Goal: Task Accomplishment & Management: Manage account settings

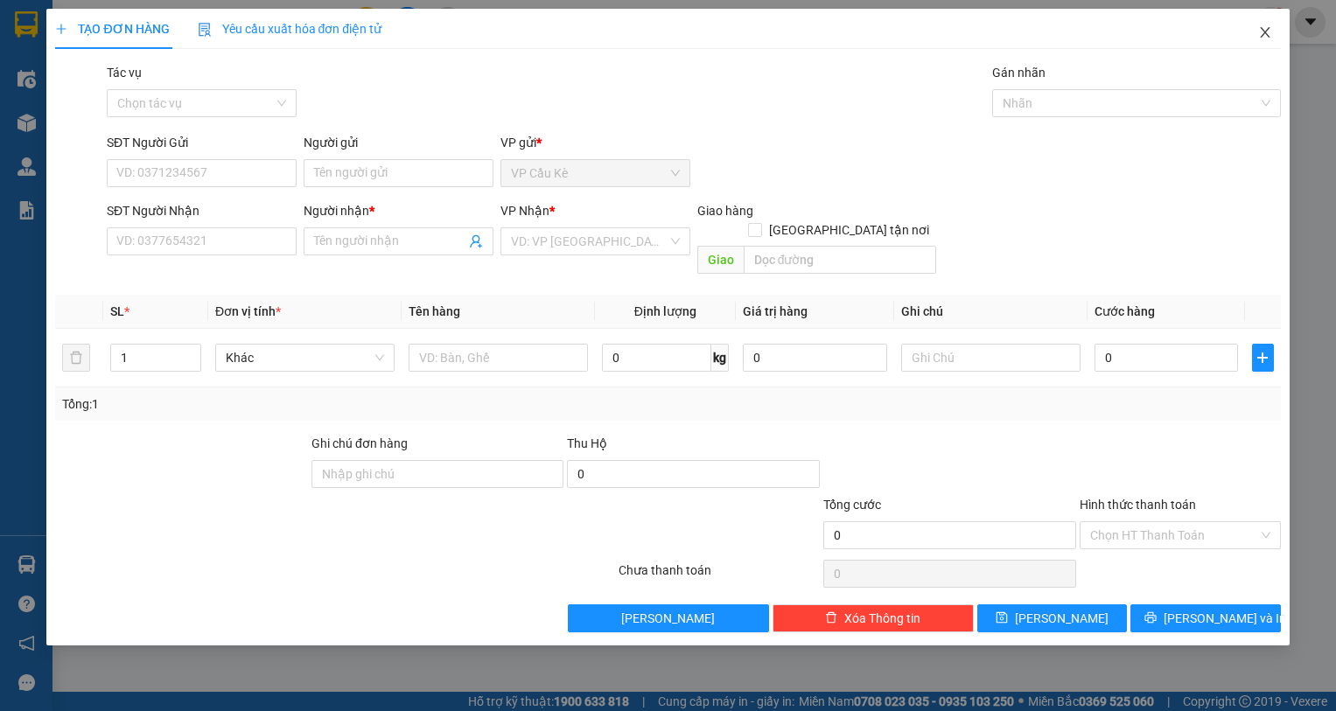
click at [1252, 32] on span "Close" at bounding box center [1264, 33] width 49 height 49
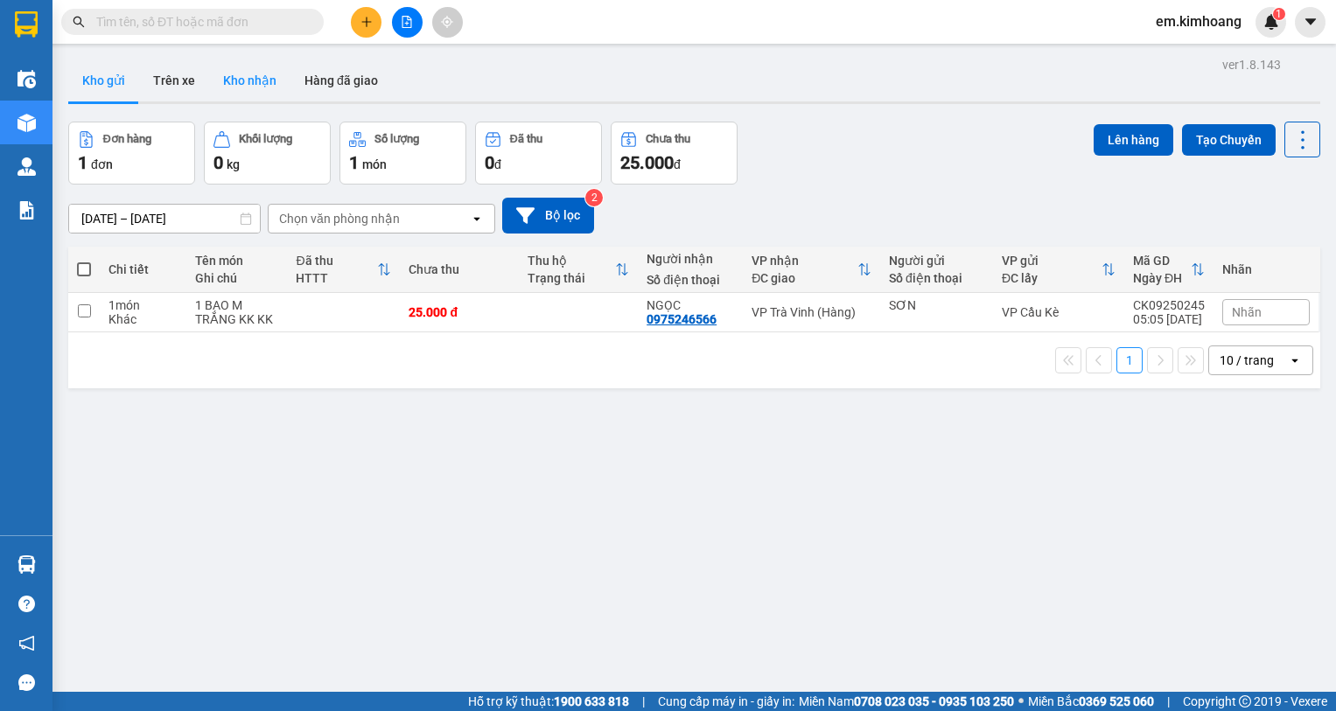
click at [241, 80] on button "Kho nhận" at bounding box center [249, 80] width 81 height 42
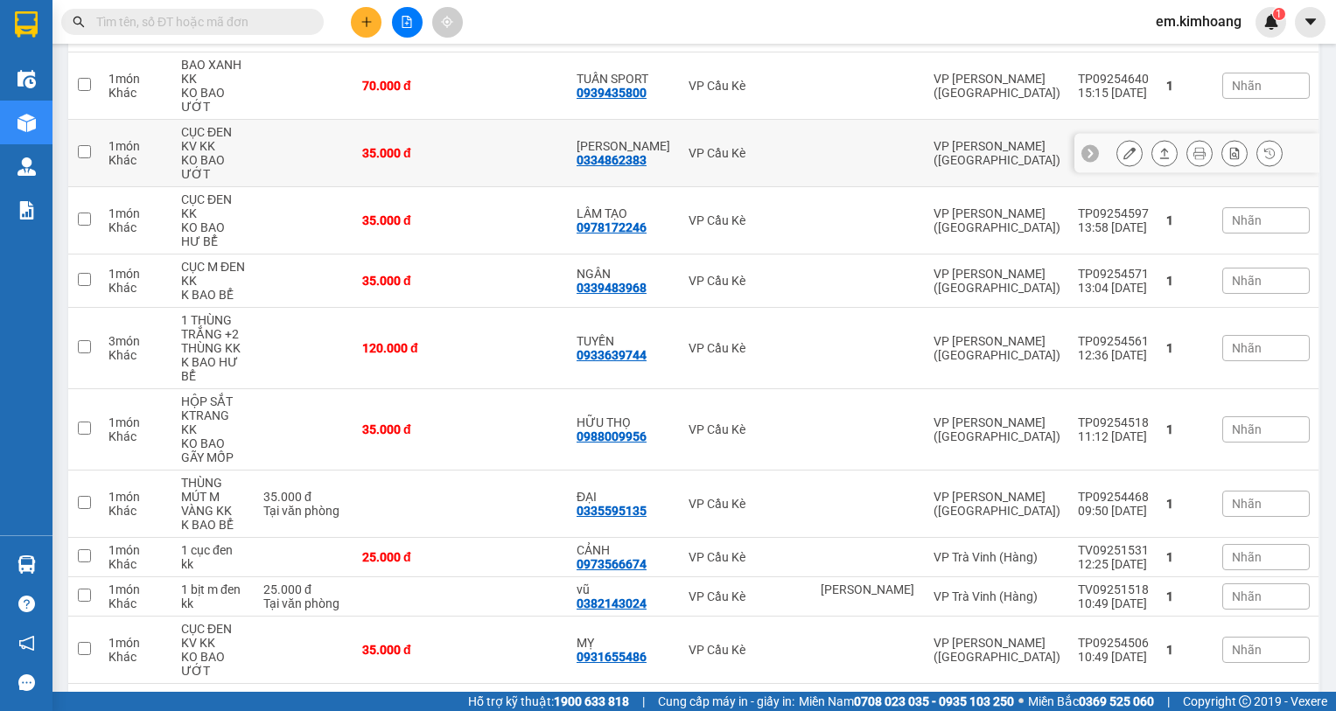
scroll to position [437, 0]
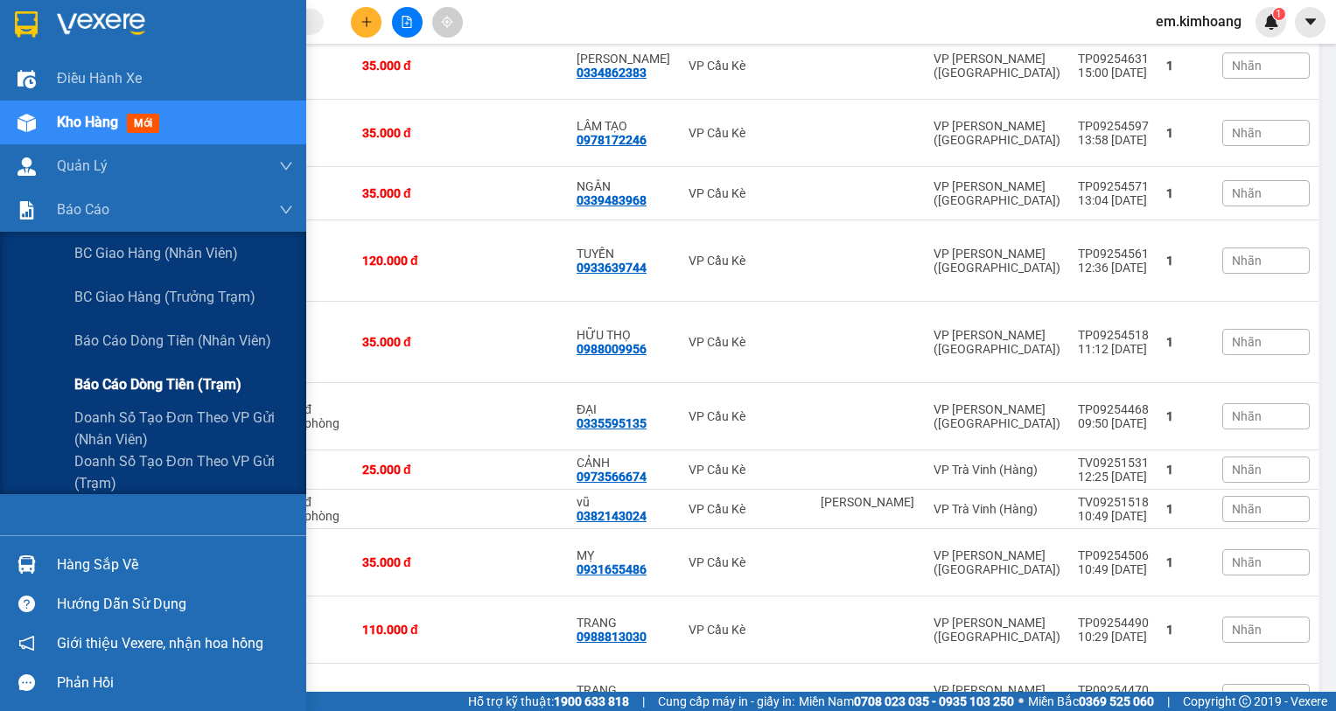
click at [114, 386] on span "Báo cáo dòng tiền (trạm)" at bounding box center [157, 384] width 167 height 22
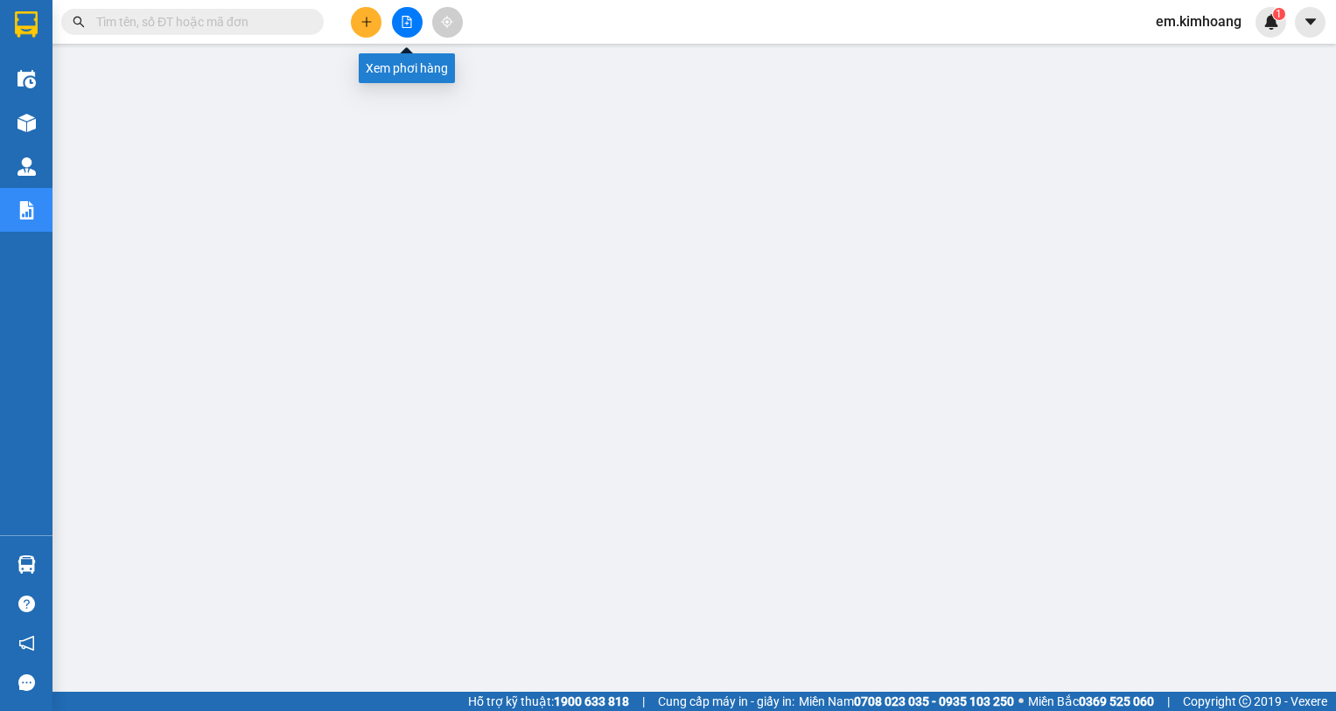
click at [402, 19] on icon "file-add" at bounding box center [407, 22] width 10 height 12
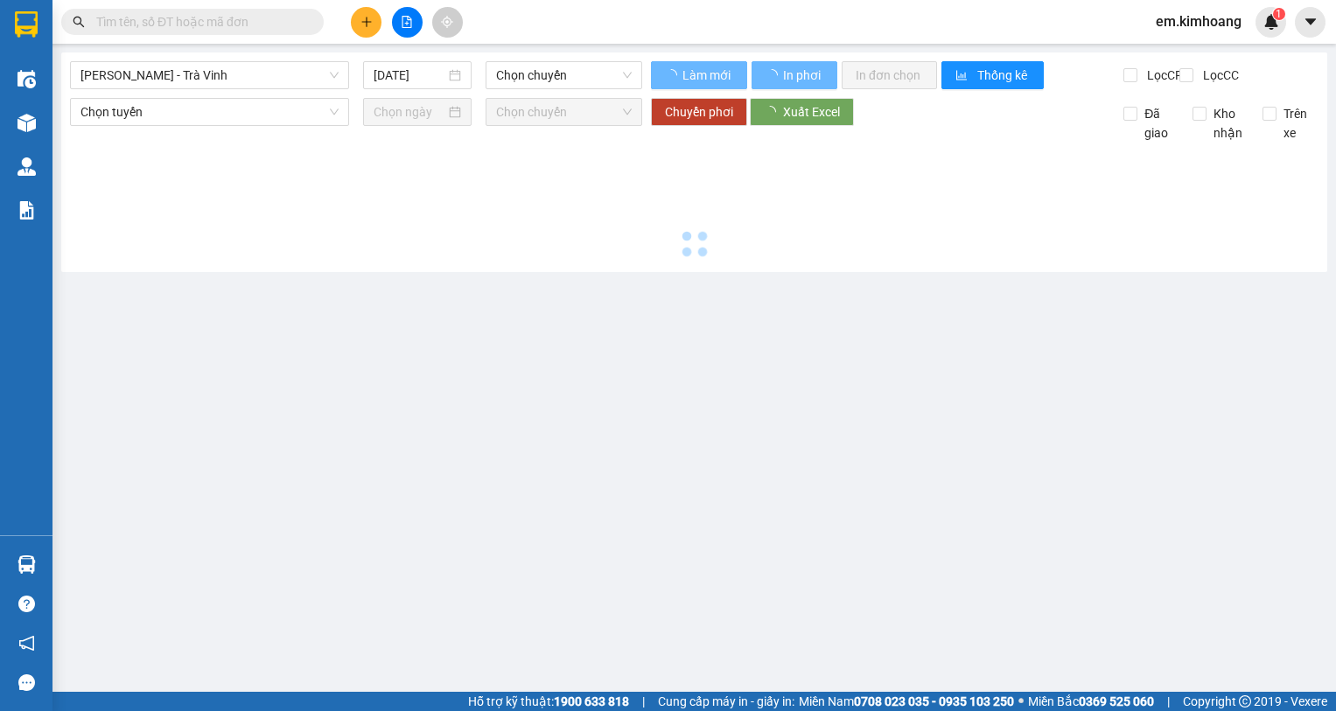
type input "[DATE]"
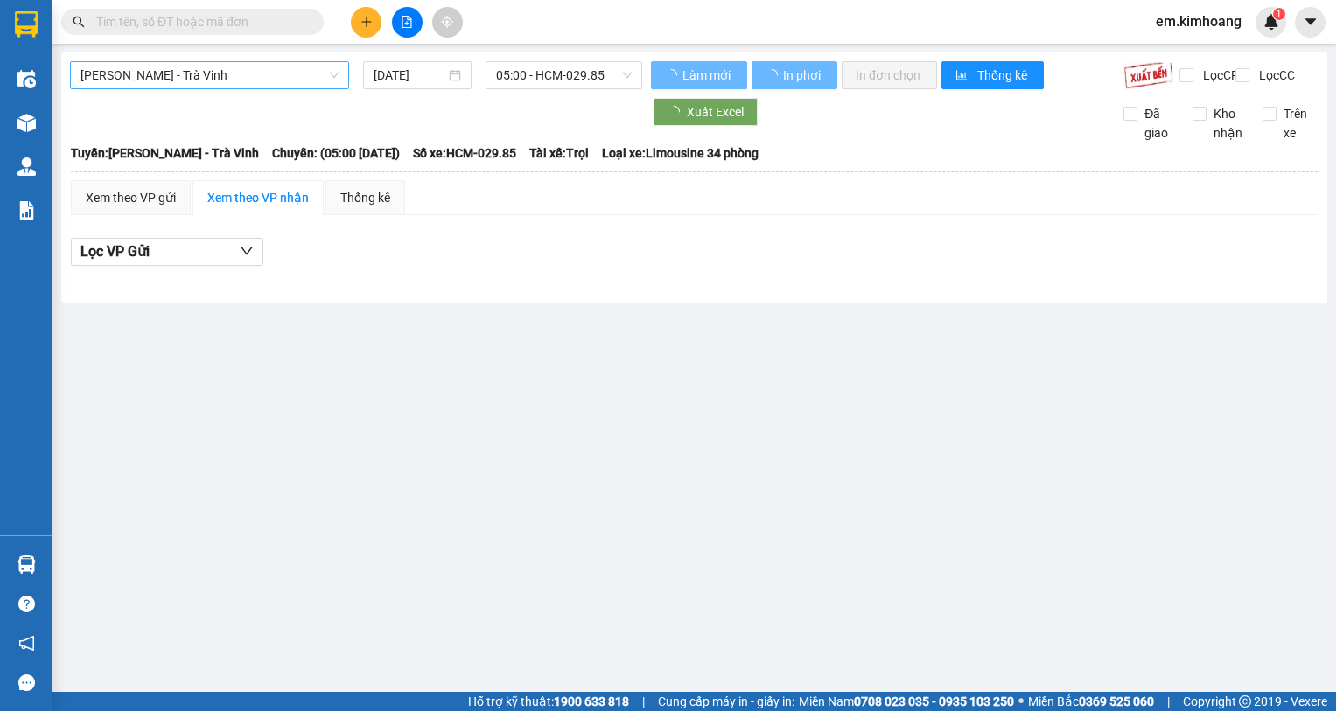
click at [270, 81] on span "[PERSON_NAME] - Trà Vinh" at bounding box center [209, 75] width 258 height 26
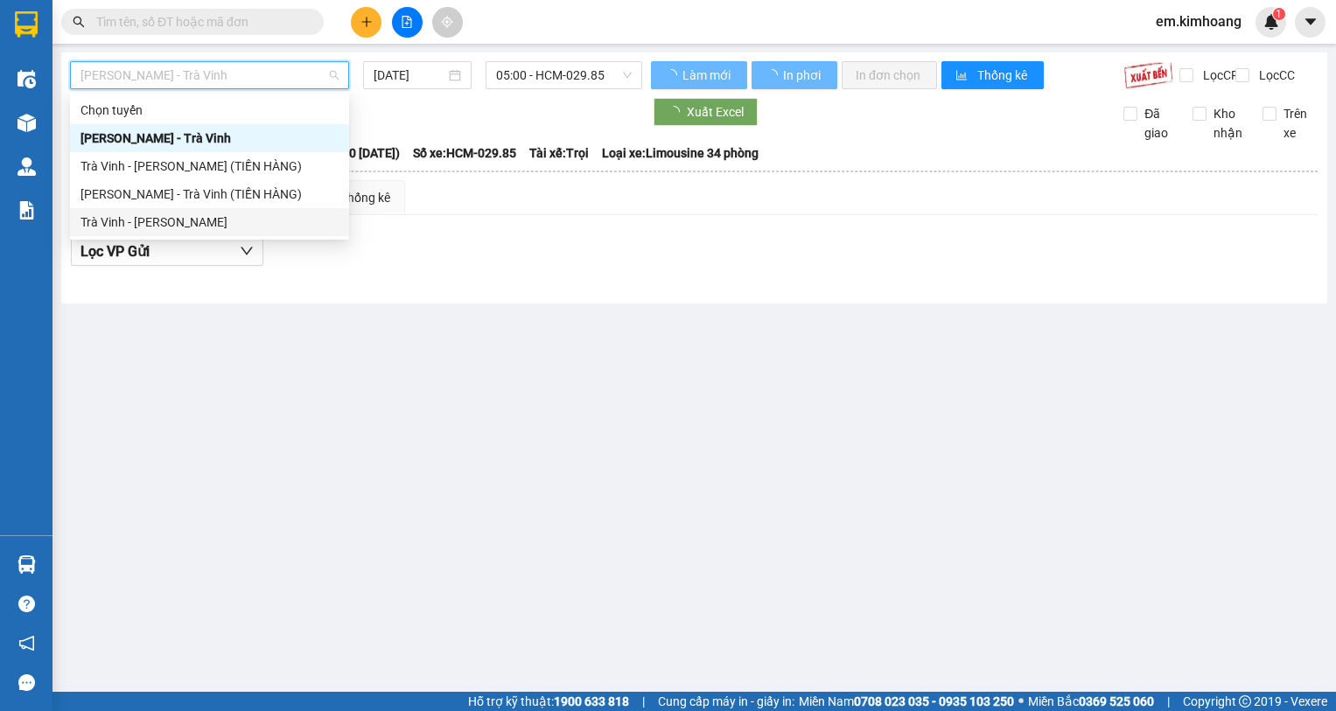
click at [257, 232] on div "Trà Vinh - [PERSON_NAME]" at bounding box center [209, 222] width 279 height 28
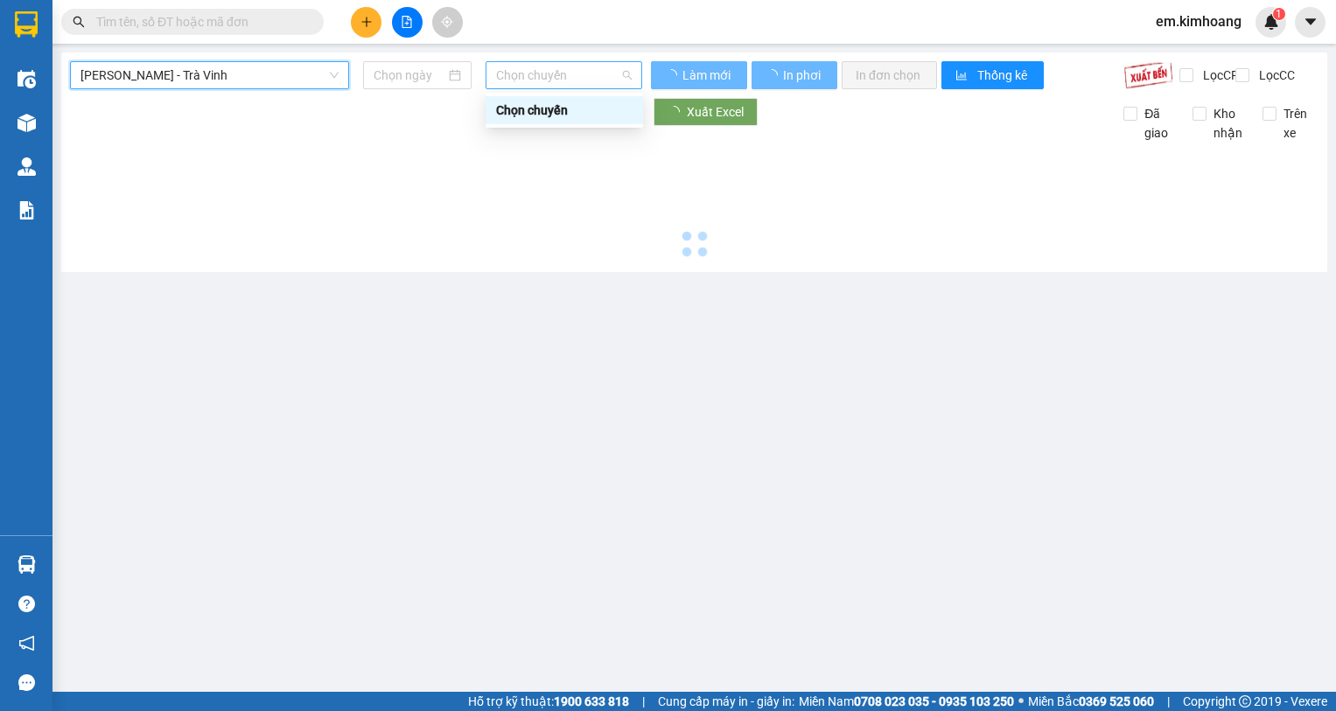
click at [521, 76] on span "Chọn chuyến" at bounding box center [564, 75] width 136 height 26
type input "[DATE]"
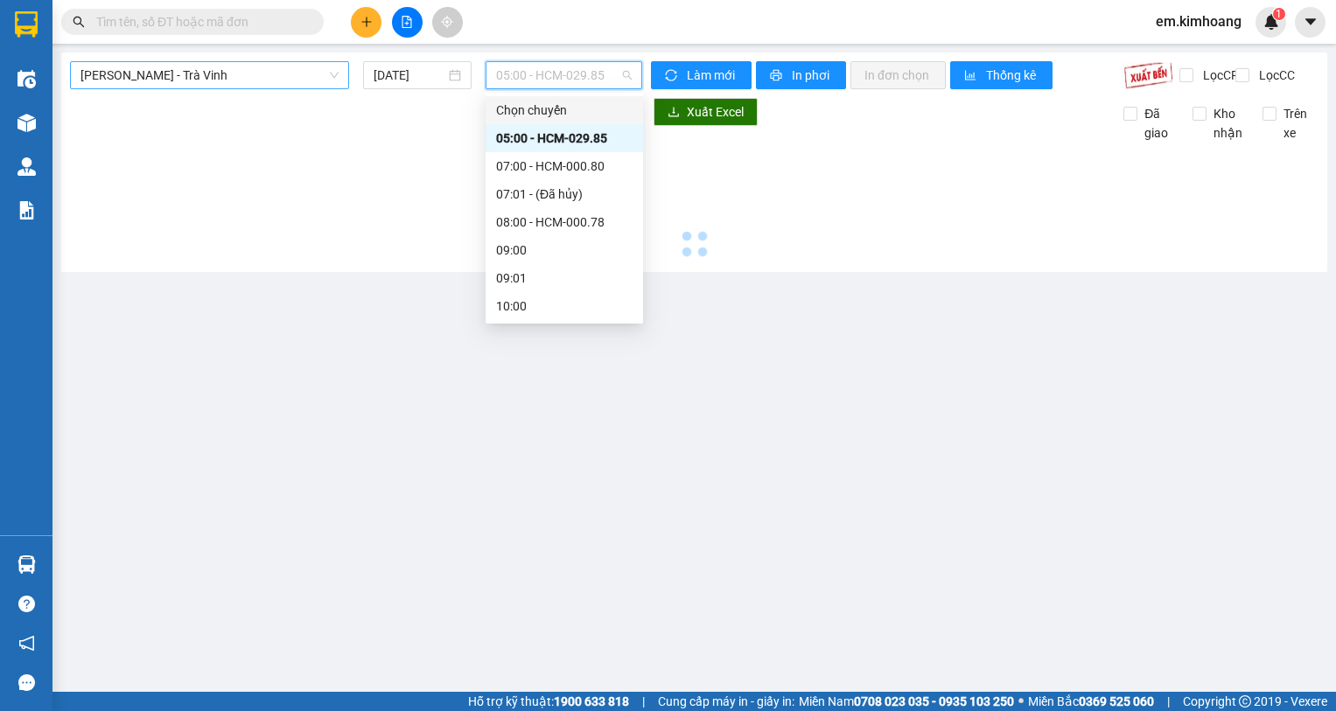
click at [258, 68] on span "[PERSON_NAME] - Trà Vinh" at bounding box center [209, 75] width 258 height 26
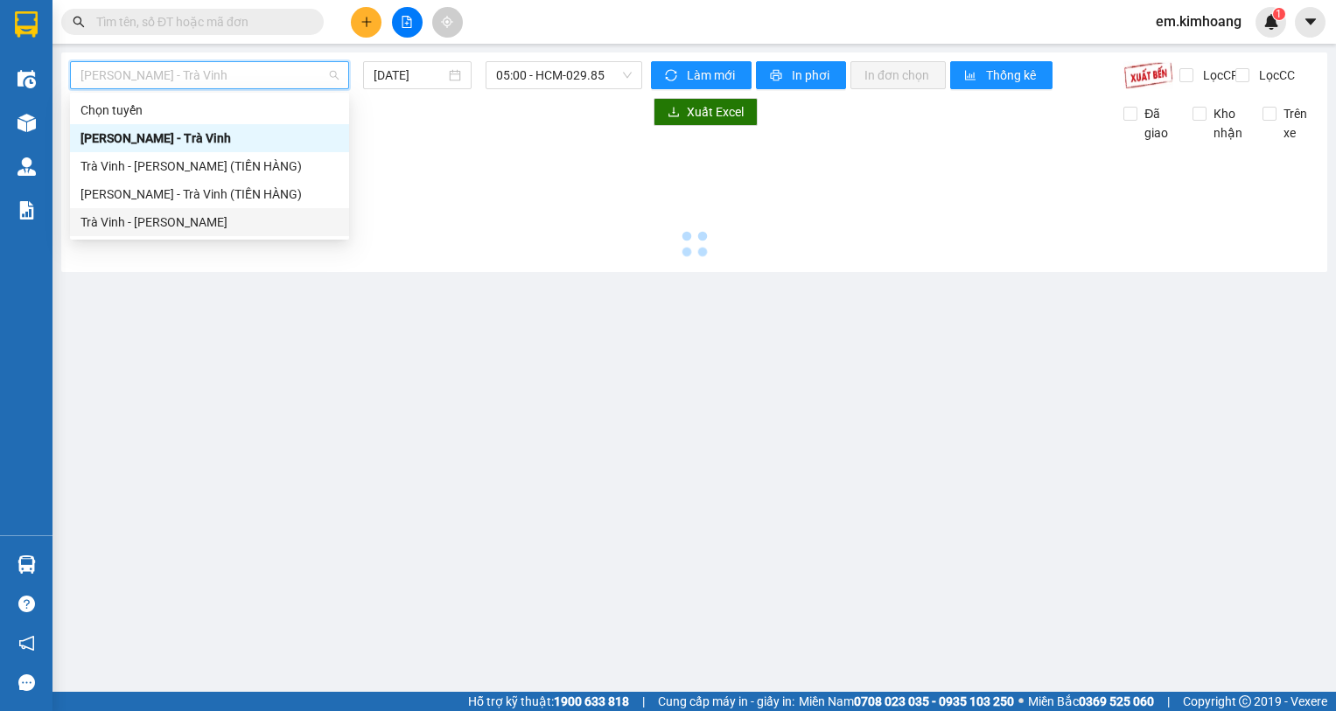
click at [246, 222] on div "Trà Vinh - [PERSON_NAME]" at bounding box center [209, 222] width 258 height 19
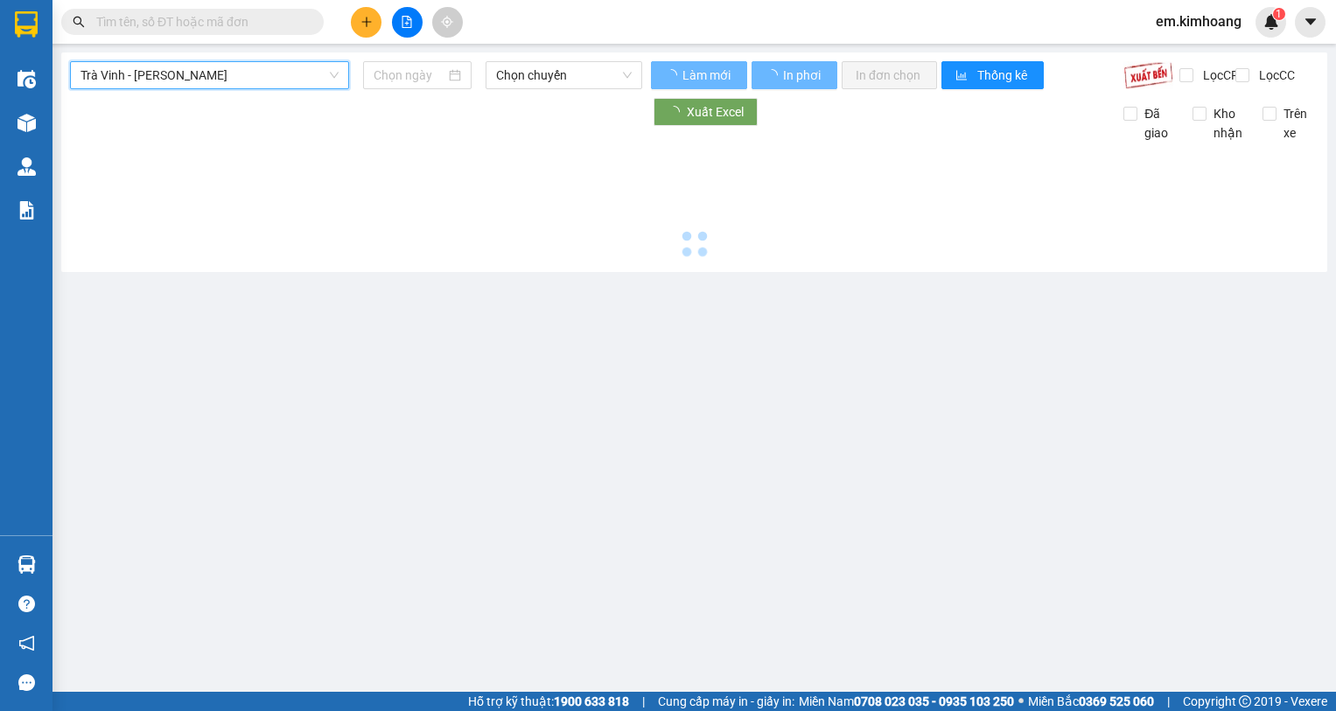
type input "[DATE]"
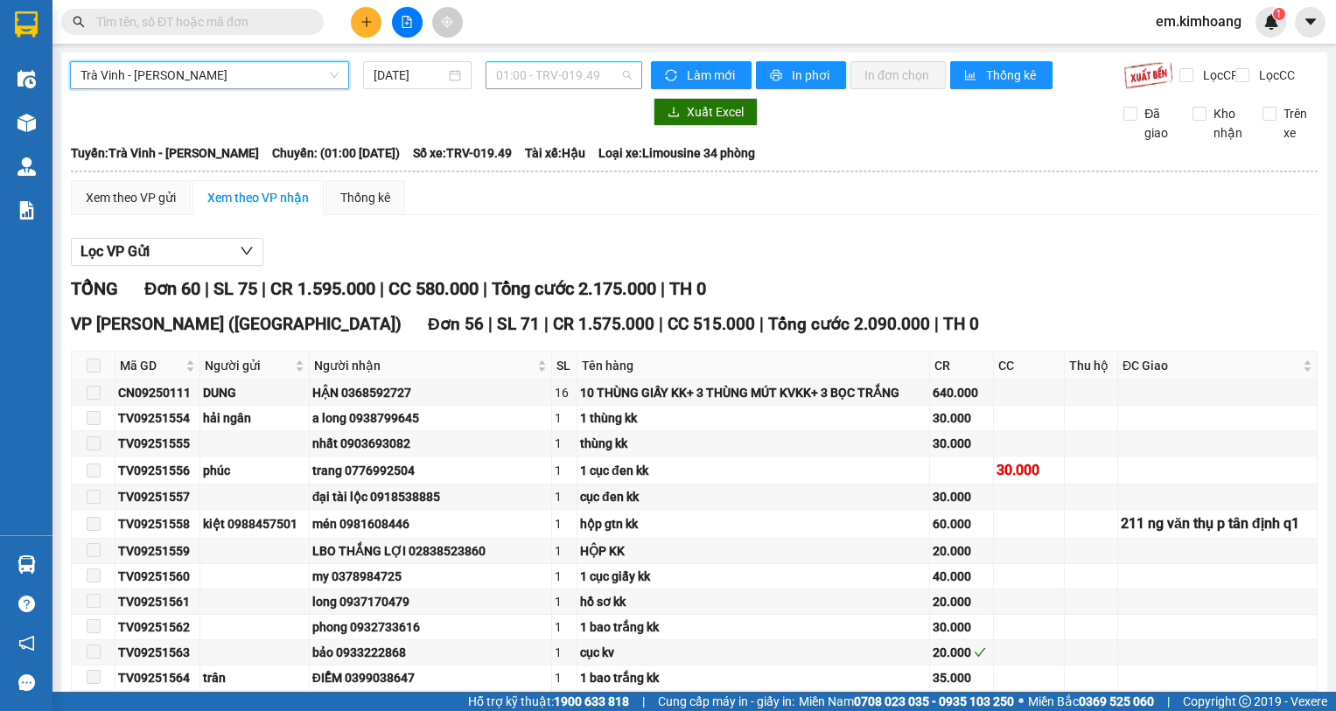
drag, startPoint x: 600, startPoint y: 68, endPoint x: 587, endPoint y: 87, distance: 23.3
click at [597, 73] on span "01:00 - TRV-019.49" at bounding box center [564, 75] width 136 height 26
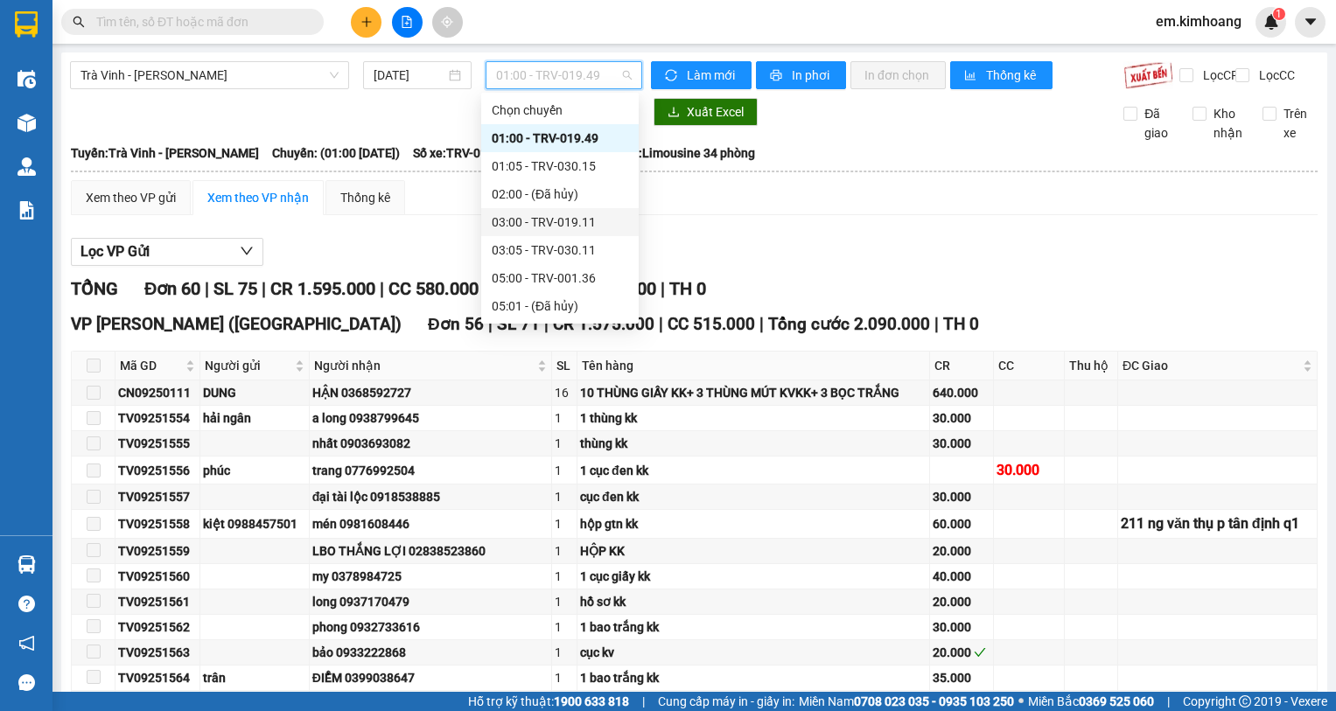
click at [543, 224] on div "03:00 - TRV-019.11" at bounding box center [560, 222] width 136 height 19
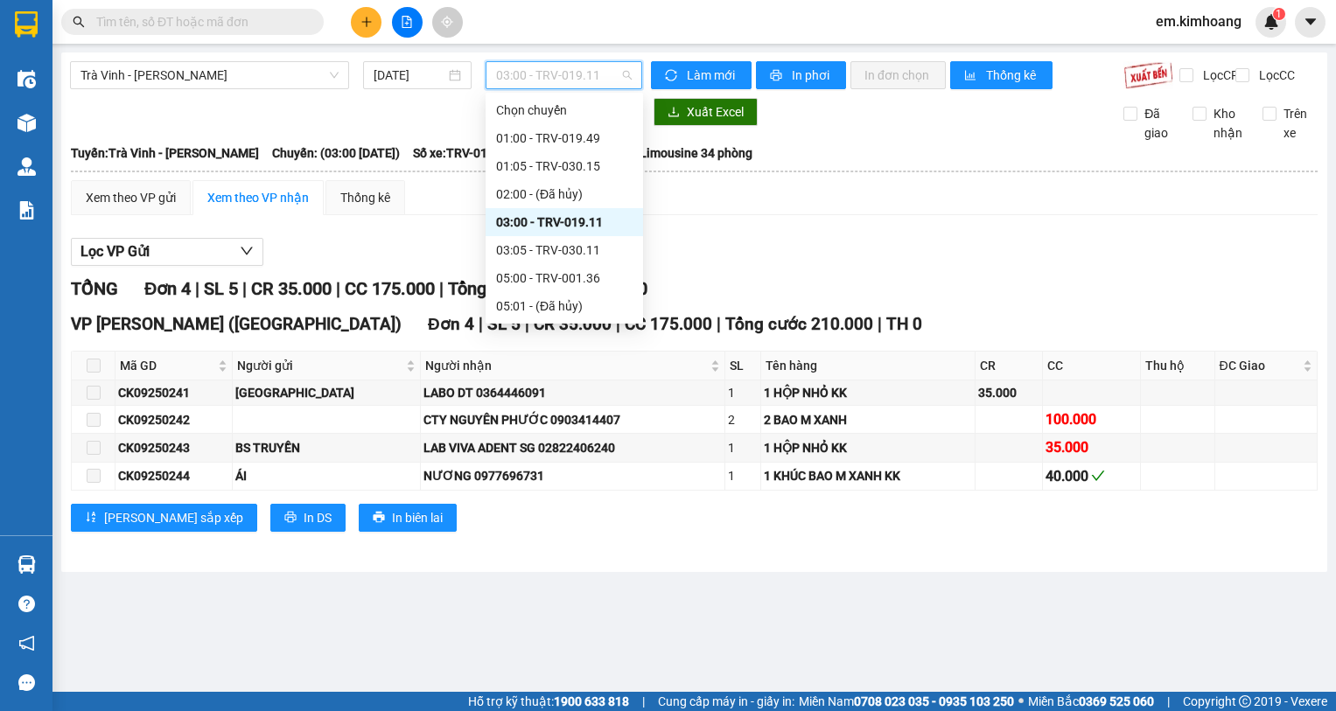
click at [506, 74] on span "03:00 - TRV-019.11" at bounding box center [564, 75] width 136 height 26
click at [583, 136] on div "01:00 - TRV-019.49" at bounding box center [564, 138] width 136 height 19
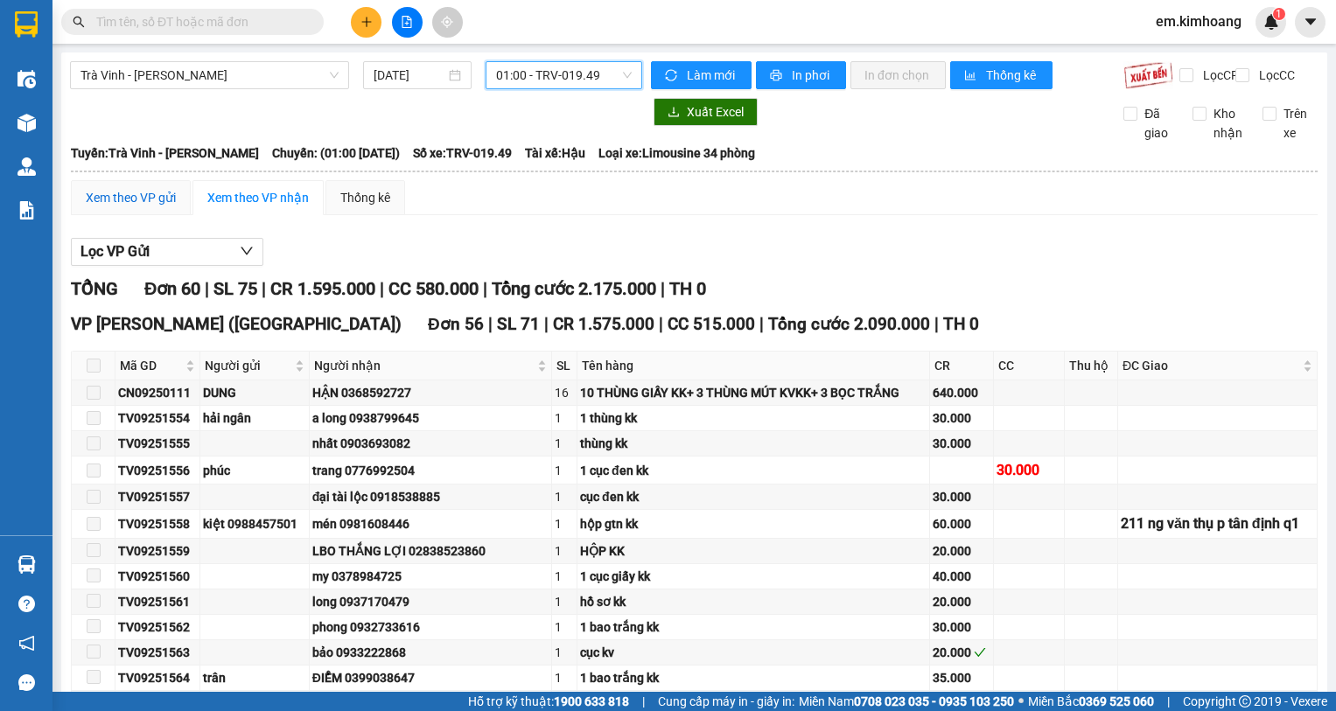
click at [108, 207] on div "Xem theo VP gửi" at bounding box center [131, 197] width 90 height 19
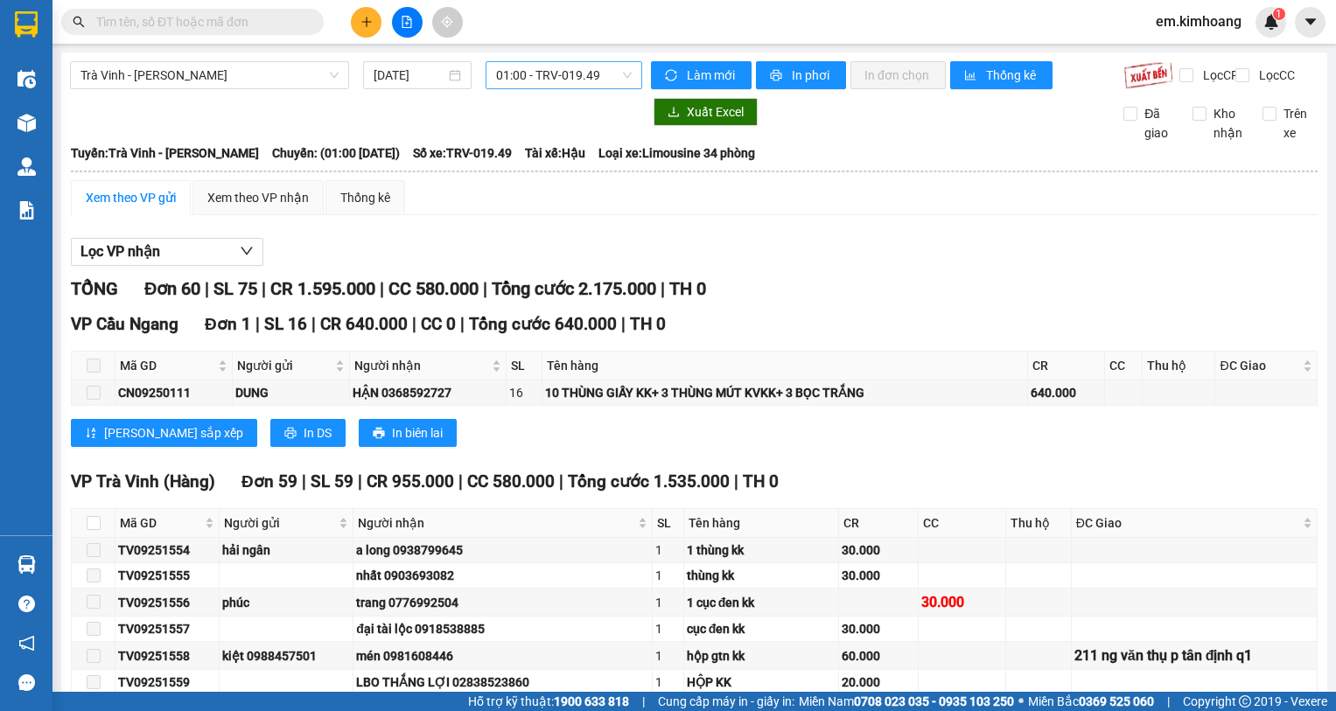
click at [587, 80] on span "01:00 - TRV-019.49" at bounding box center [564, 75] width 136 height 26
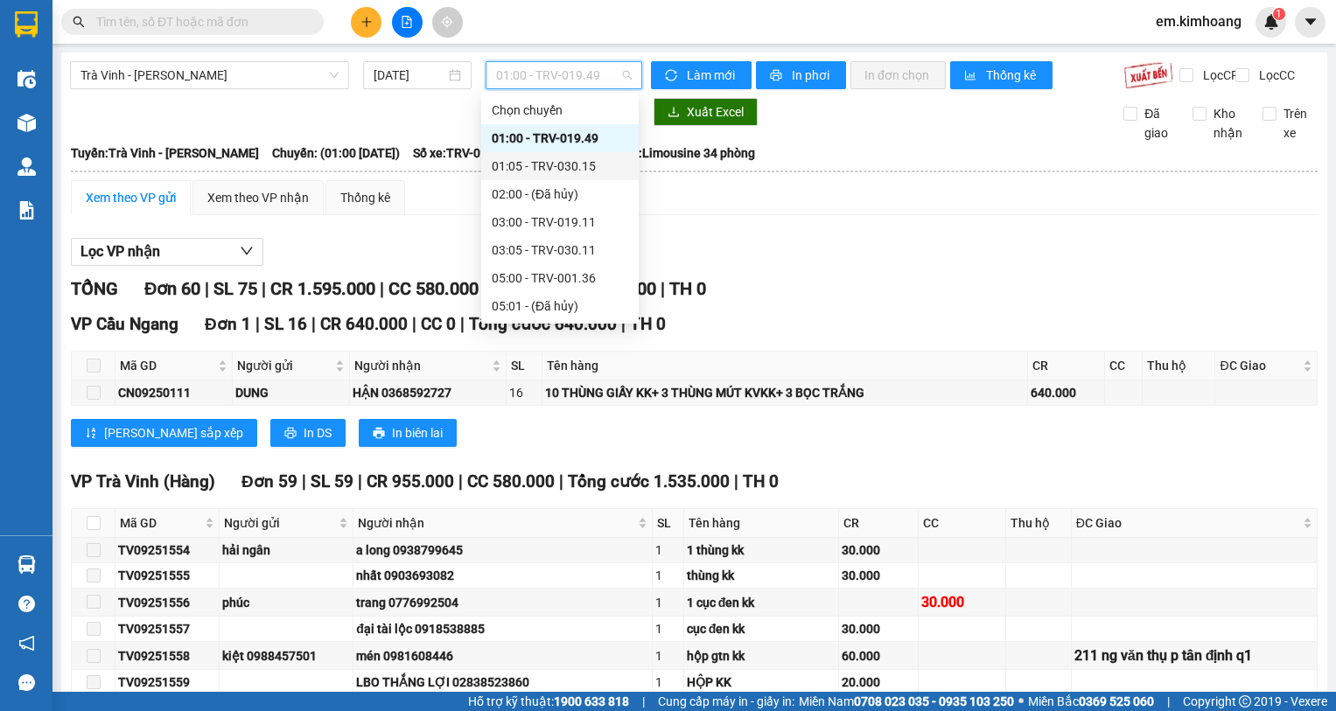
click at [591, 165] on div "01:05 - TRV-030.15" at bounding box center [560, 166] width 136 height 19
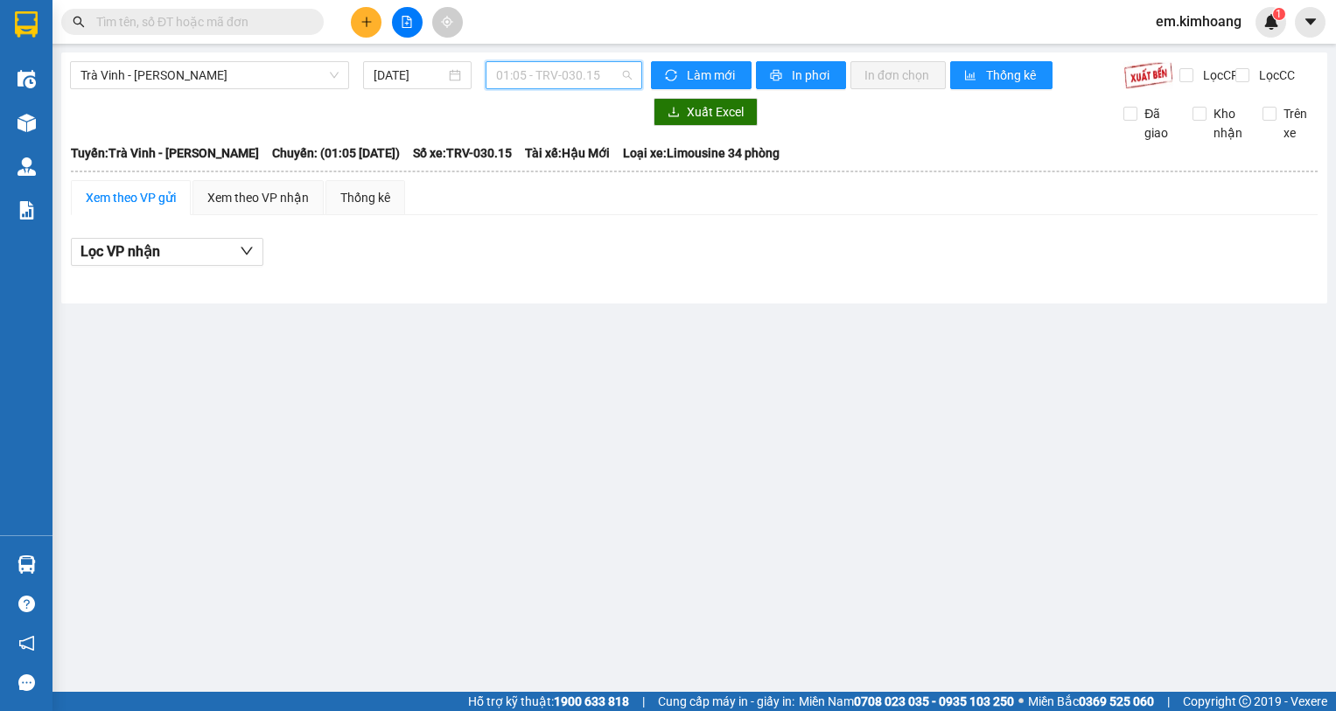
click at [534, 77] on span "01:05 - TRV-030.15" at bounding box center [564, 75] width 136 height 26
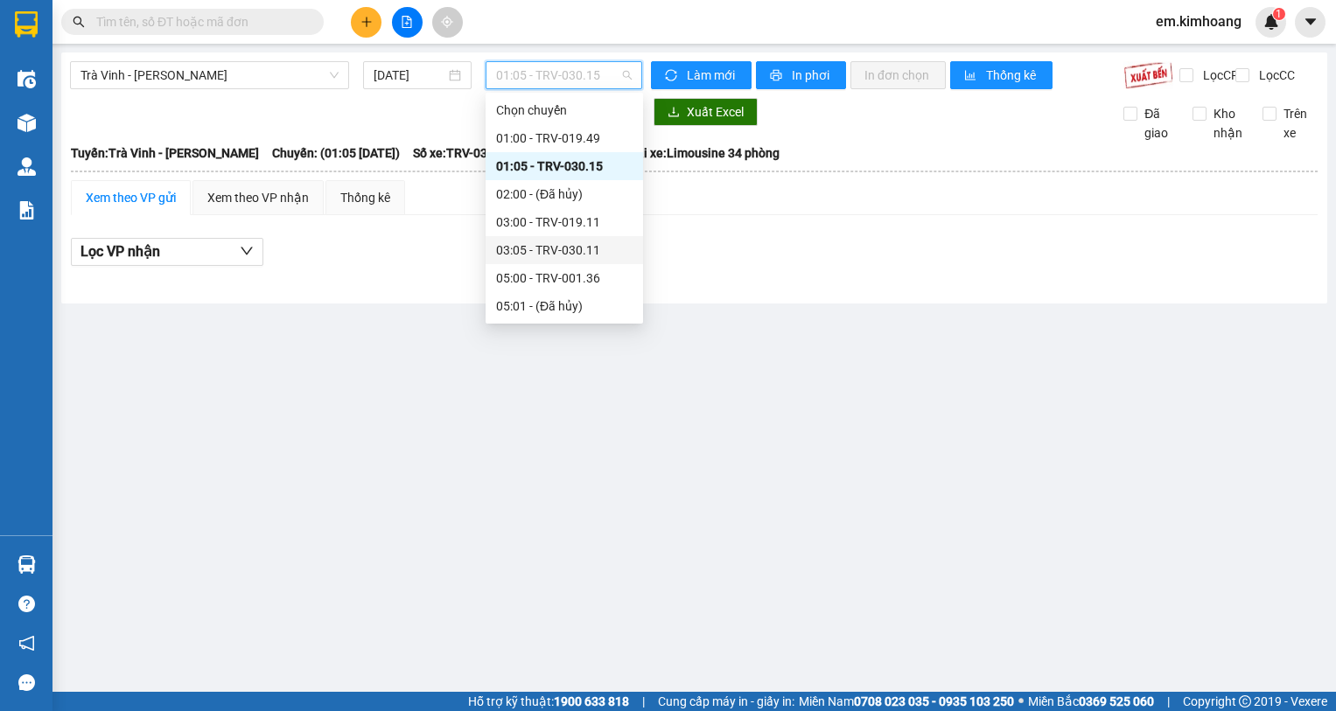
click at [596, 245] on div "03:05 - TRV-030.11" at bounding box center [564, 250] width 136 height 19
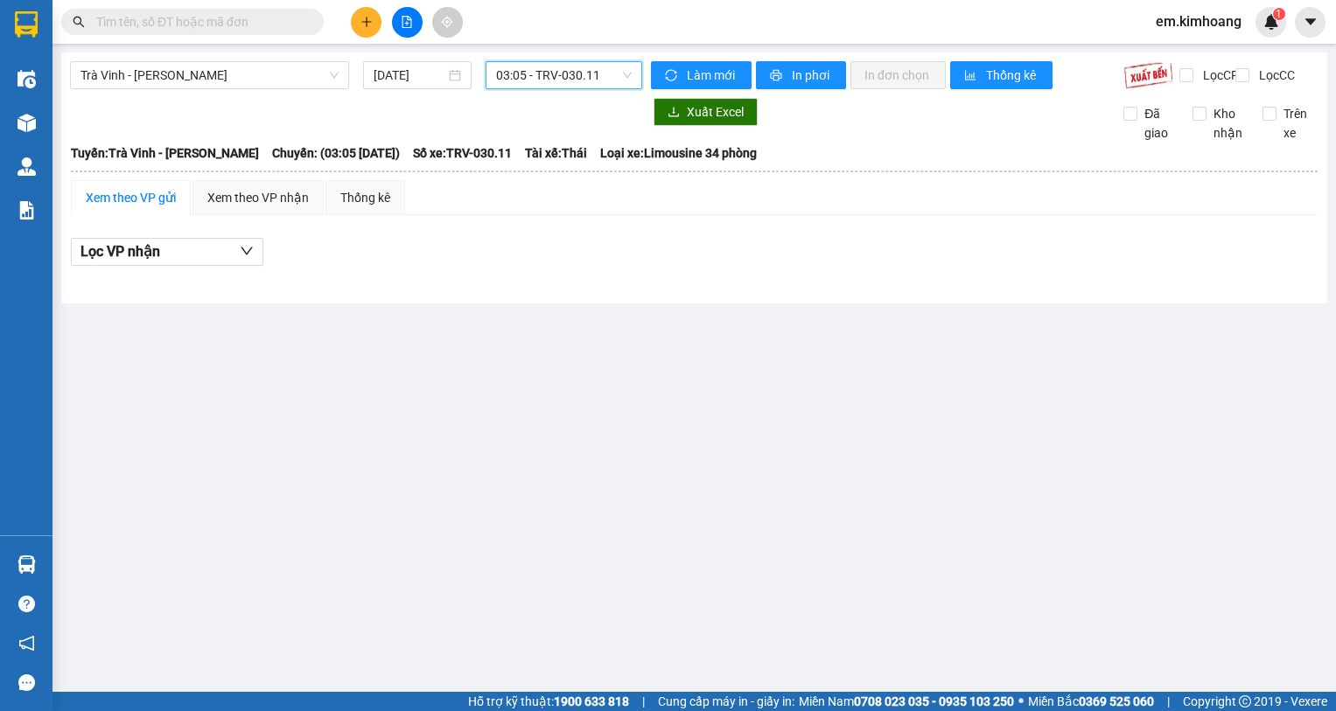
click at [558, 83] on span "03:05 - TRV-030.11" at bounding box center [564, 75] width 136 height 26
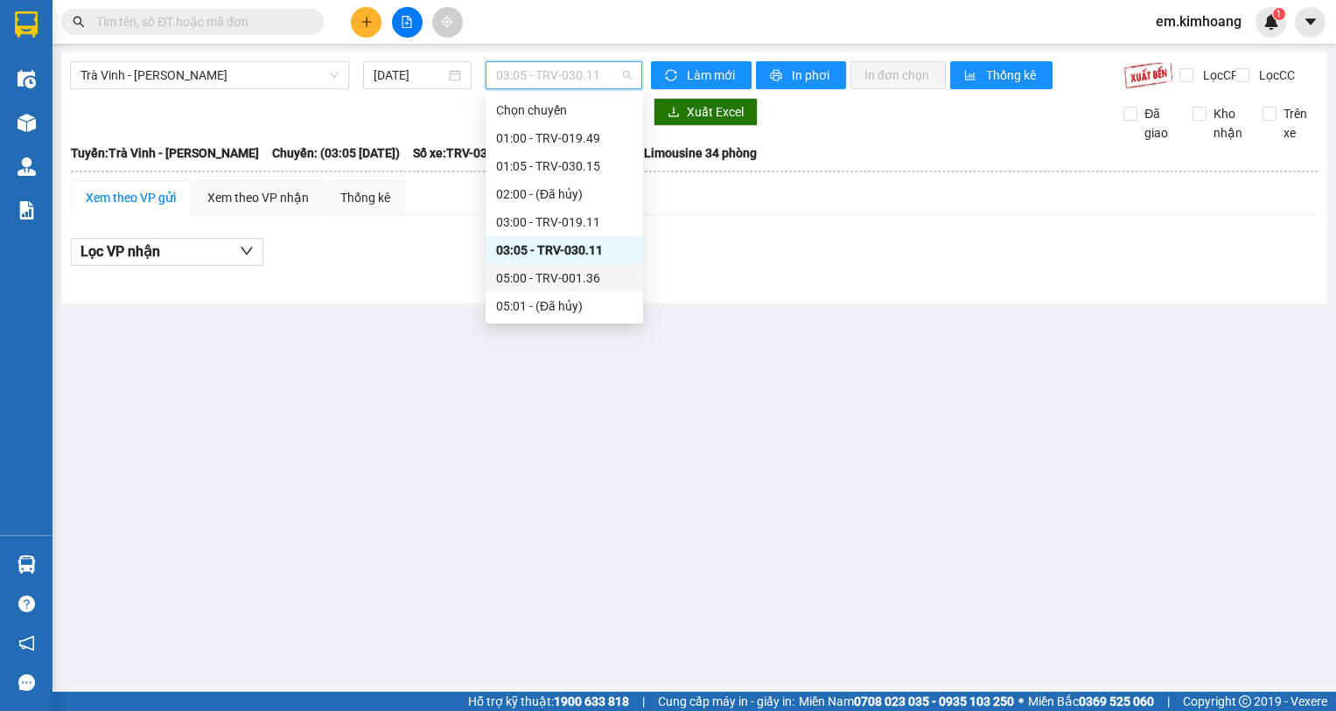
click at [583, 283] on div "05:00 - TRV-001.36" at bounding box center [564, 278] width 136 height 19
click at [549, 82] on span "05:00 - TRV-001.36" at bounding box center [564, 75] width 136 height 26
click at [581, 274] on div "07:00 - TRV-001.16" at bounding box center [564, 274] width 136 height 19
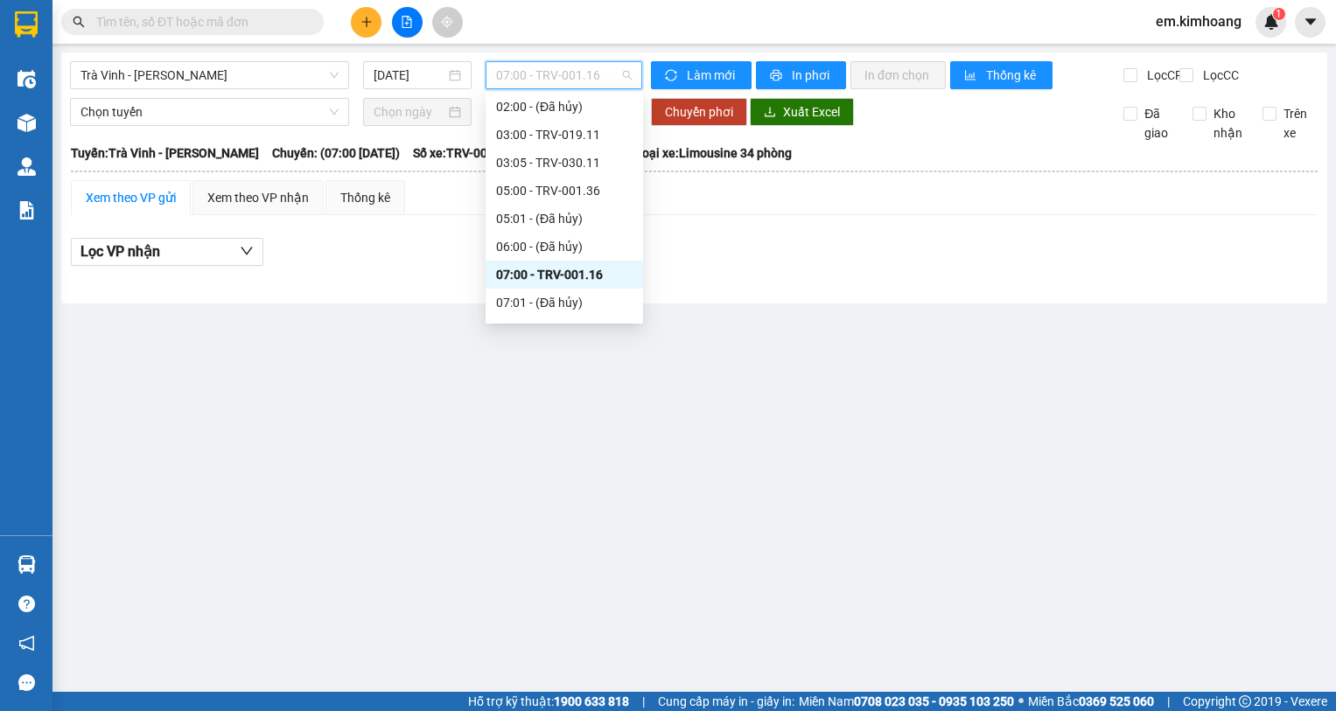
click at [581, 68] on span "07:00 - TRV-001.16" at bounding box center [564, 75] width 136 height 26
click at [573, 268] on div "09:00 - TRV-000.64" at bounding box center [564, 271] width 136 height 19
click at [603, 79] on span "09:00 - TRV-000.64" at bounding box center [564, 75] width 136 height 26
click at [607, 290] on div "09:01 - TRV-000.91" at bounding box center [564, 299] width 136 height 19
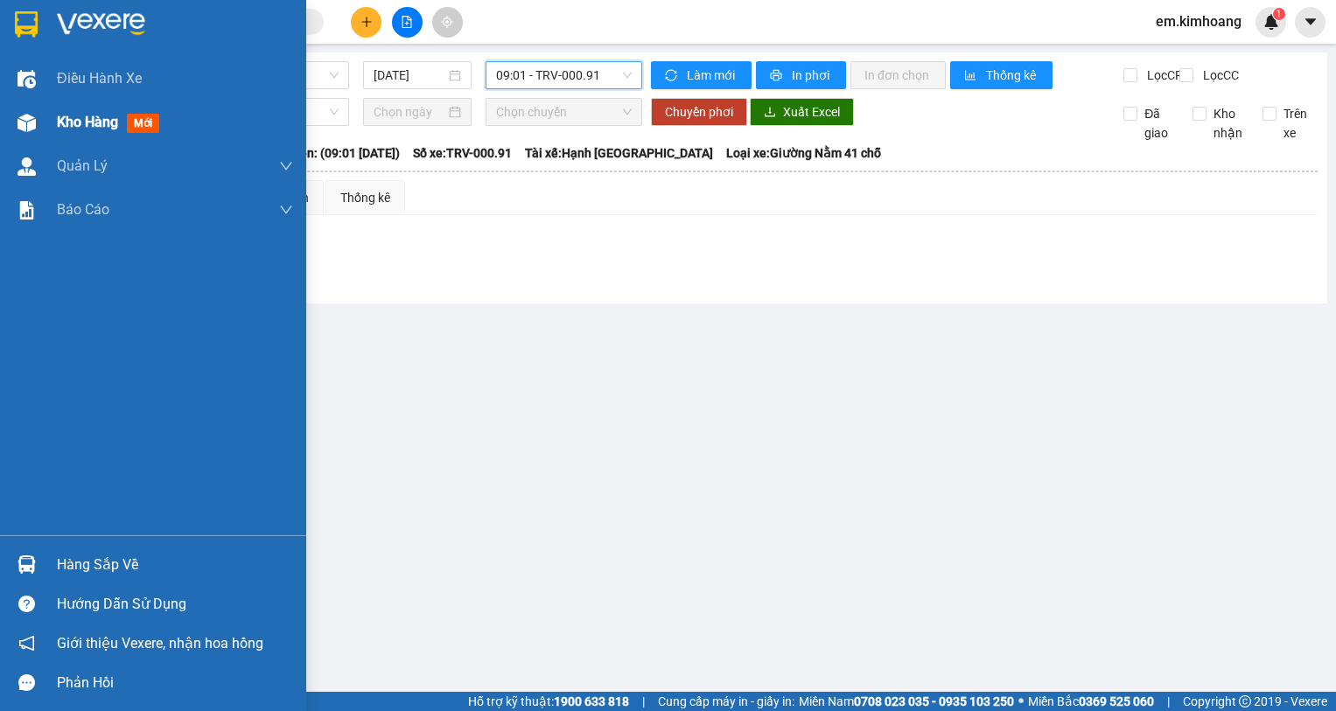
click at [69, 120] on span "Kho hàng" at bounding box center [87, 122] width 61 height 17
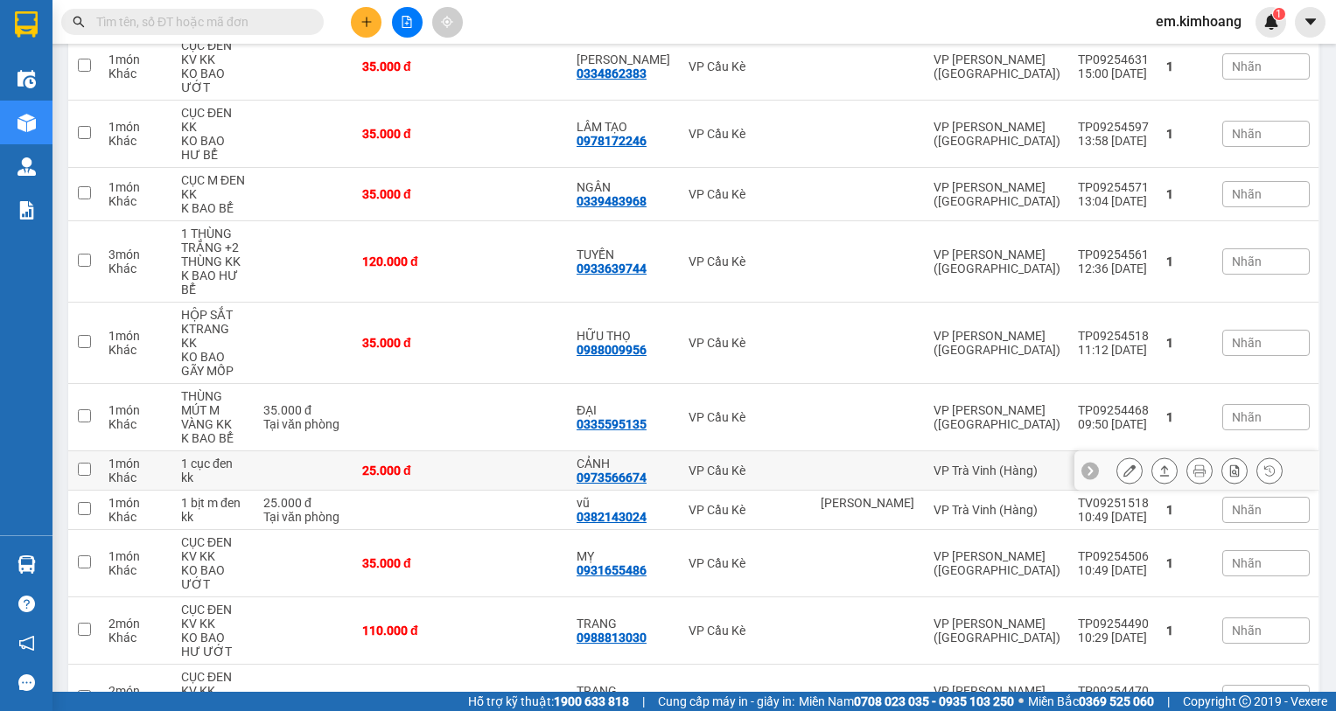
scroll to position [437, 0]
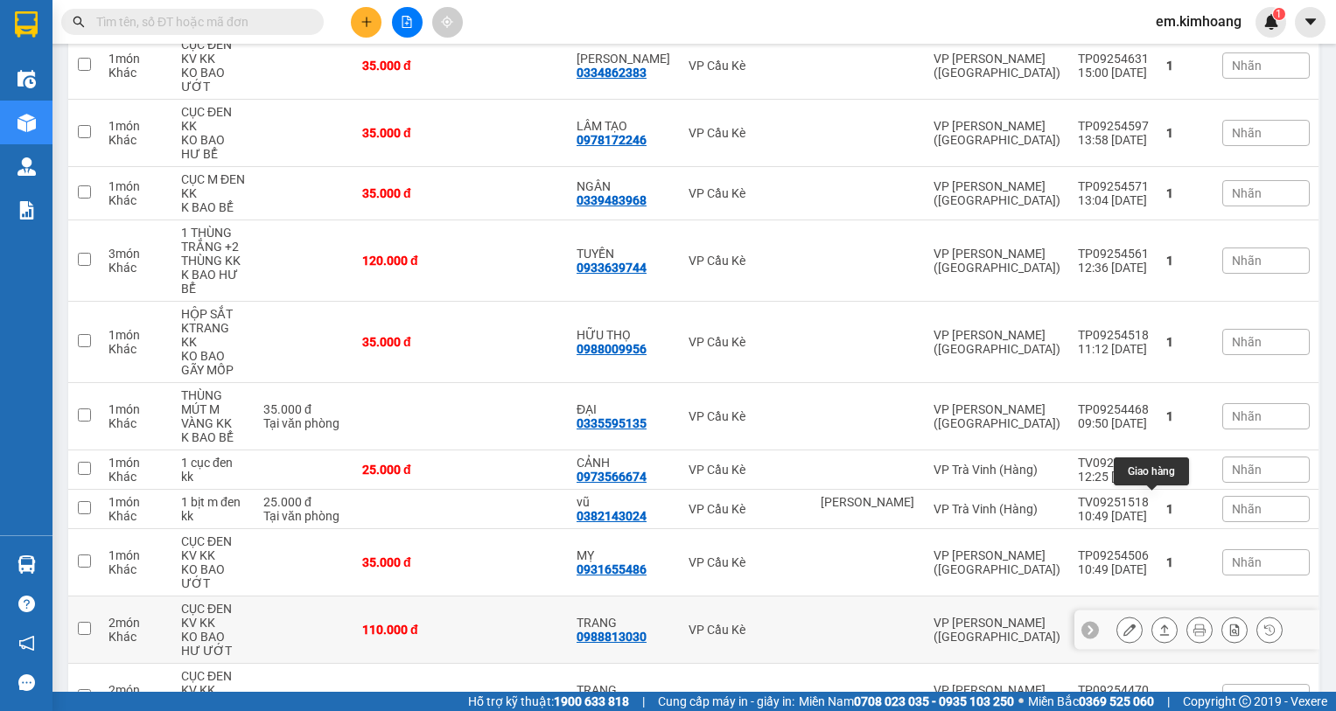
click at [1158, 624] on icon at bounding box center [1164, 630] width 12 height 12
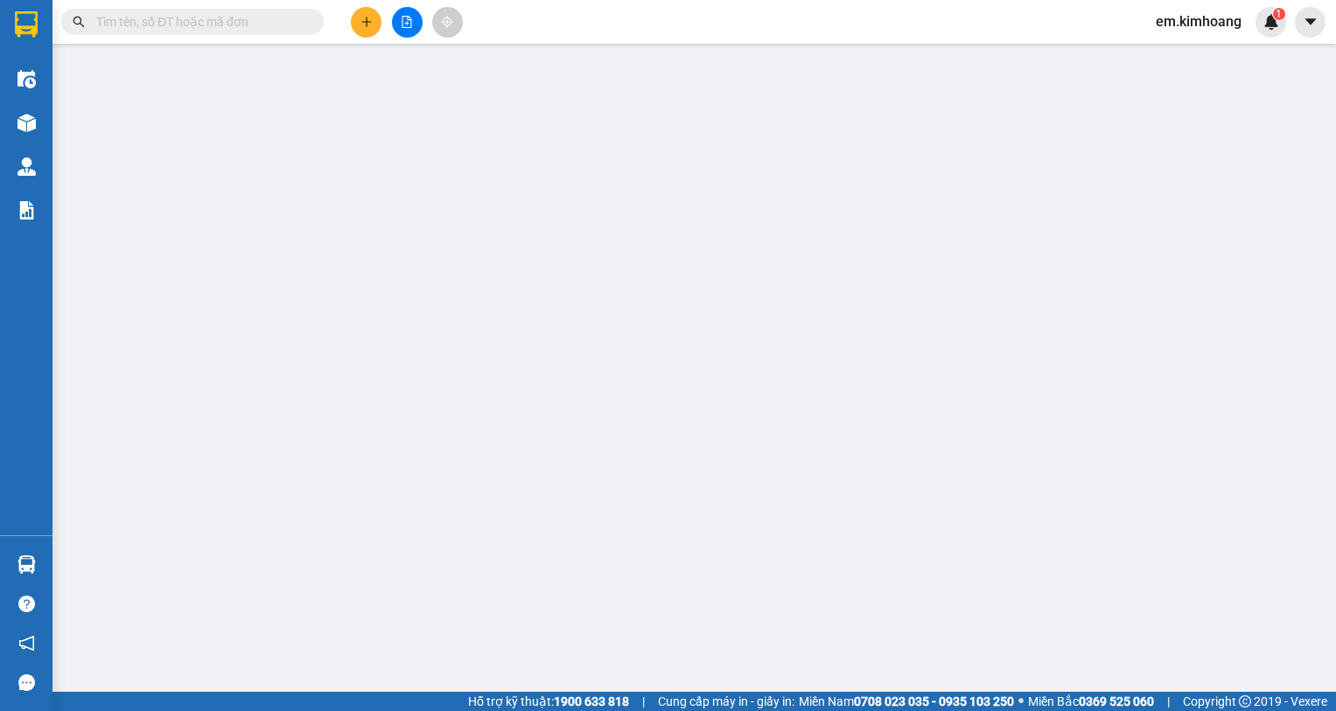
type input "0988813030"
type input "TRANG"
type input "110.000"
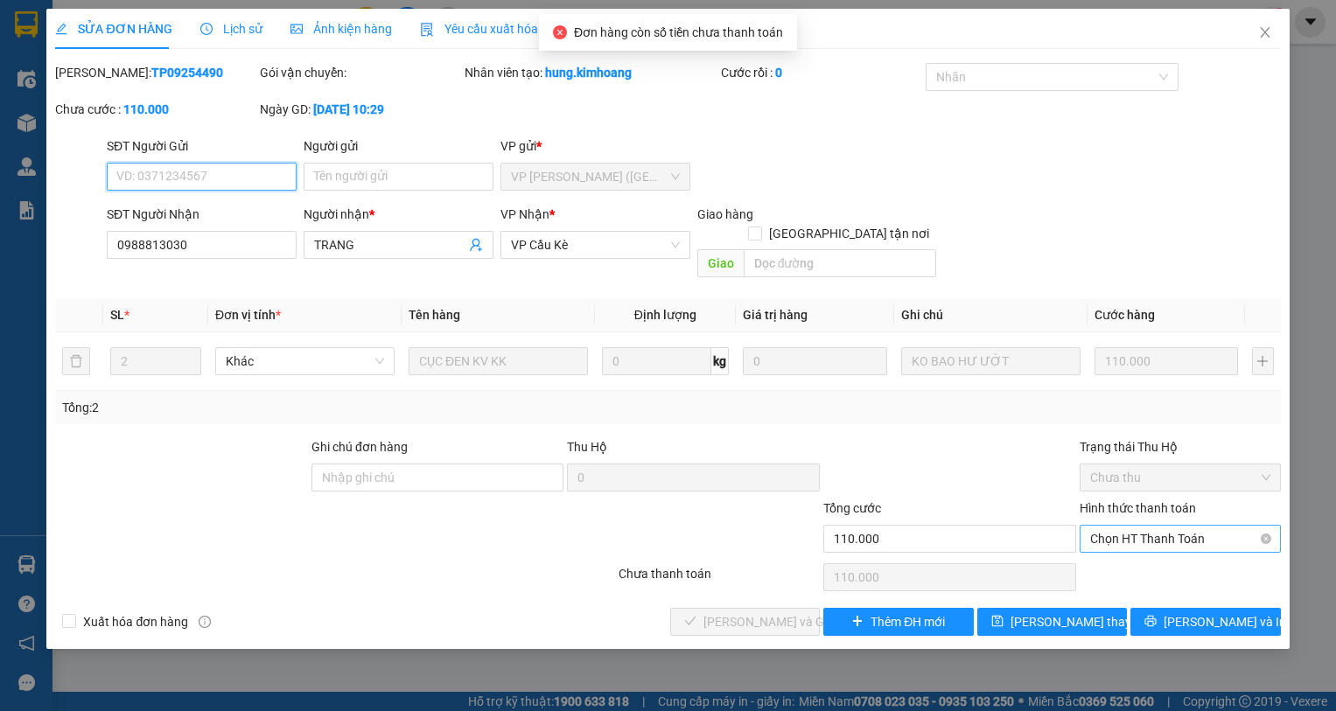
click at [1163, 526] on span "Chọn HT Thanh Toán" at bounding box center [1180, 539] width 180 height 26
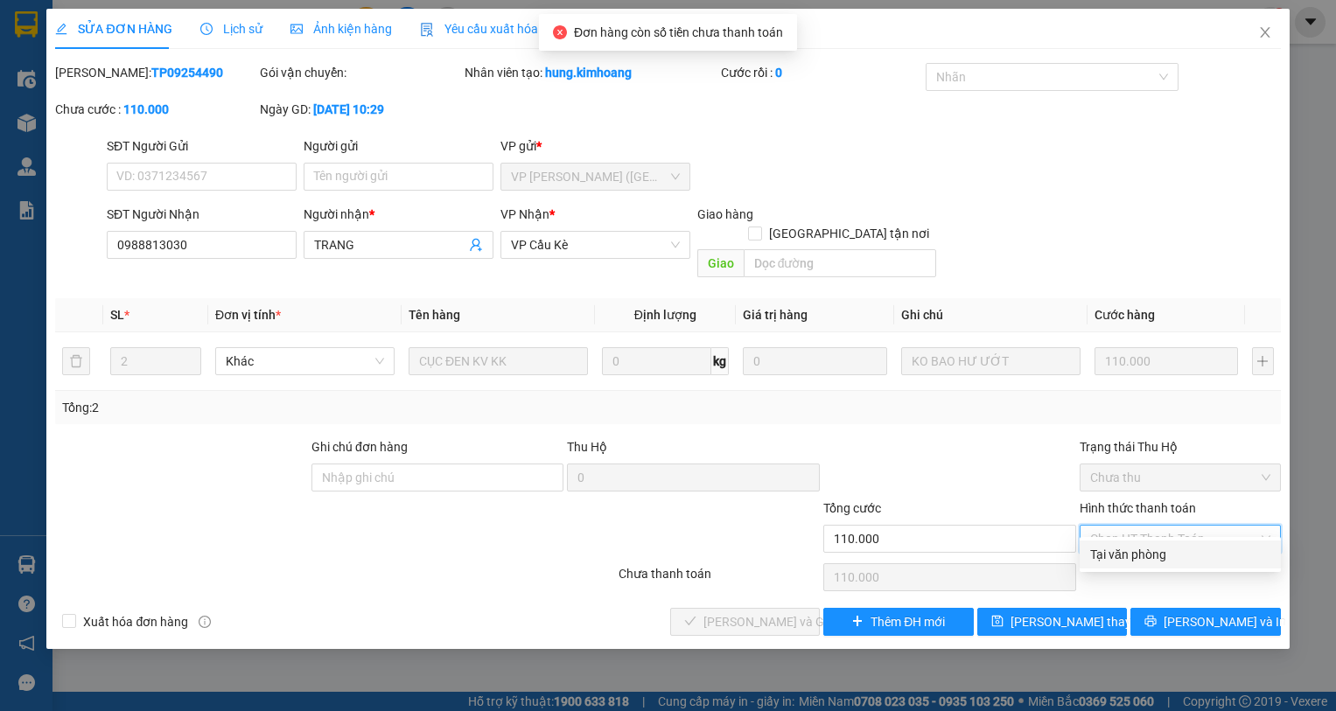
click at [1162, 556] on div "Tại văn phòng" at bounding box center [1180, 554] width 180 height 19
type input "0"
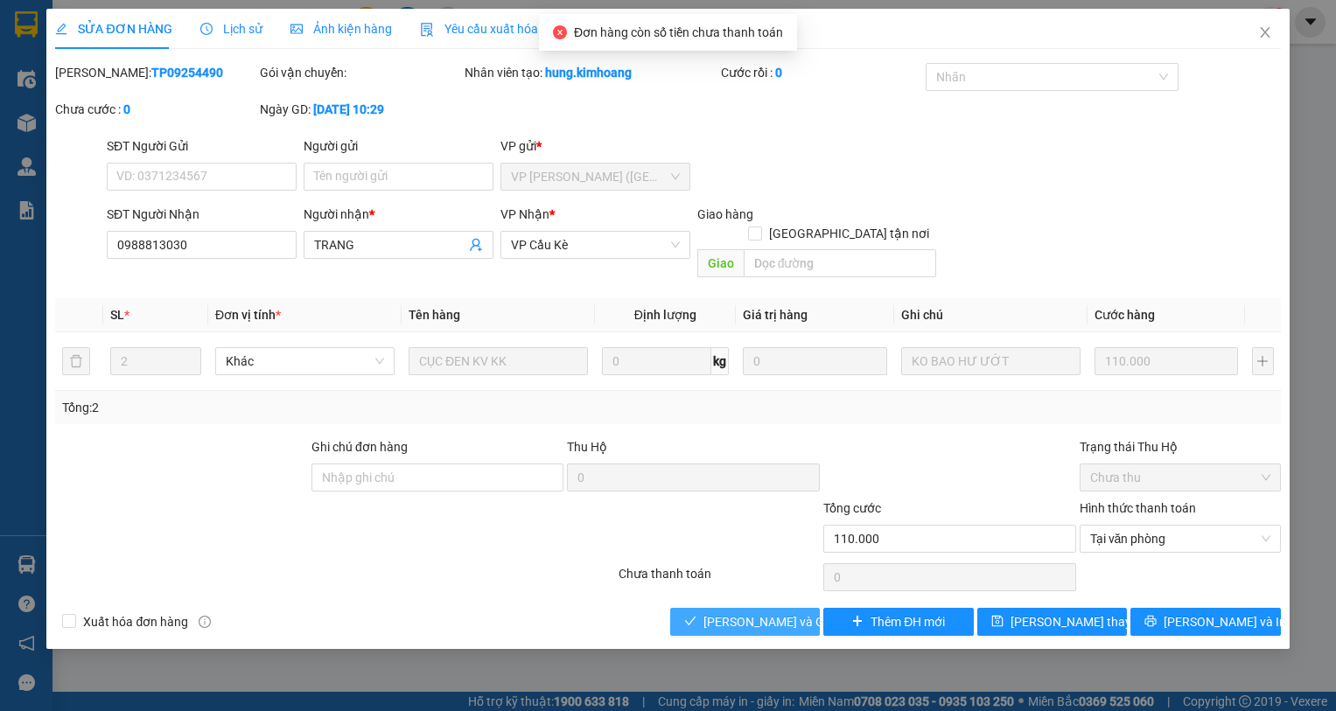
click at [768, 612] on span "[PERSON_NAME] và Giao hàng" at bounding box center [787, 621] width 168 height 19
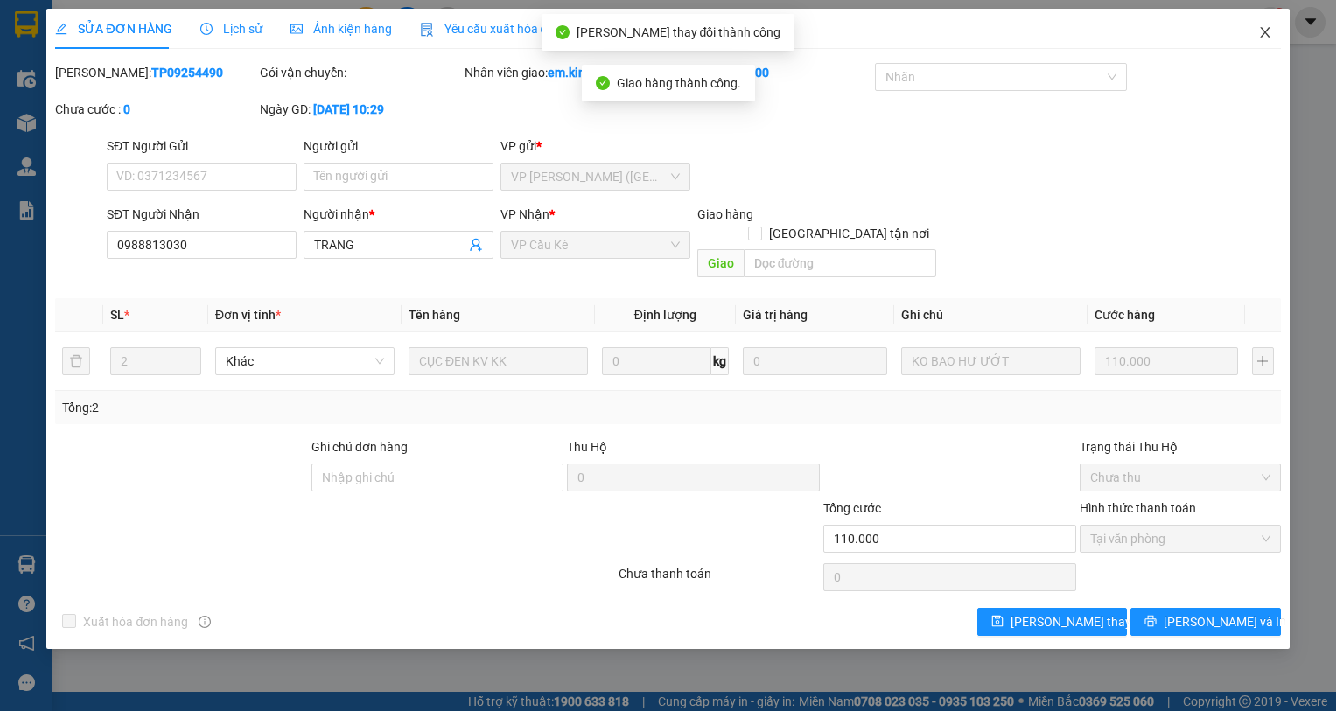
click at [1267, 38] on icon "close" at bounding box center [1265, 32] width 14 height 14
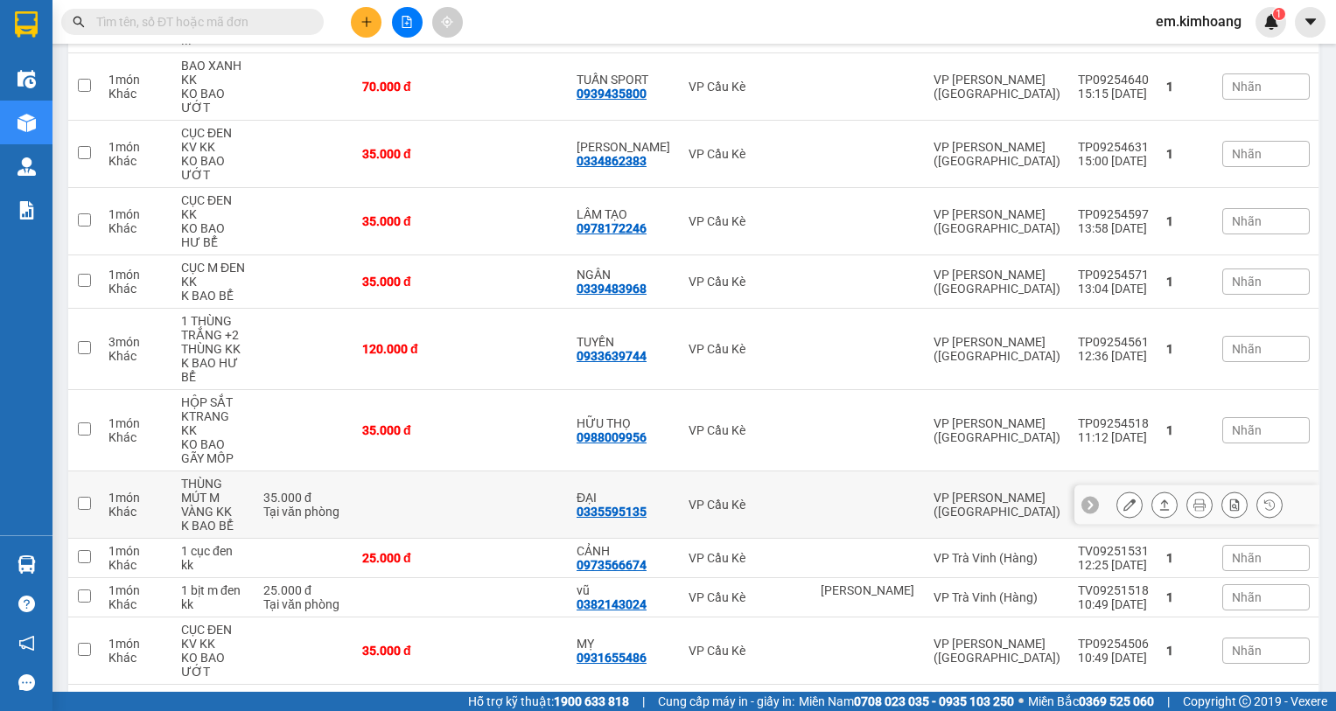
scroll to position [350, 0]
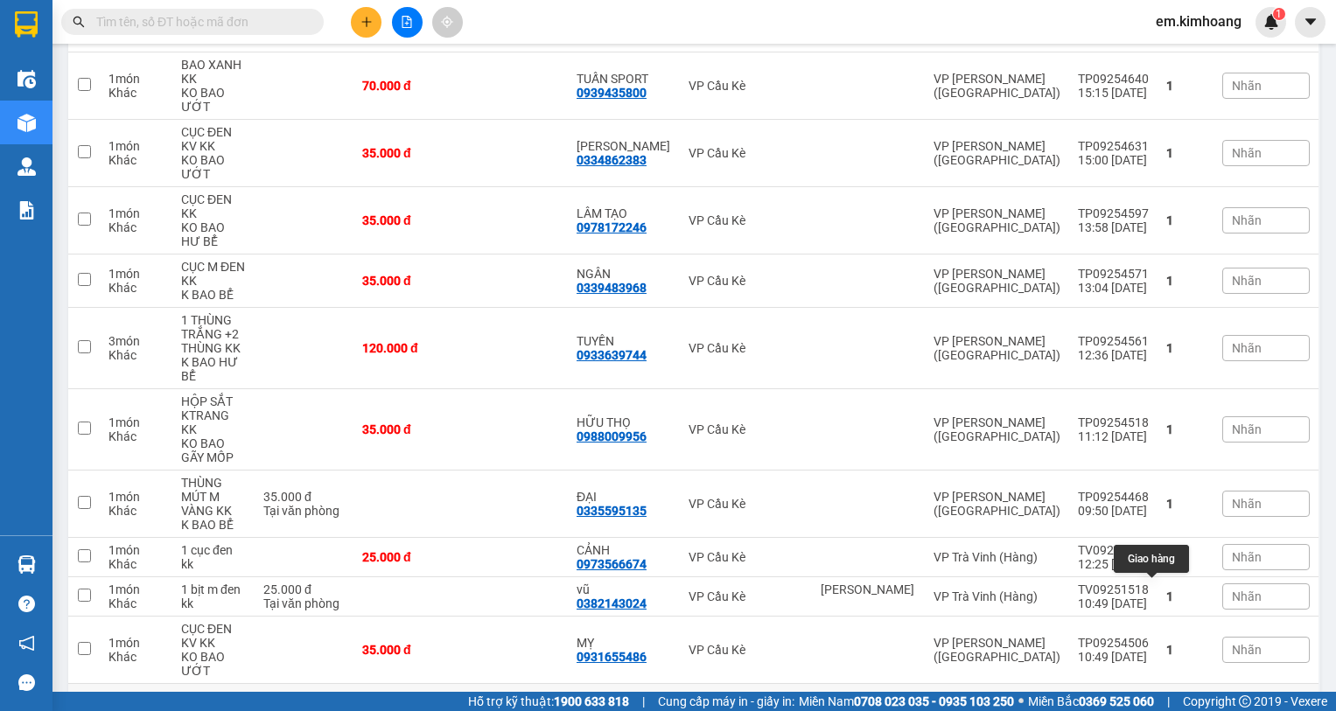
click at [1158, 710] on icon at bounding box center [1164, 717] width 12 height 12
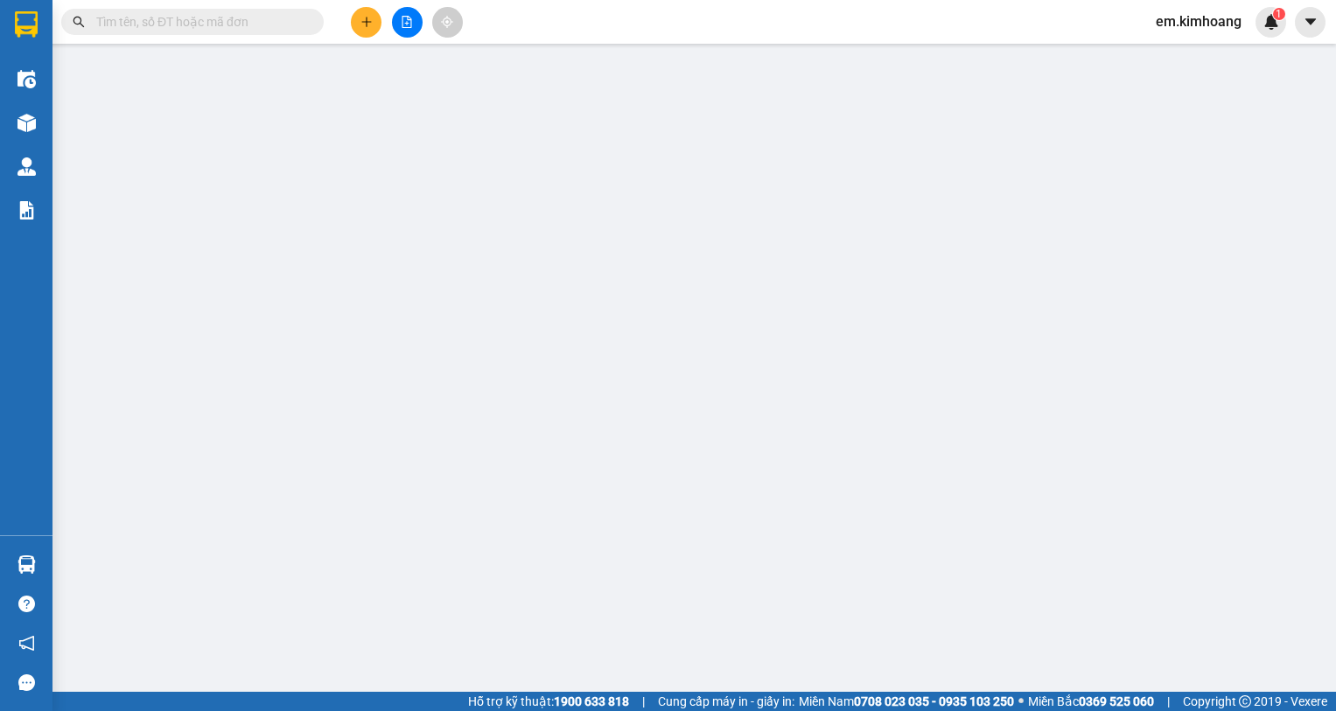
type input "0988813030"
type input "TRANG"
type input "110.000"
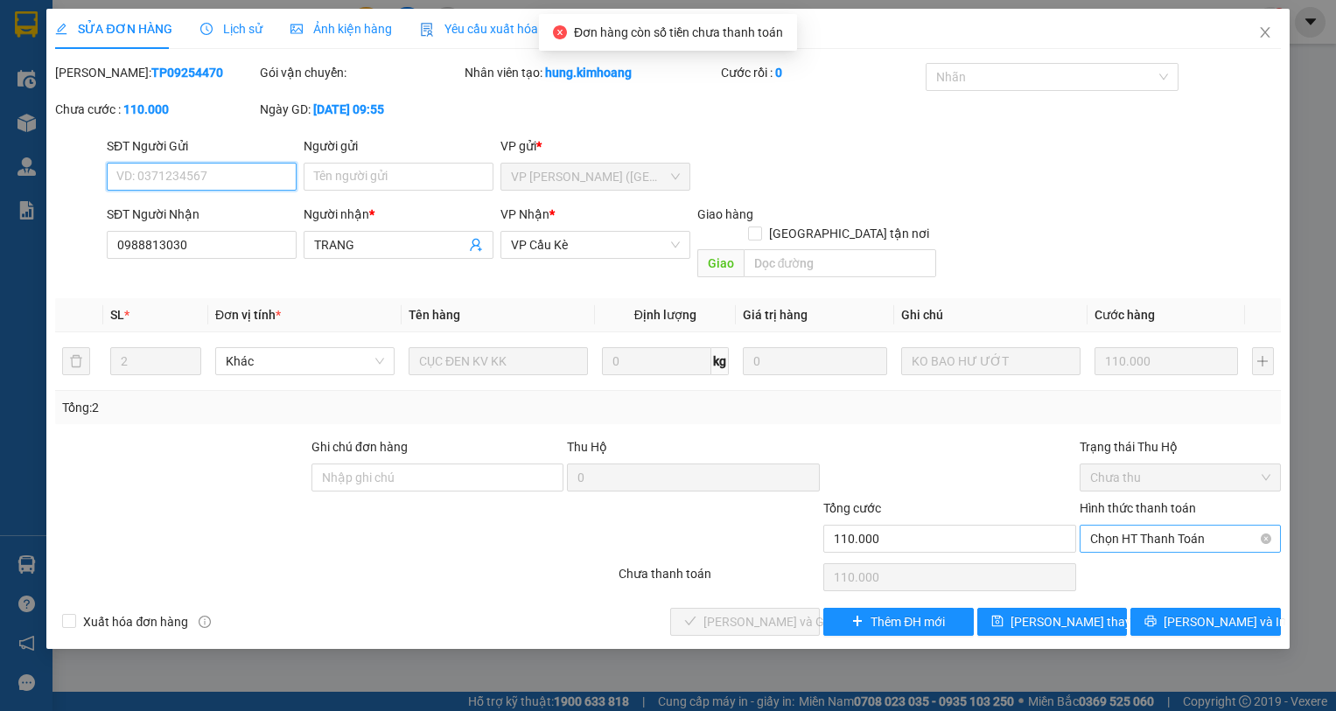
click at [1127, 526] on span "Chọn HT Thanh Toán" at bounding box center [1180, 539] width 180 height 26
click at [1147, 576] on div "Total Paid Fee 0 Total UnPaid Fee 110.000 Cash Collection Total Fee Mã ĐH: TP09…" at bounding box center [667, 349] width 1225 height 573
click at [1150, 562] on div "Chọn HT Thanh Toán" at bounding box center [1180, 577] width 205 height 35
click at [1150, 526] on span "Chọn HT Thanh Toán" at bounding box center [1180, 539] width 180 height 26
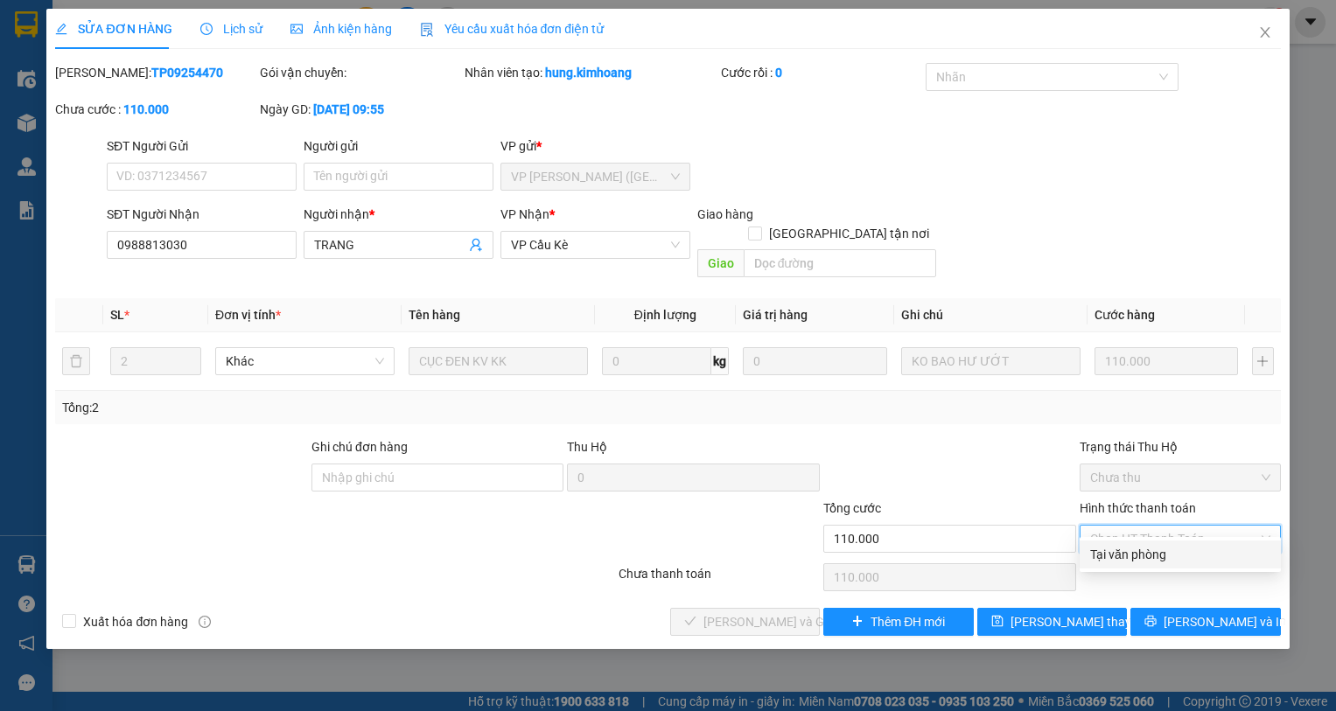
click at [1148, 561] on div "Tại văn phòng" at bounding box center [1180, 554] width 180 height 19
type input "0"
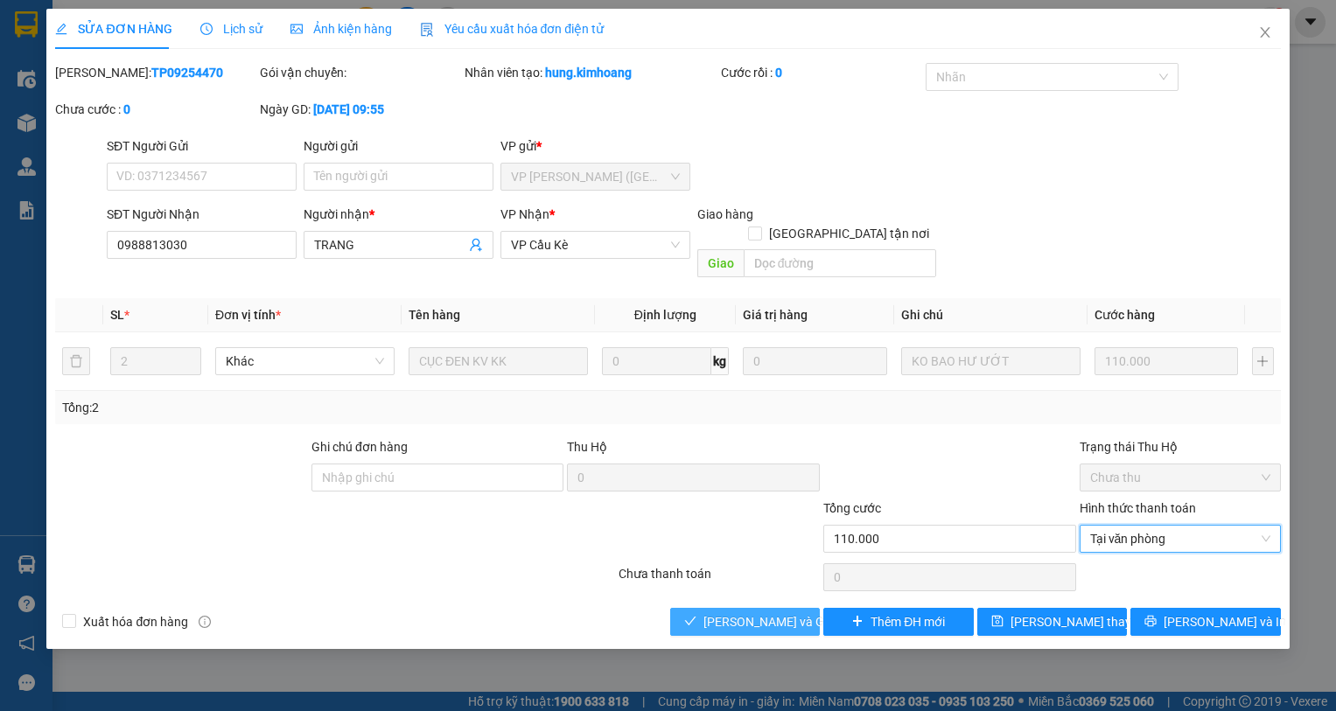
click at [796, 612] on span "[PERSON_NAME] và Giao hàng" at bounding box center [787, 621] width 168 height 19
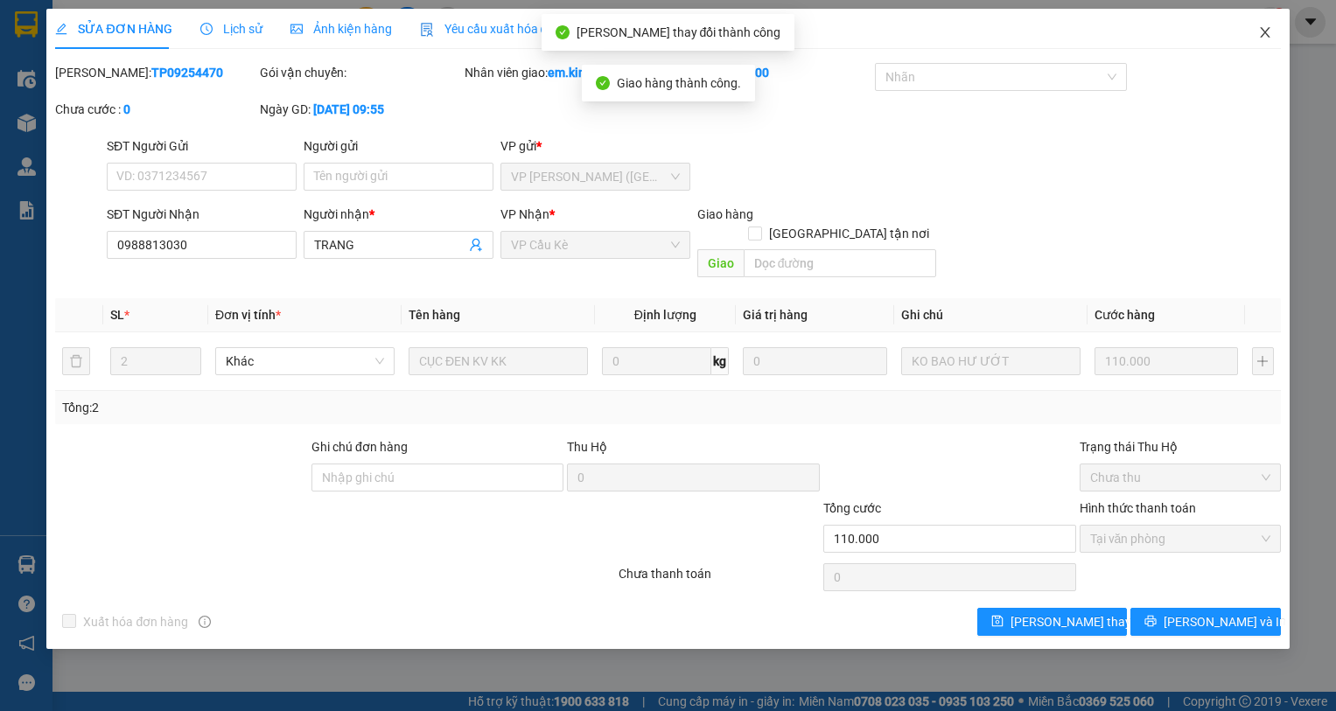
click at [1264, 27] on icon "close" at bounding box center [1265, 32] width 14 height 14
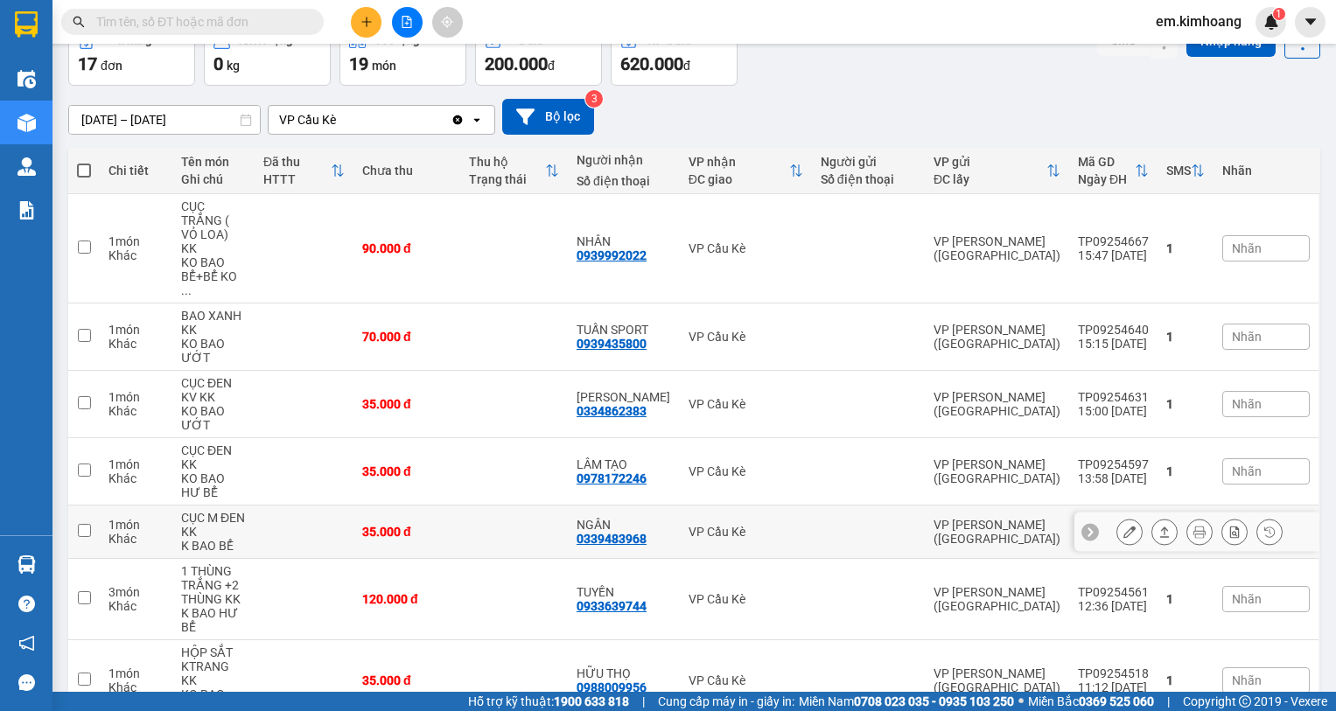
scroll to position [69, 0]
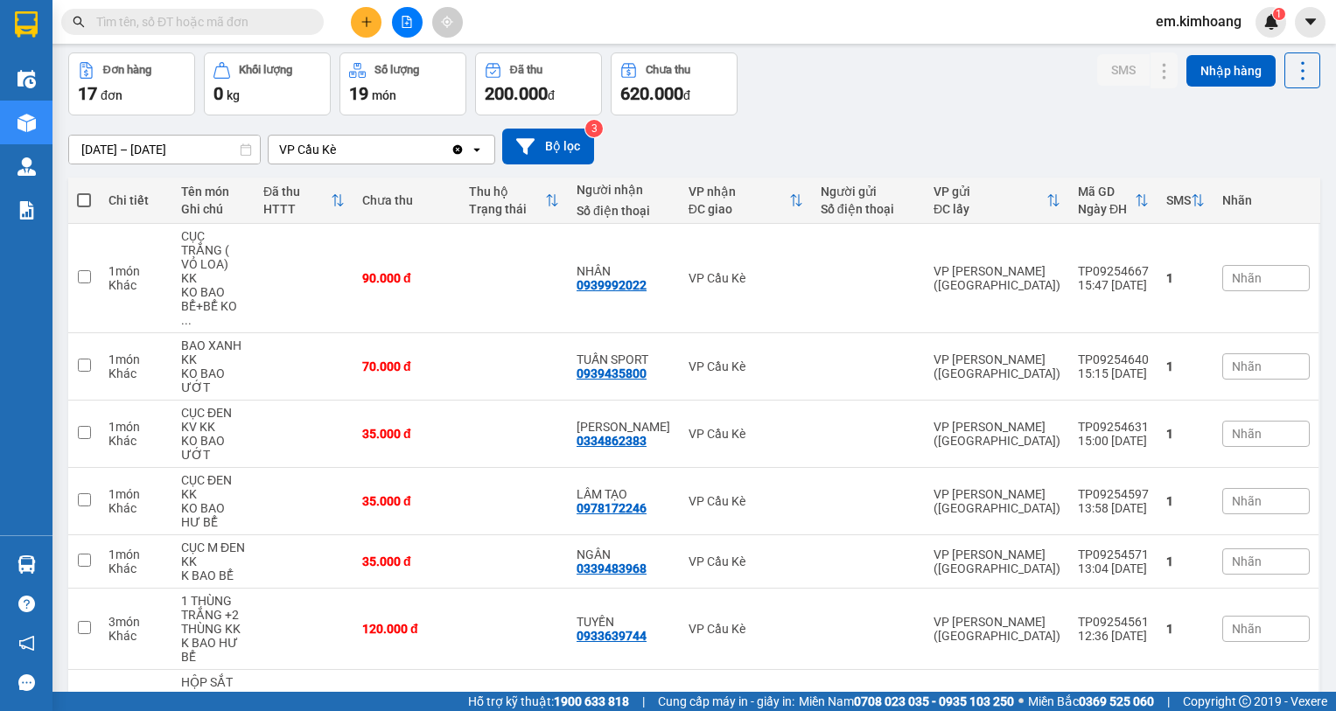
click at [204, 141] on input "[DATE] – [DATE]" at bounding box center [164, 150] width 191 height 28
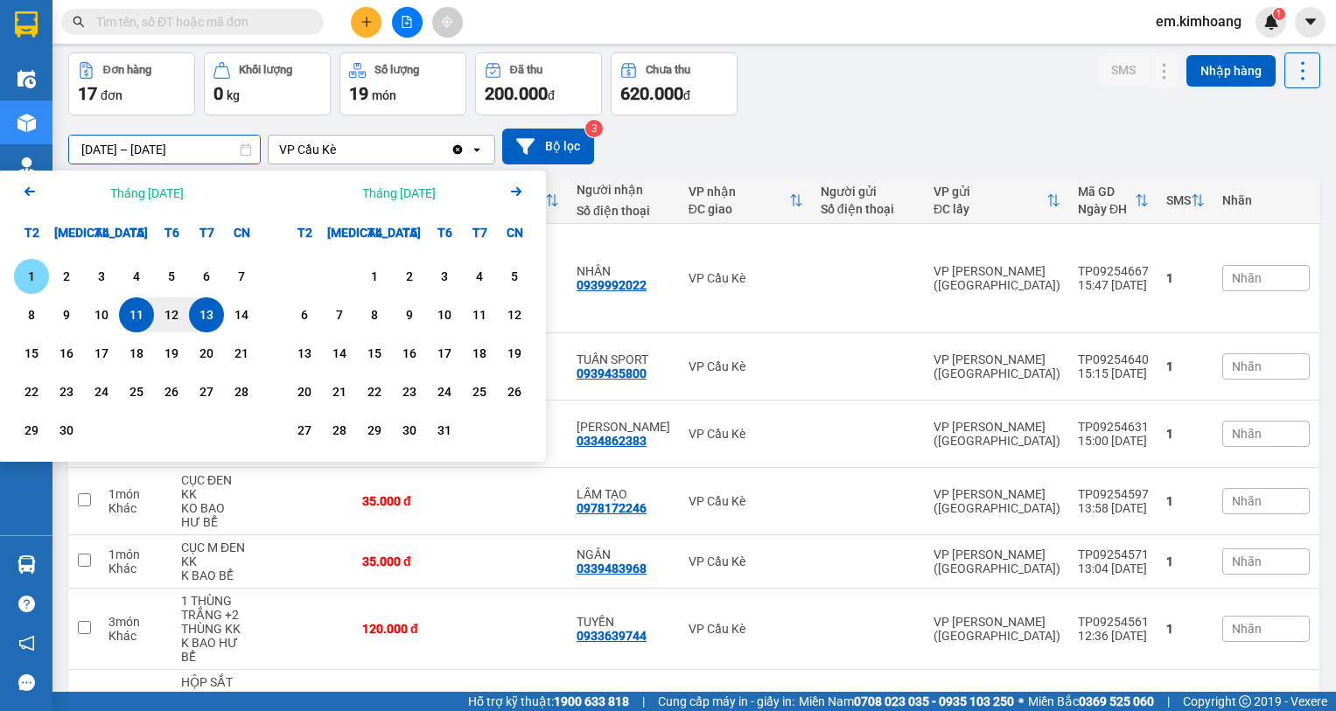
click at [34, 275] on div "1" at bounding box center [31, 276] width 24 height 21
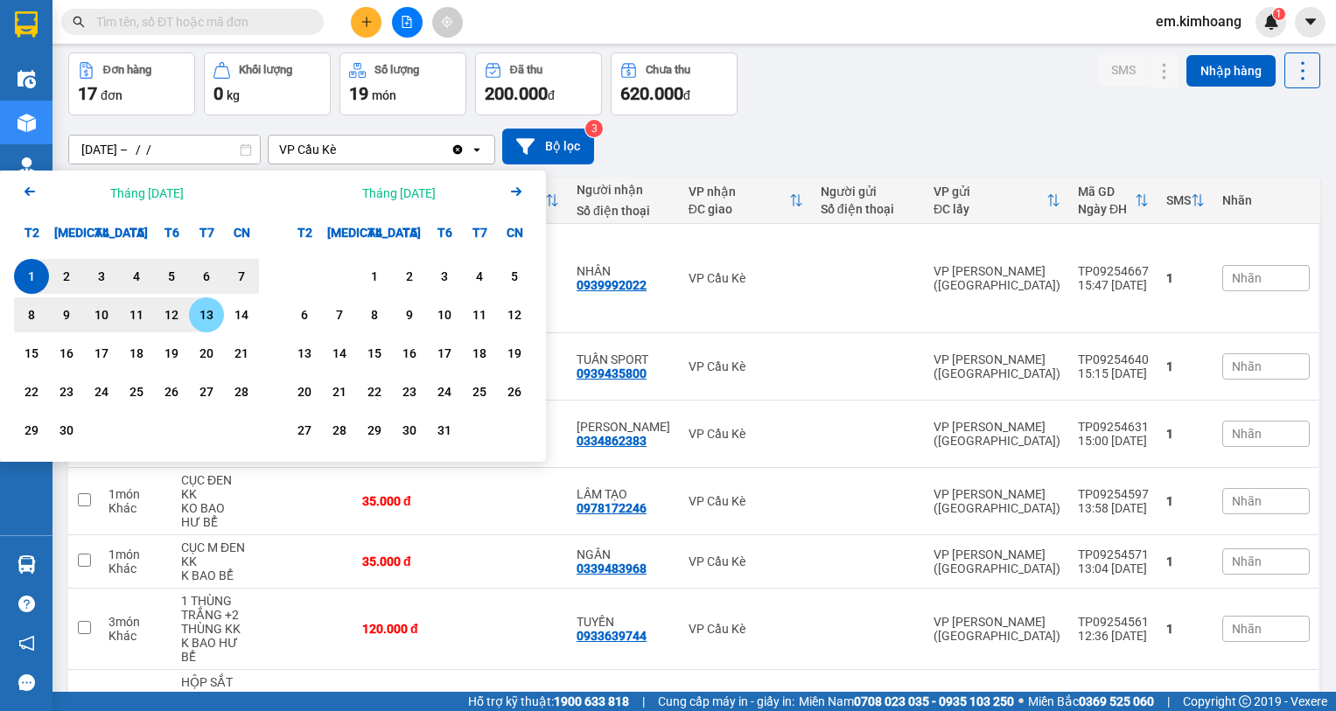
click at [206, 312] on div "13" at bounding box center [206, 314] width 24 height 21
type input "[DATE] – [DATE]"
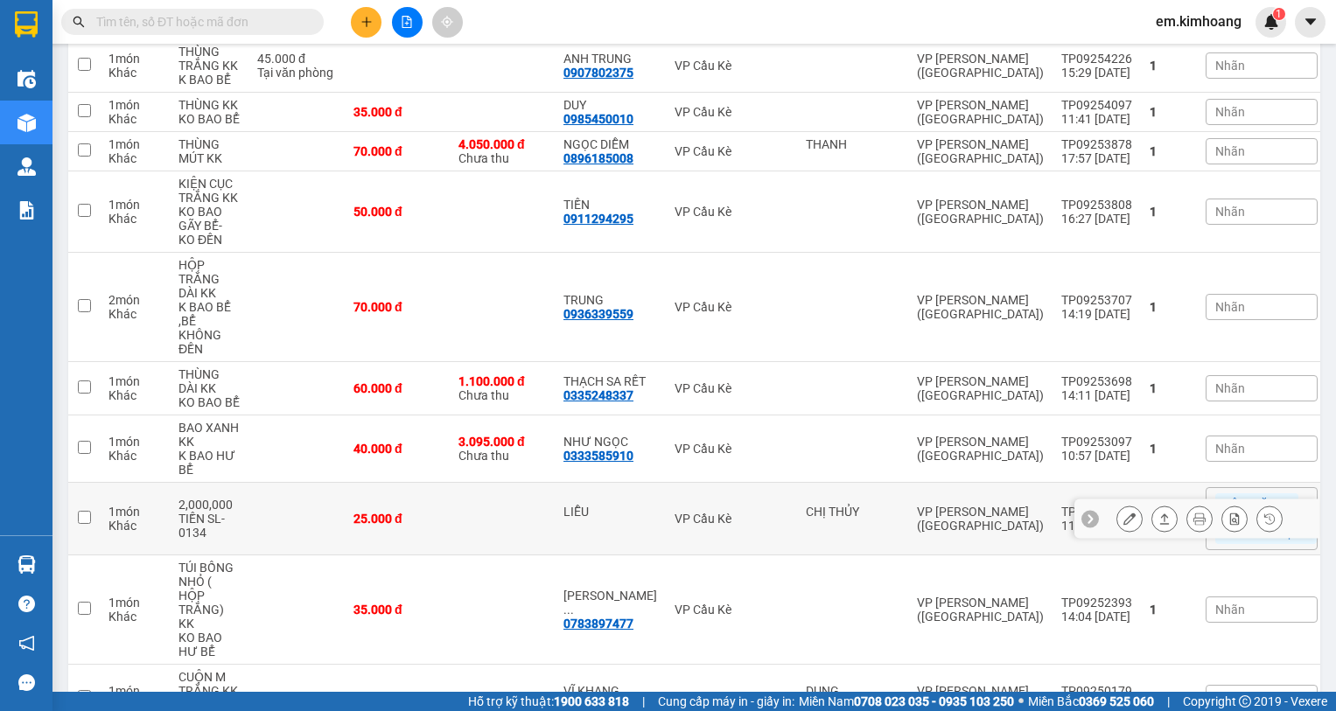
scroll to position [1109, 0]
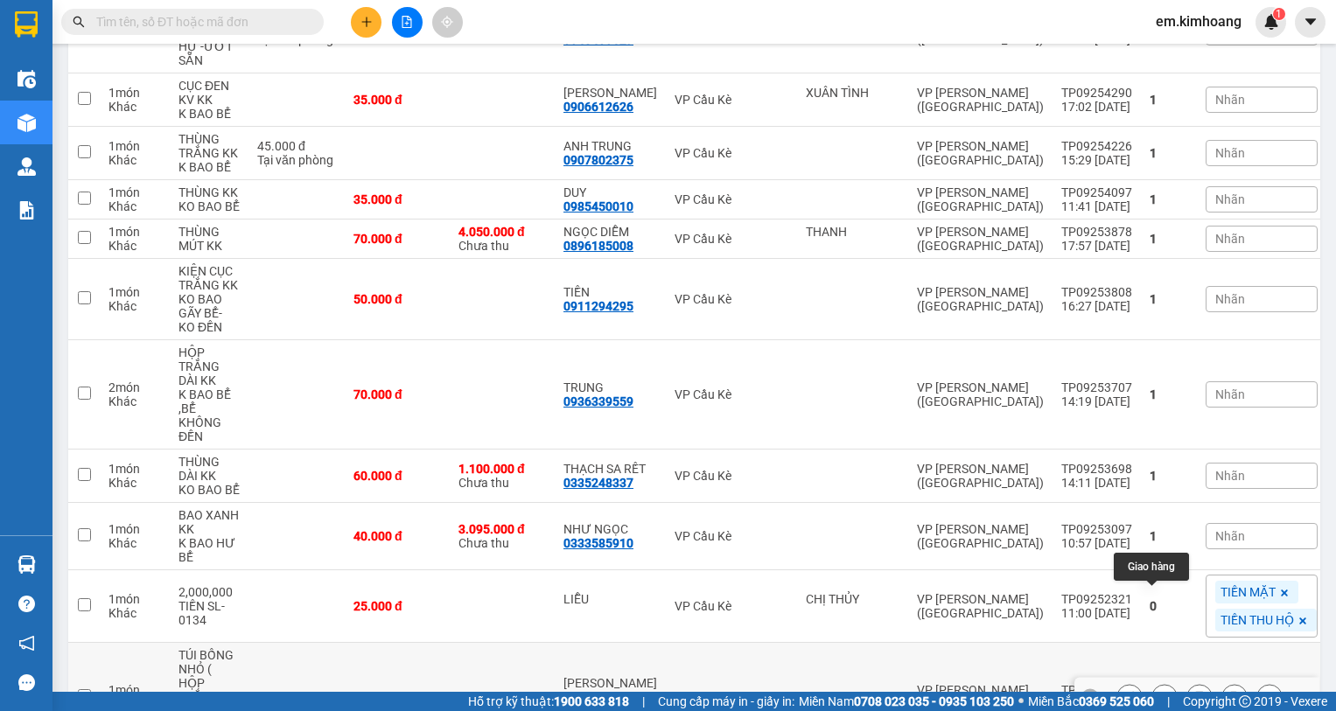
click at [1158, 691] on icon at bounding box center [1164, 697] width 12 height 12
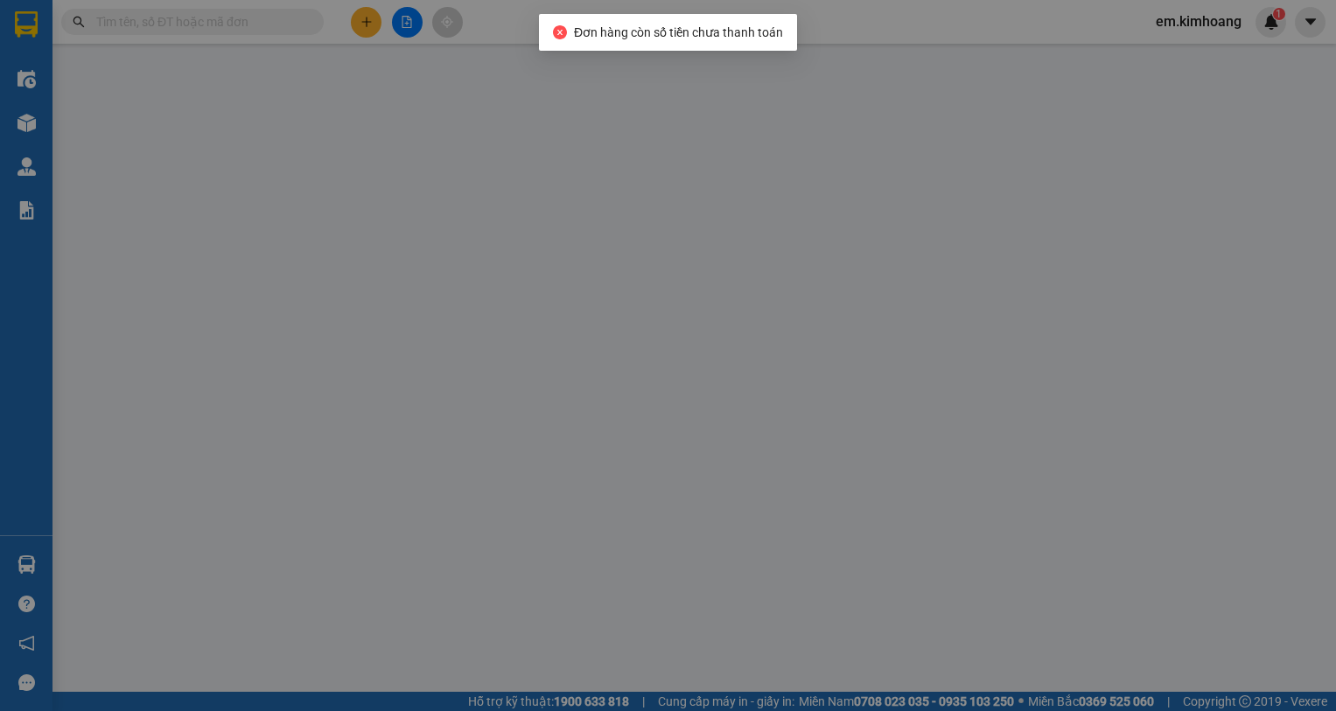
type input "0783897477"
type input "[PERSON_NAME]"
type input "35.000"
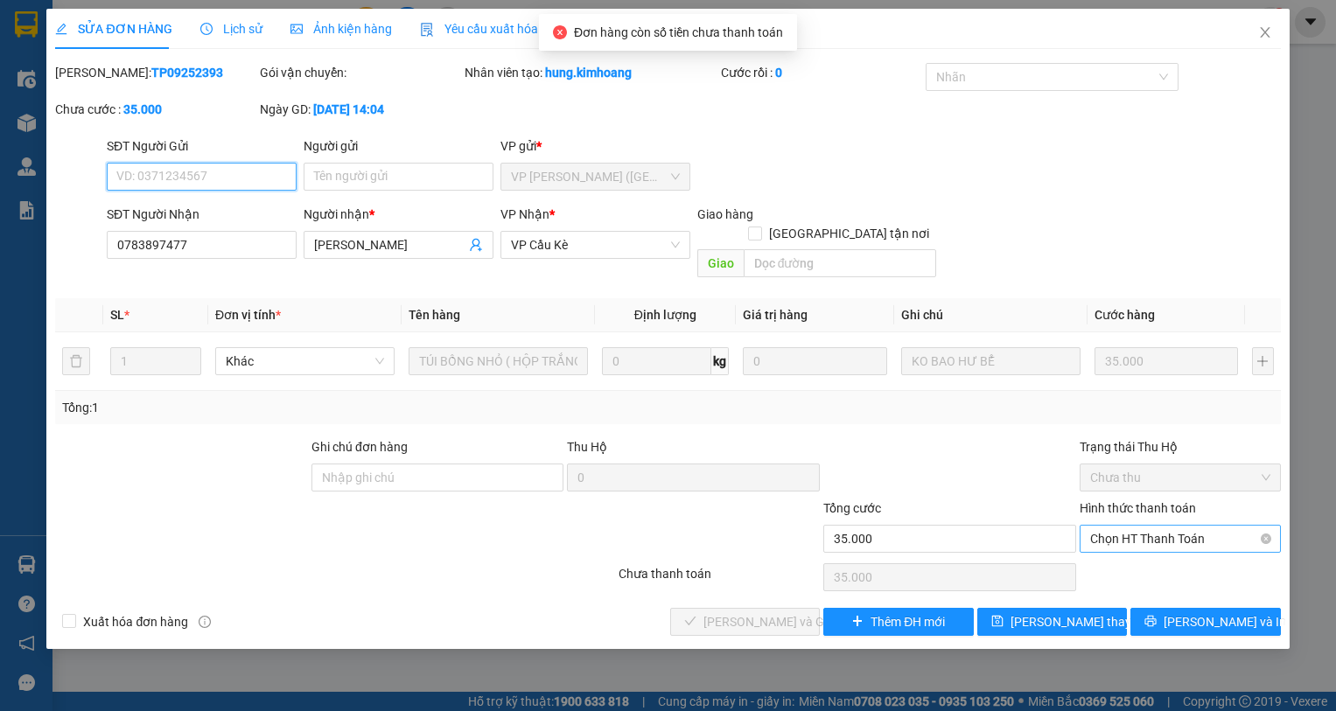
click at [1134, 526] on span "Chọn HT Thanh Toán" at bounding box center [1180, 539] width 180 height 26
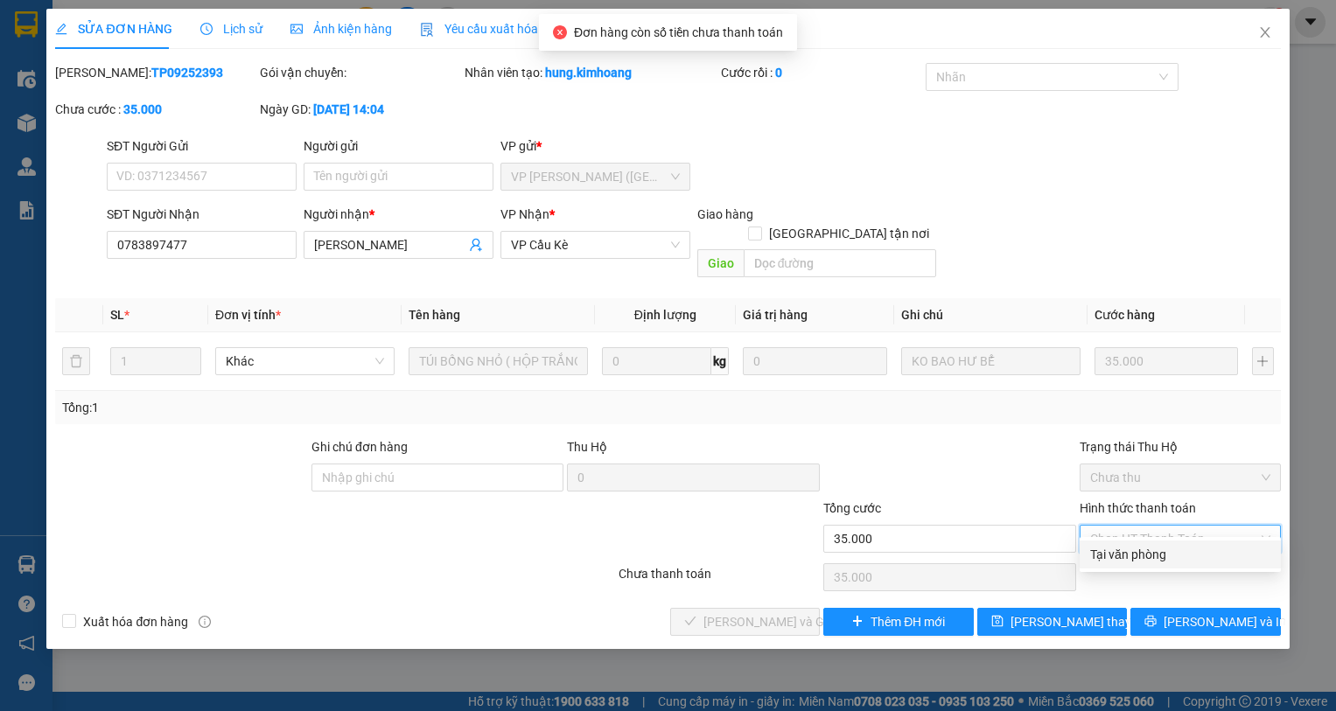
click at [1132, 562] on div "Tại văn phòng" at bounding box center [1180, 554] width 180 height 19
type input "0"
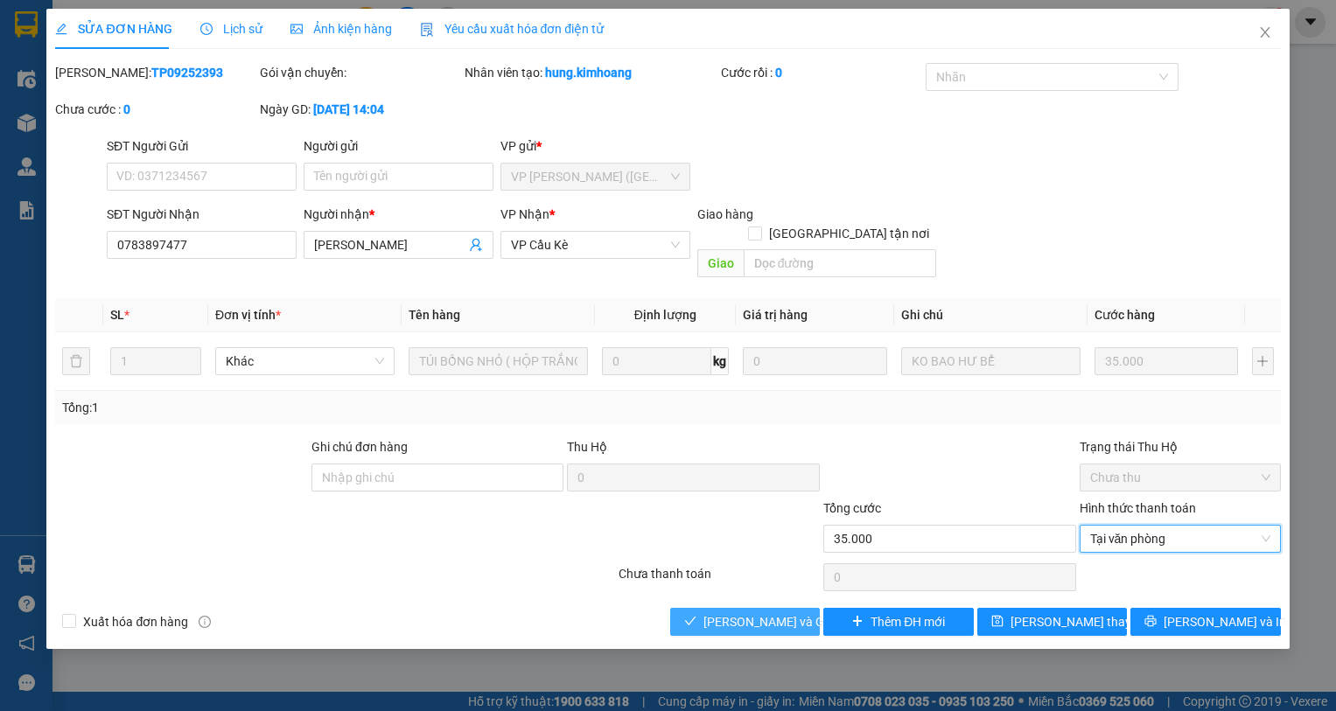
click at [767, 612] on span "[PERSON_NAME] và Giao hàng" at bounding box center [787, 621] width 168 height 19
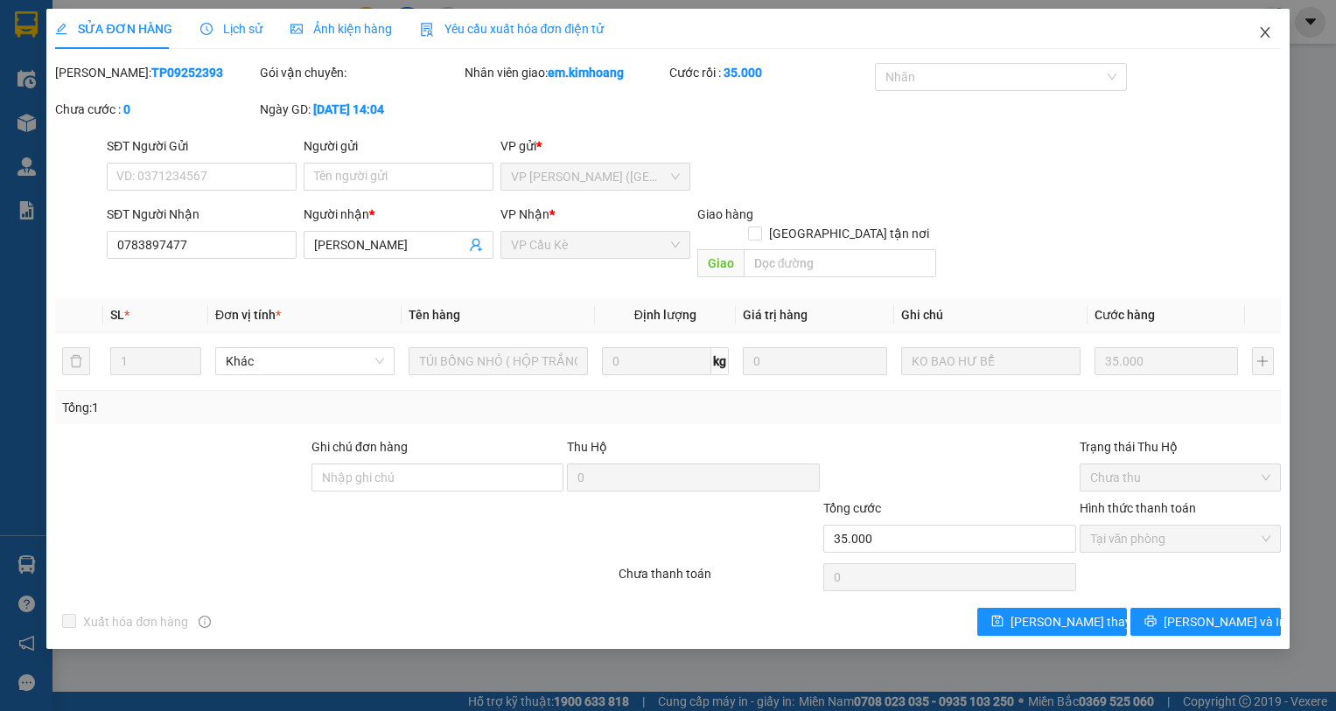
click at [1265, 32] on icon "close" at bounding box center [1264, 32] width 10 height 10
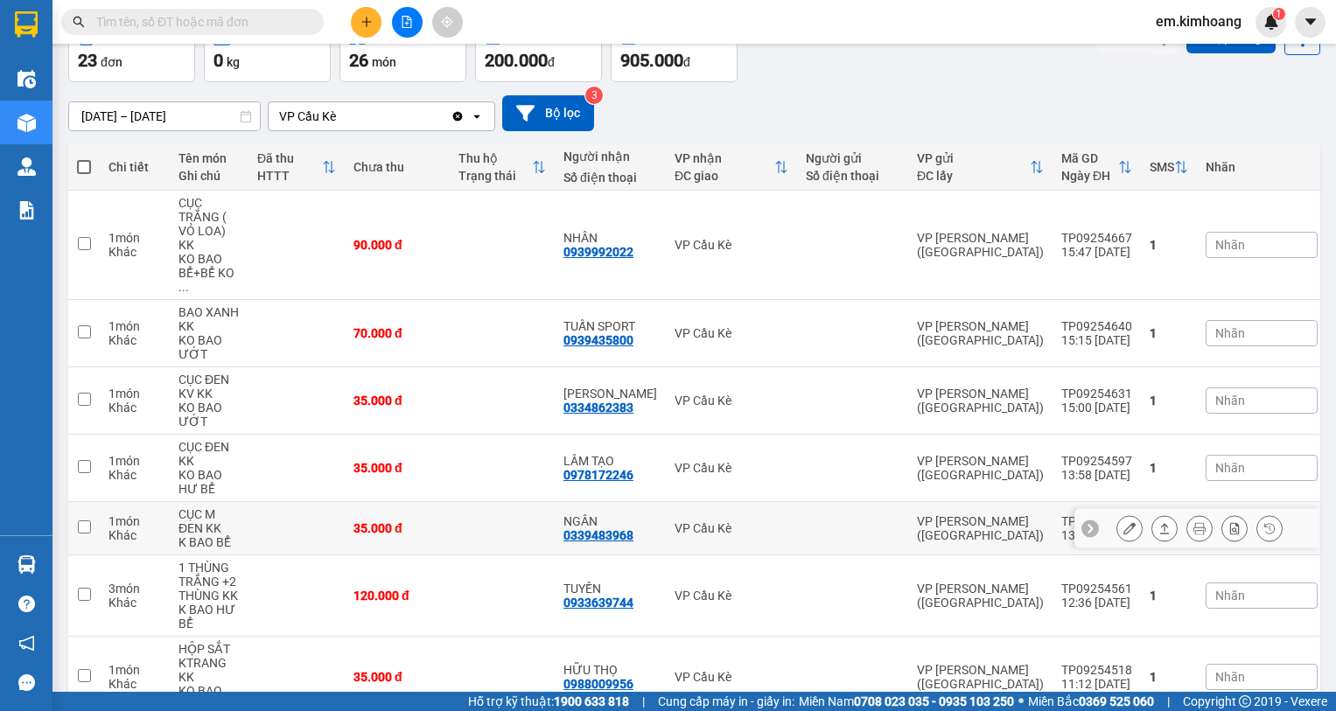
scroll to position [87, 0]
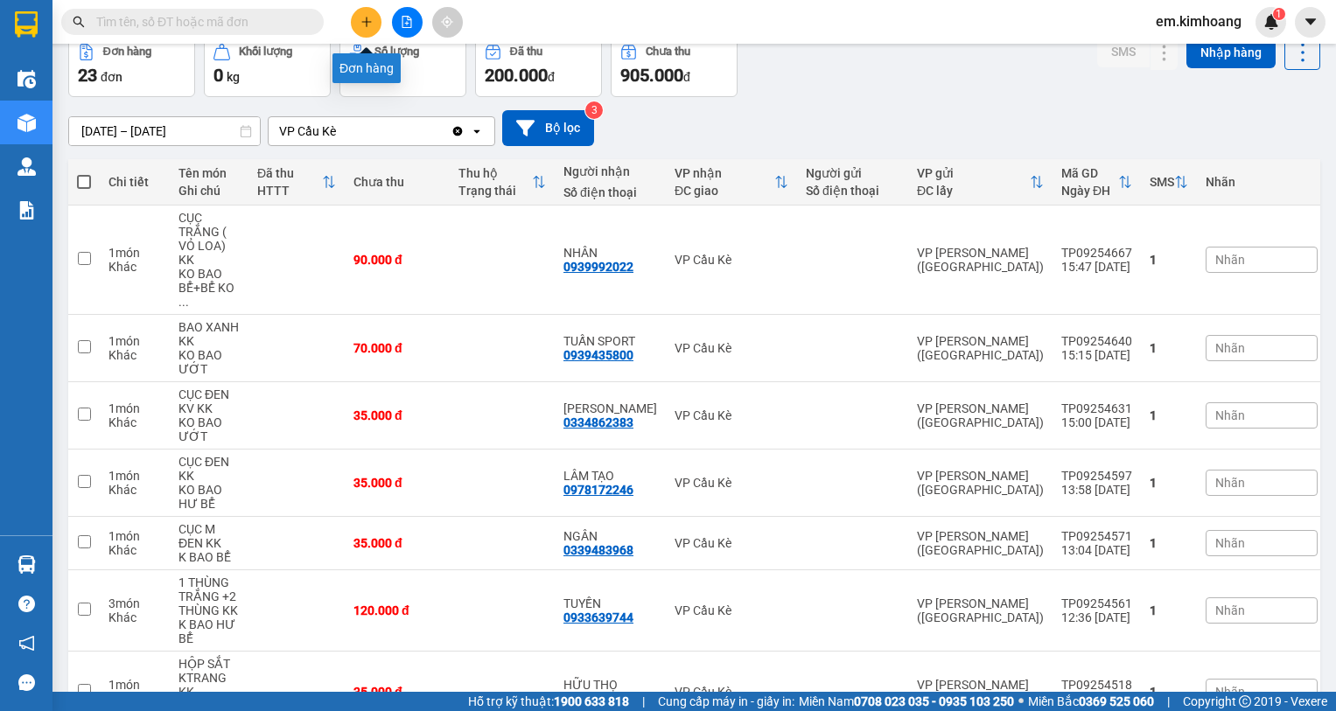
click at [362, 20] on icon "plus" at bounding box center [366, 22] width 12 height 12
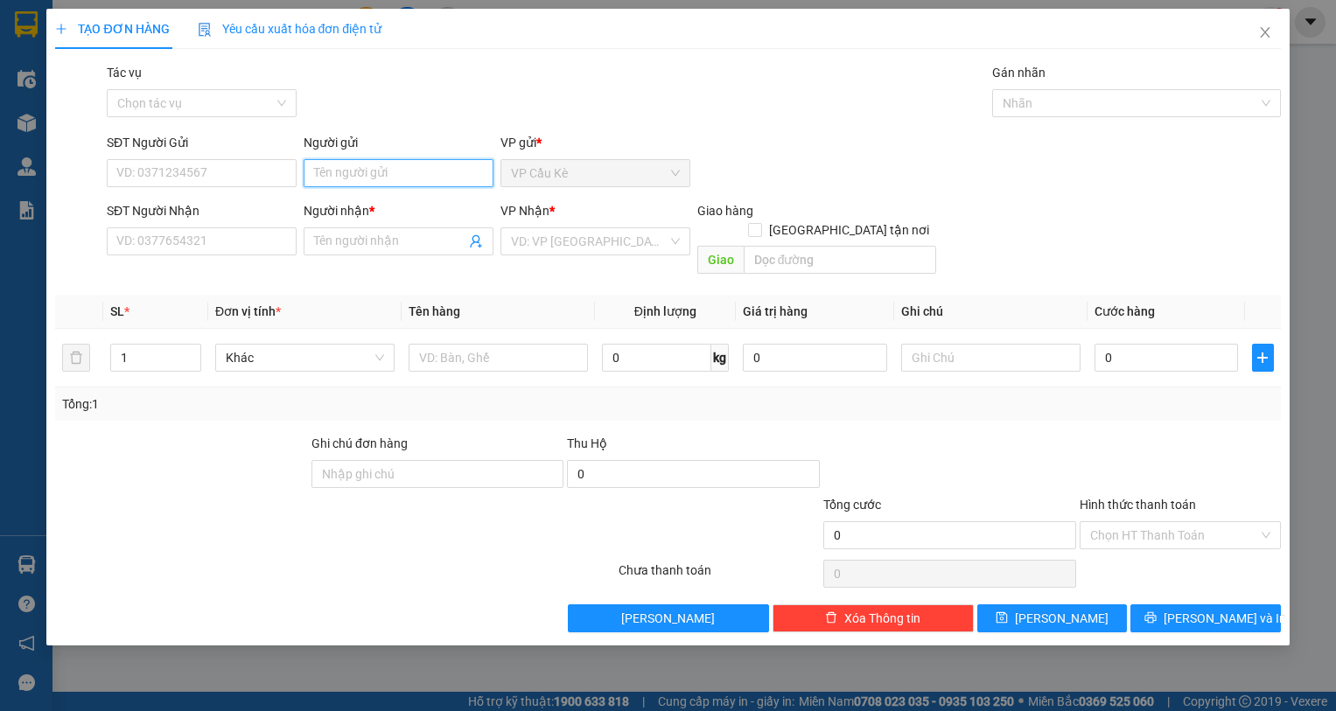
click at [394, 172] on input "Người gửi" at bounding box center [399, 173] width 190 height 28
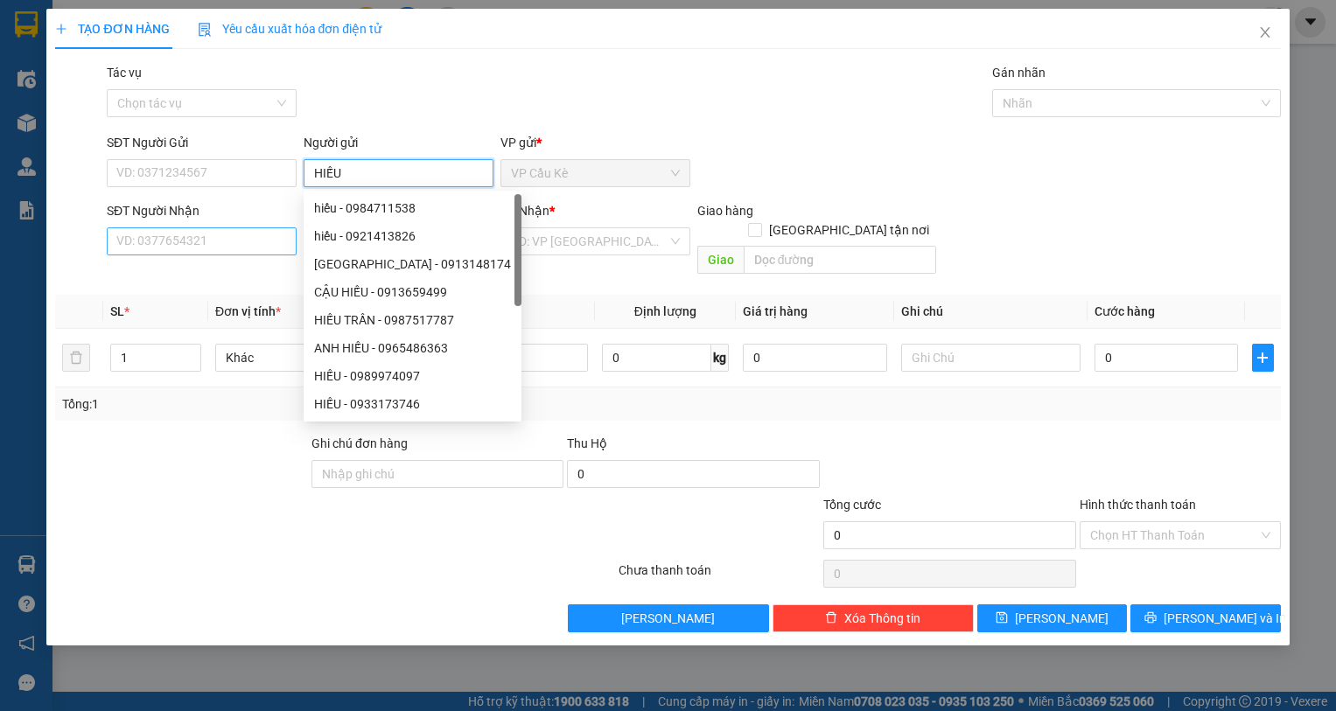
type input "HIẾU"
click at [261, 241] on input "SĐT Người Nhận" at bounding box center [202, 241] width 190 height 28
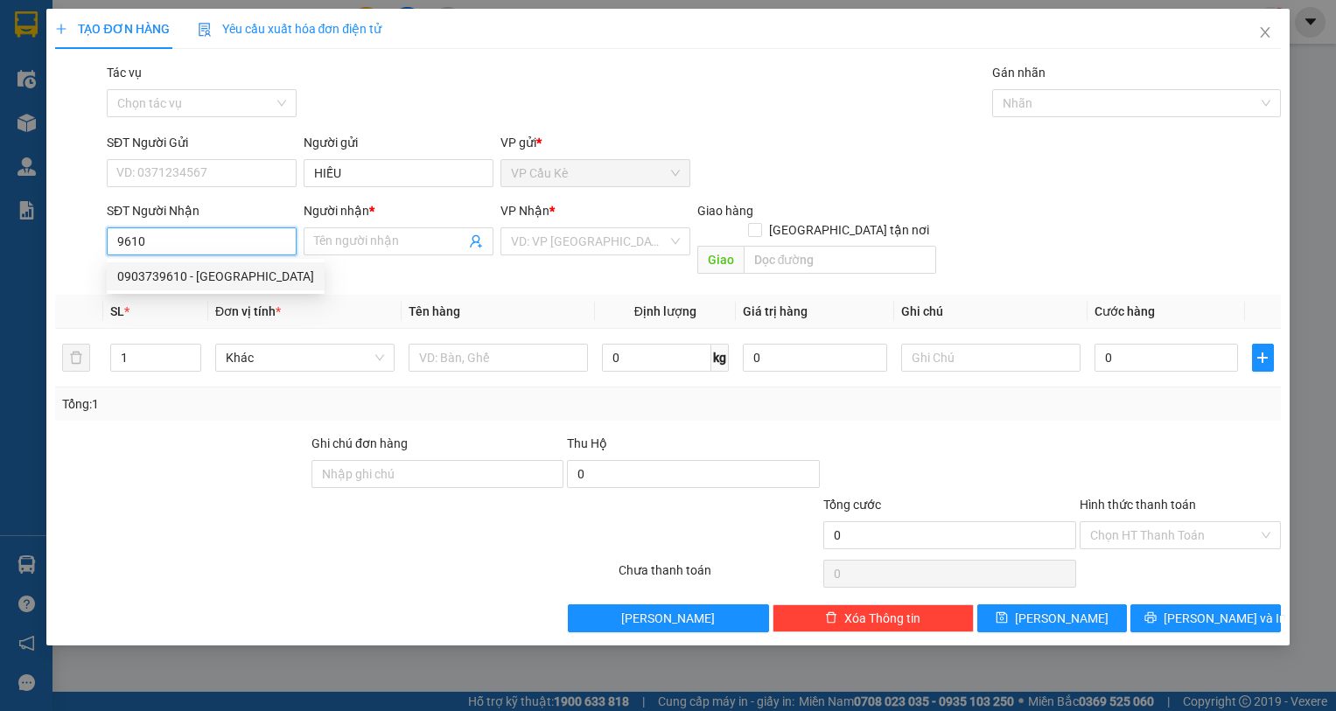
click at [263, 277] on div "0903739610 - [GEOGRAPHIC_DATA]" at bounding box center [215, 276] width 197 height 19
type input "0903739610"
type input "HÀ ĐƠ"
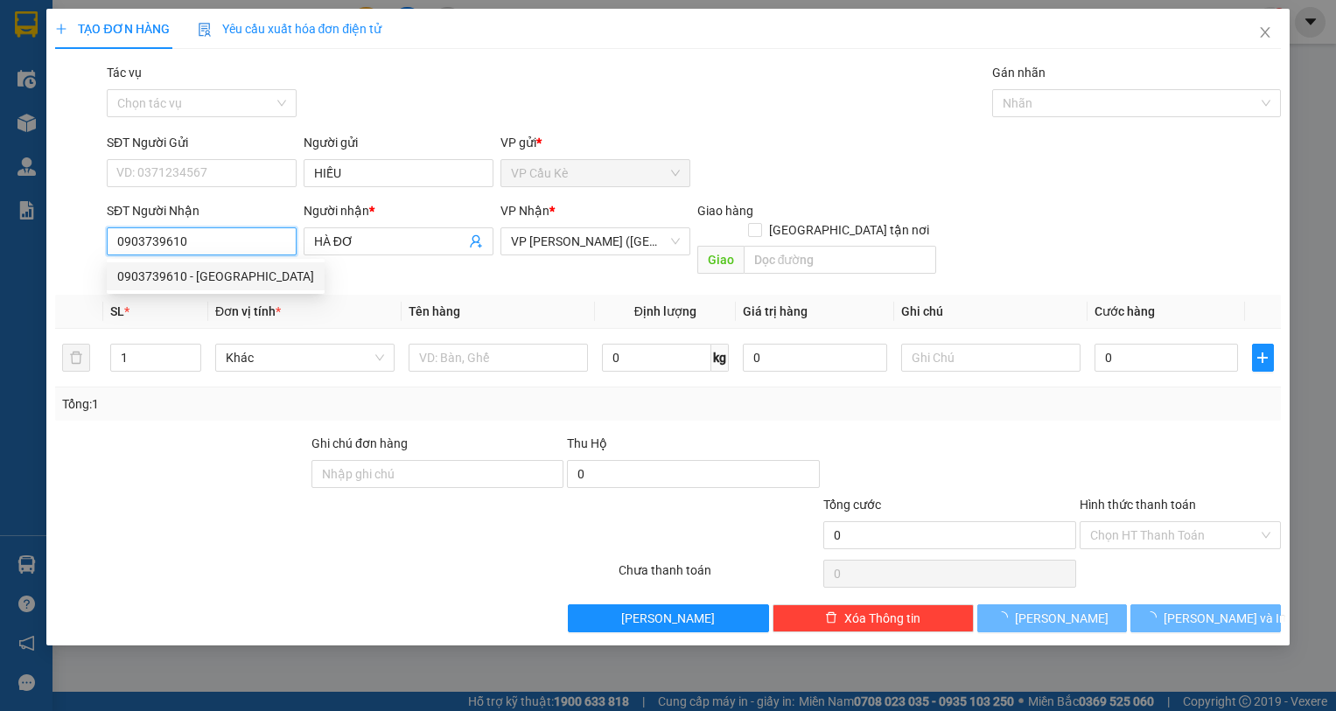
type input "35.000"
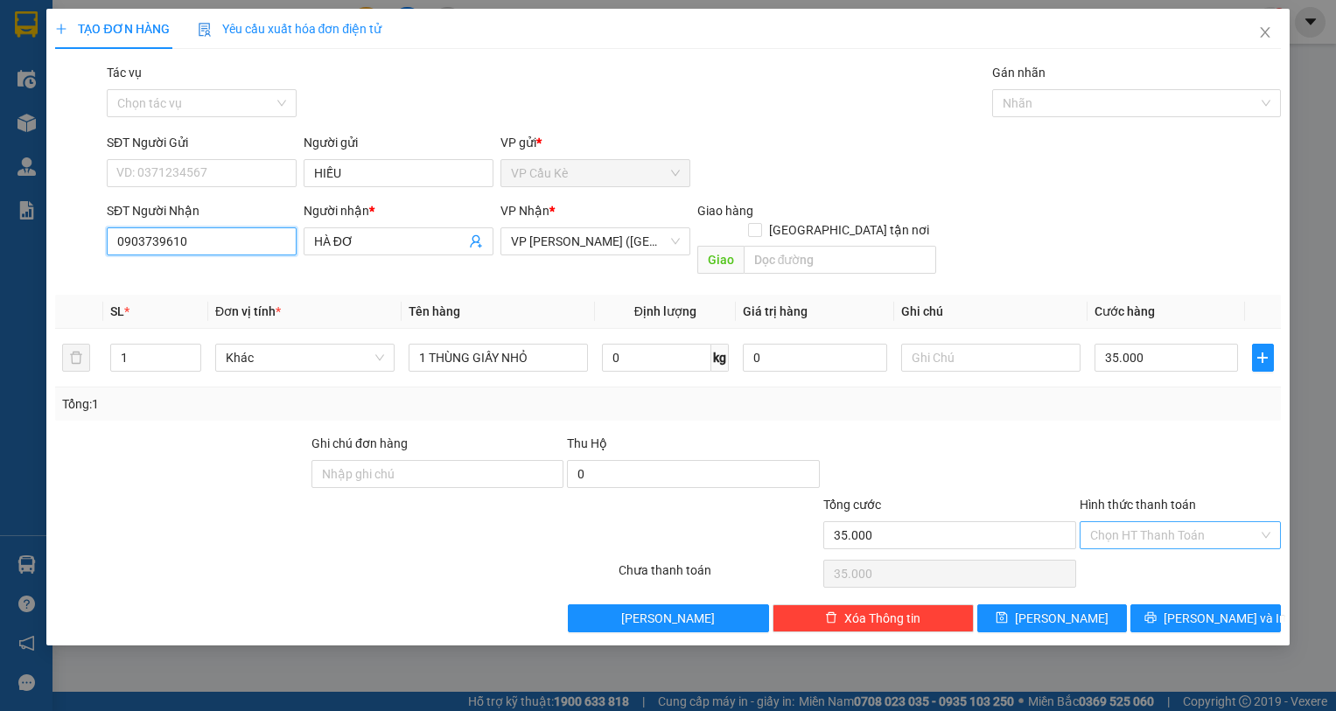
type input "0903739610"
click at [1222, 522] on input "Hình thức thanh toán" at bounding box center [1174, 535] width 168 height 26
click at [1216, 551] on div "Tại văn phòng" at bounding box center [1180, 550] width 180 height 19
type input "0"
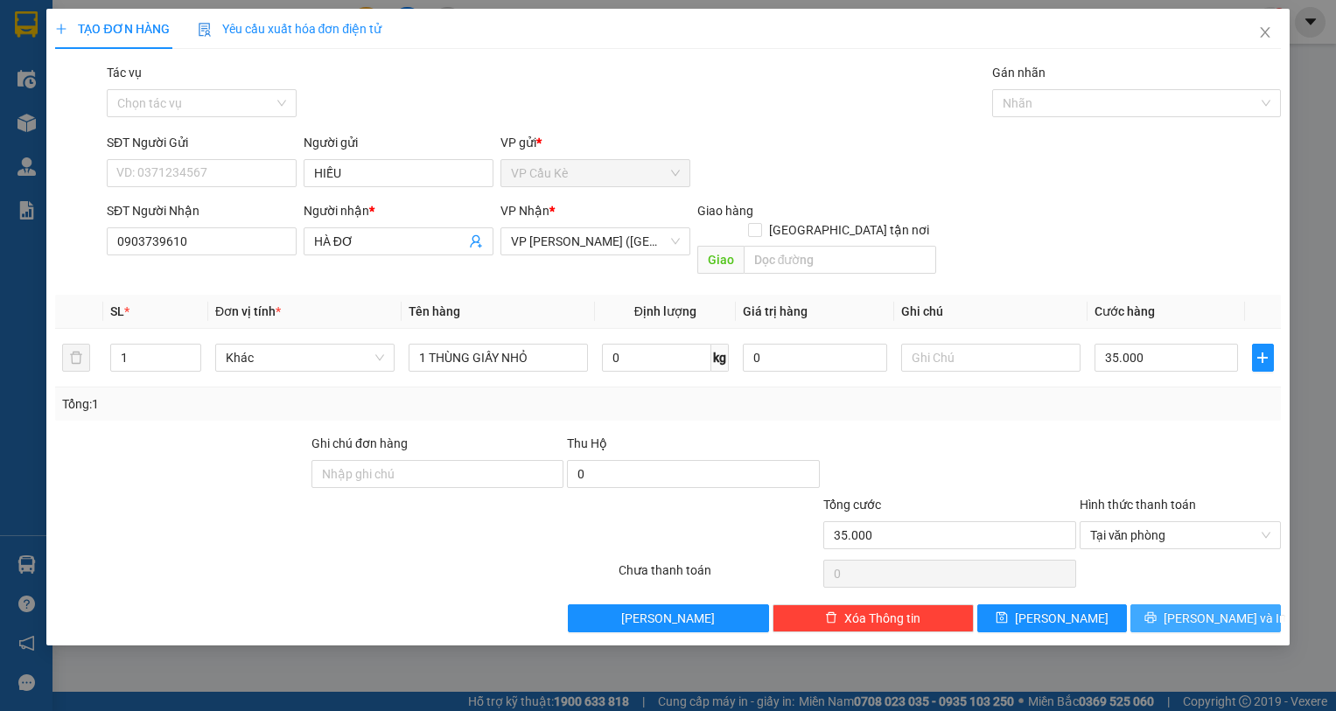
click at [1229, 609] on span "[PERSON_NAME] và In" at bounding box center [1224, 618] width 122 height 19
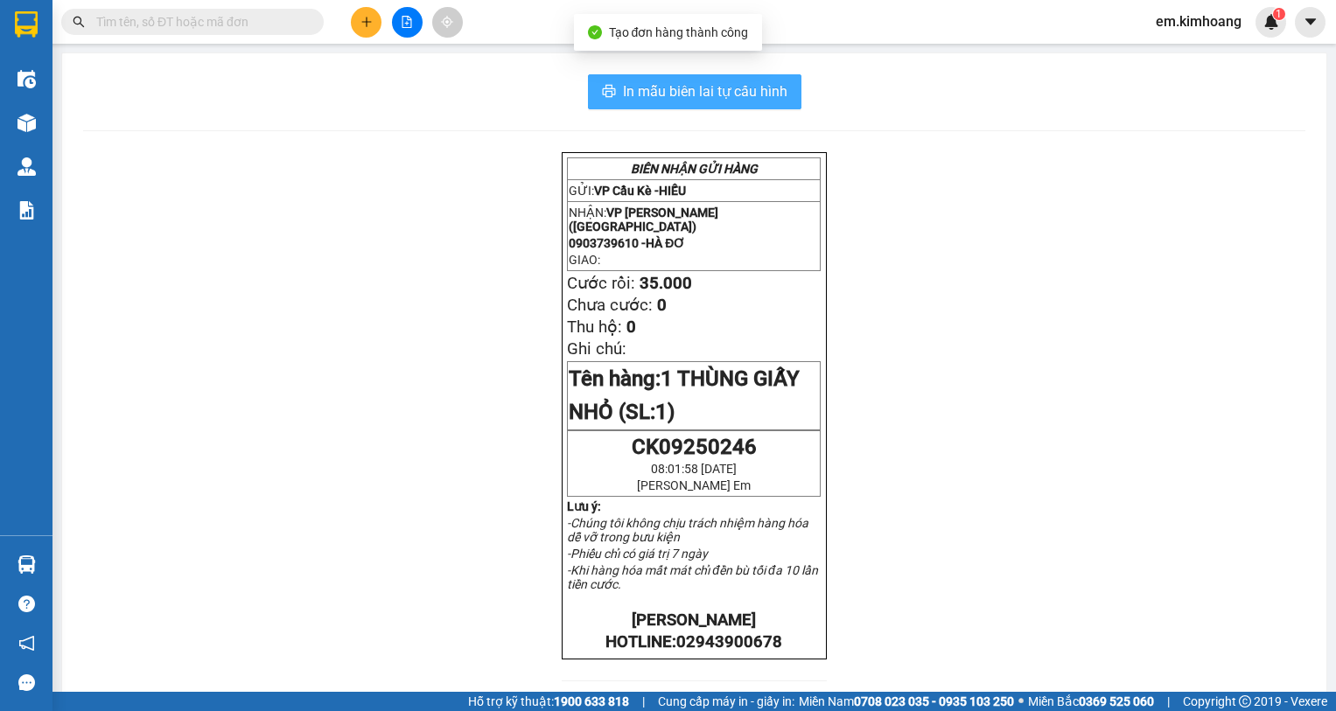
click at [604, 96] on icon "printer" at bounding box center [609, 91] width 14 height 14
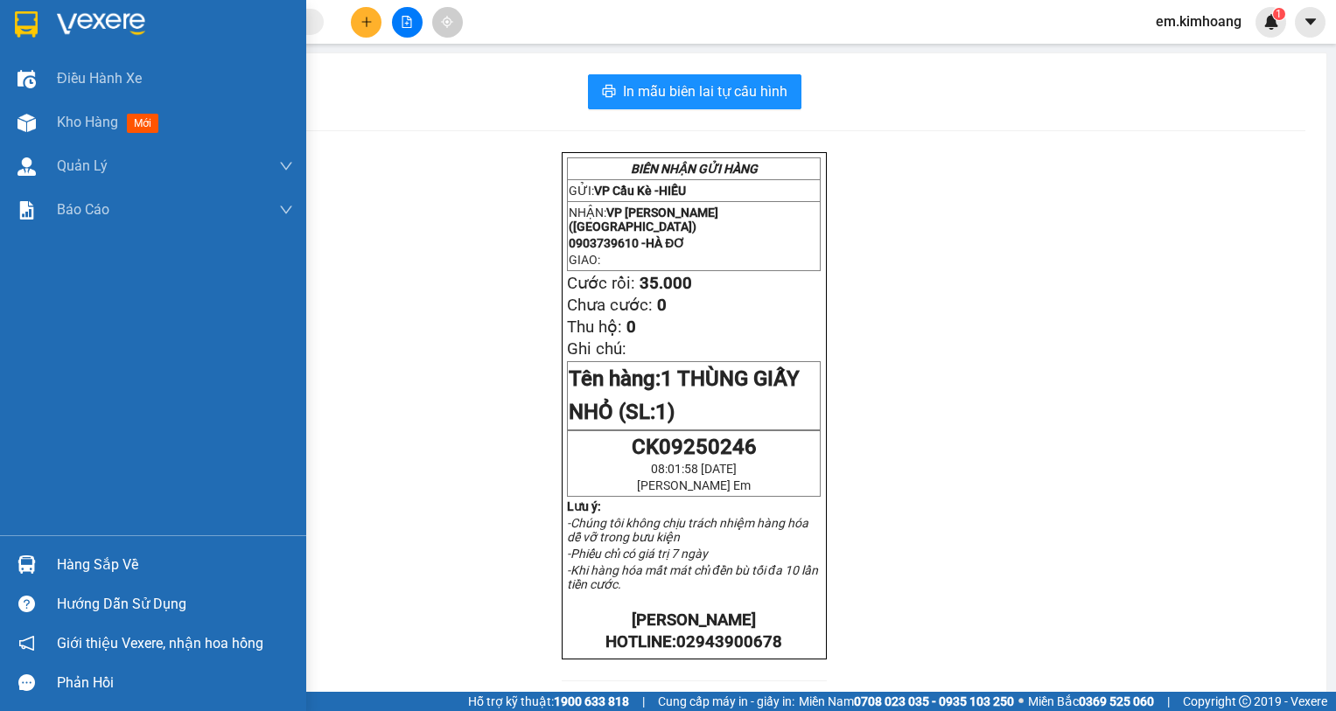
click at [26, 562] on img at bounding box center [26, 564] width 18 height 18
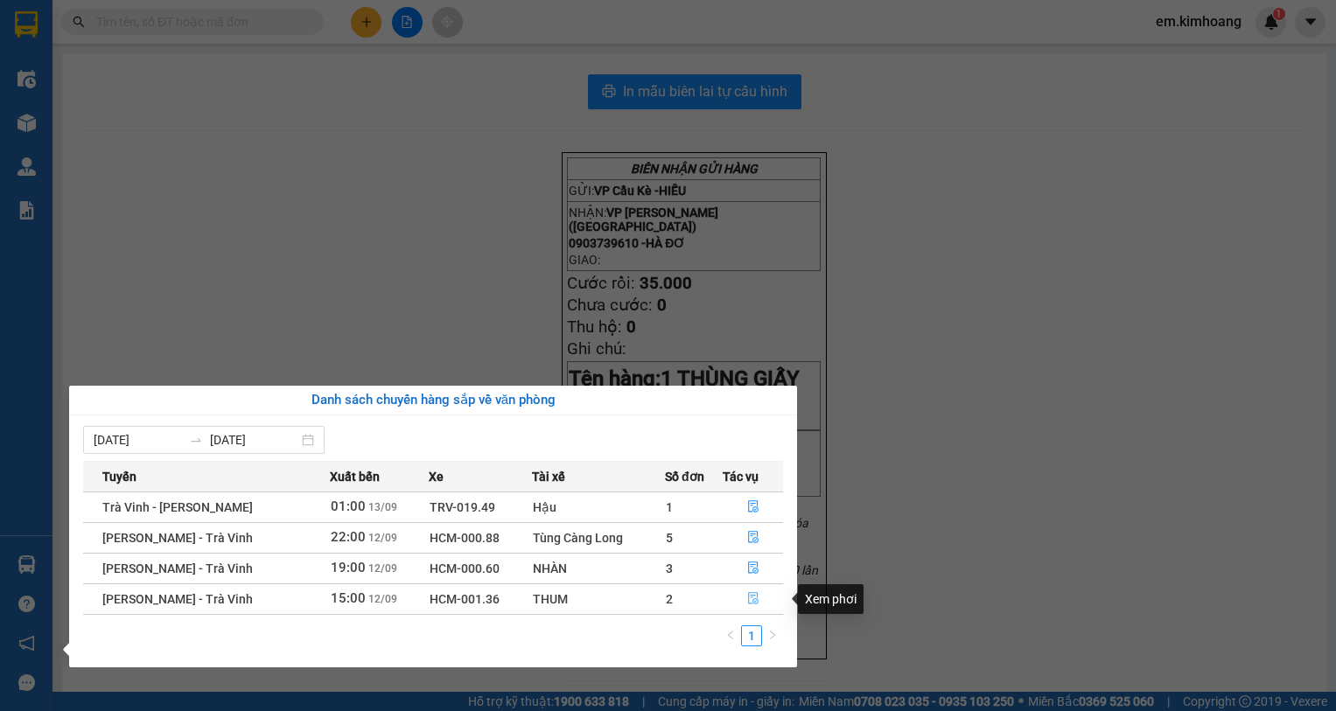
click at [760, 598] on button "button" at bounding box center [752, 599] width 59 height 28
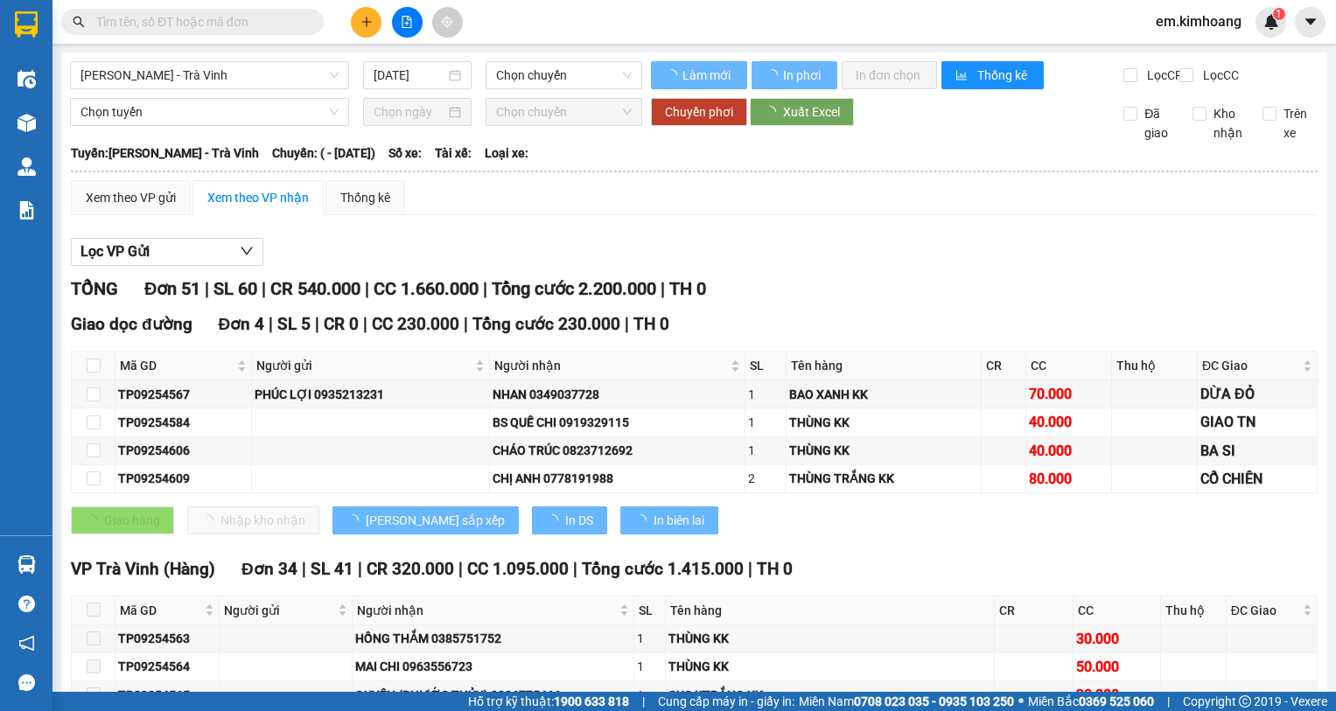
type input "[DATE]"
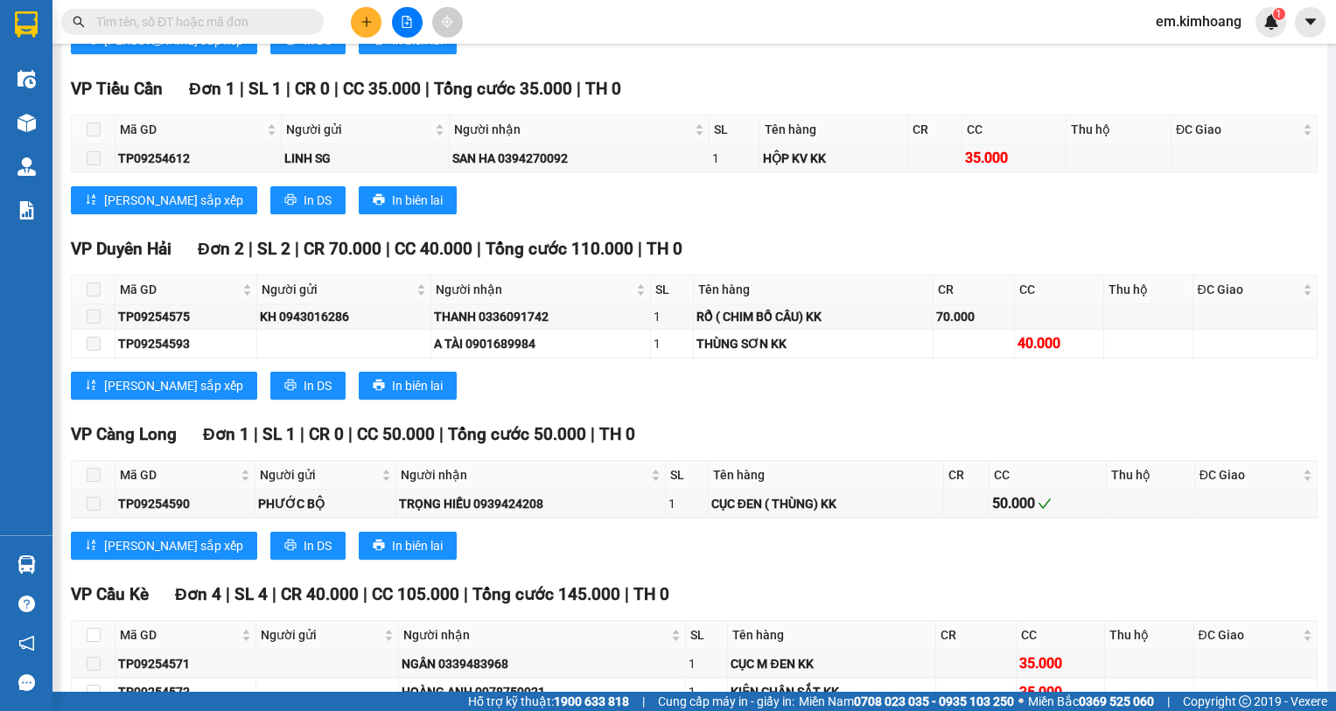
scroll to position [2253, 0]
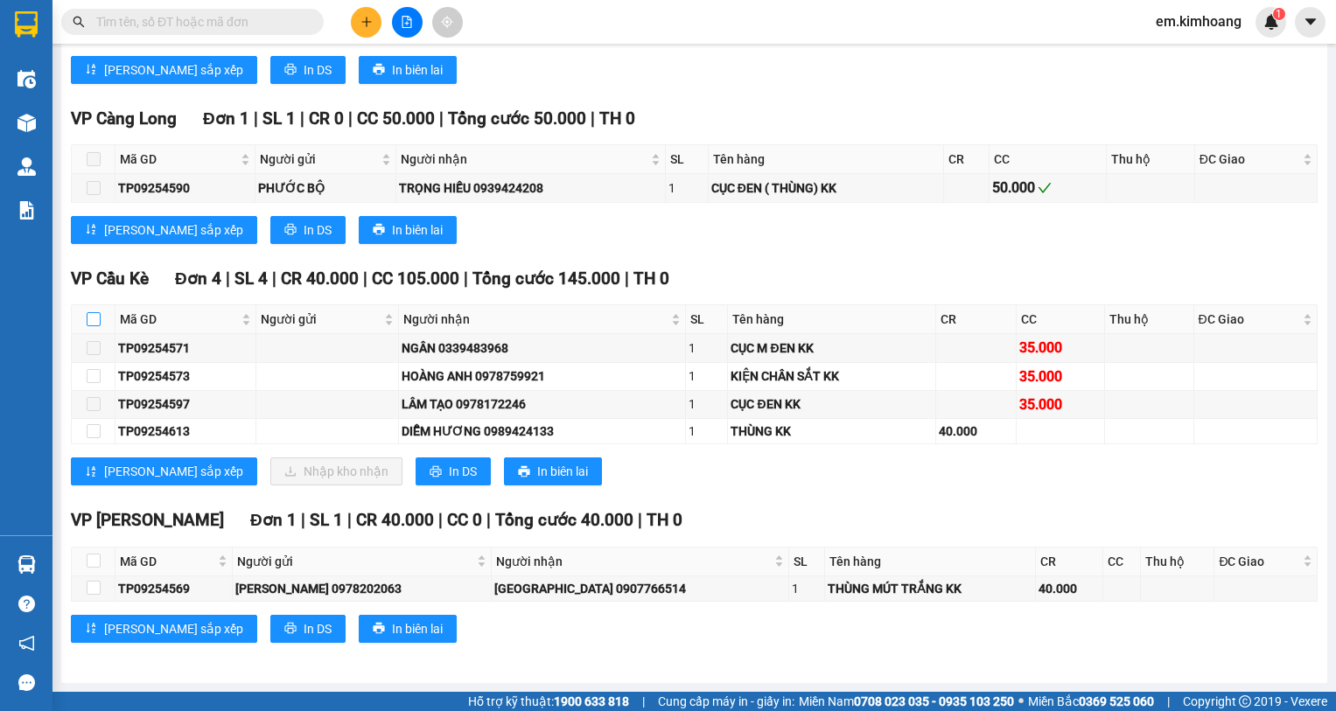
click at [90, 317] on input "checkbox" at bounding box center [94, 319] width 14 height 14
checkbox input "true"
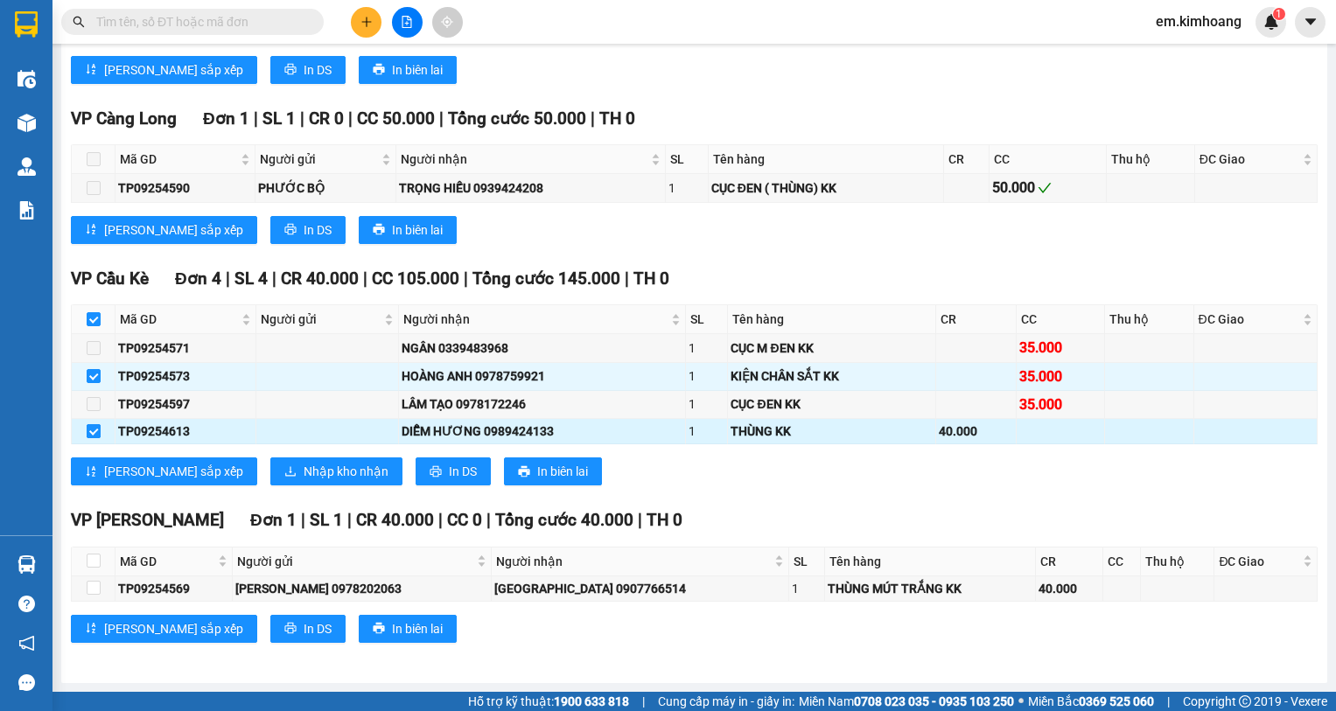
click at [87, 435] on input "checkbox" at bounding box center [94, 431] width 14 height 14
checkbox input "false"
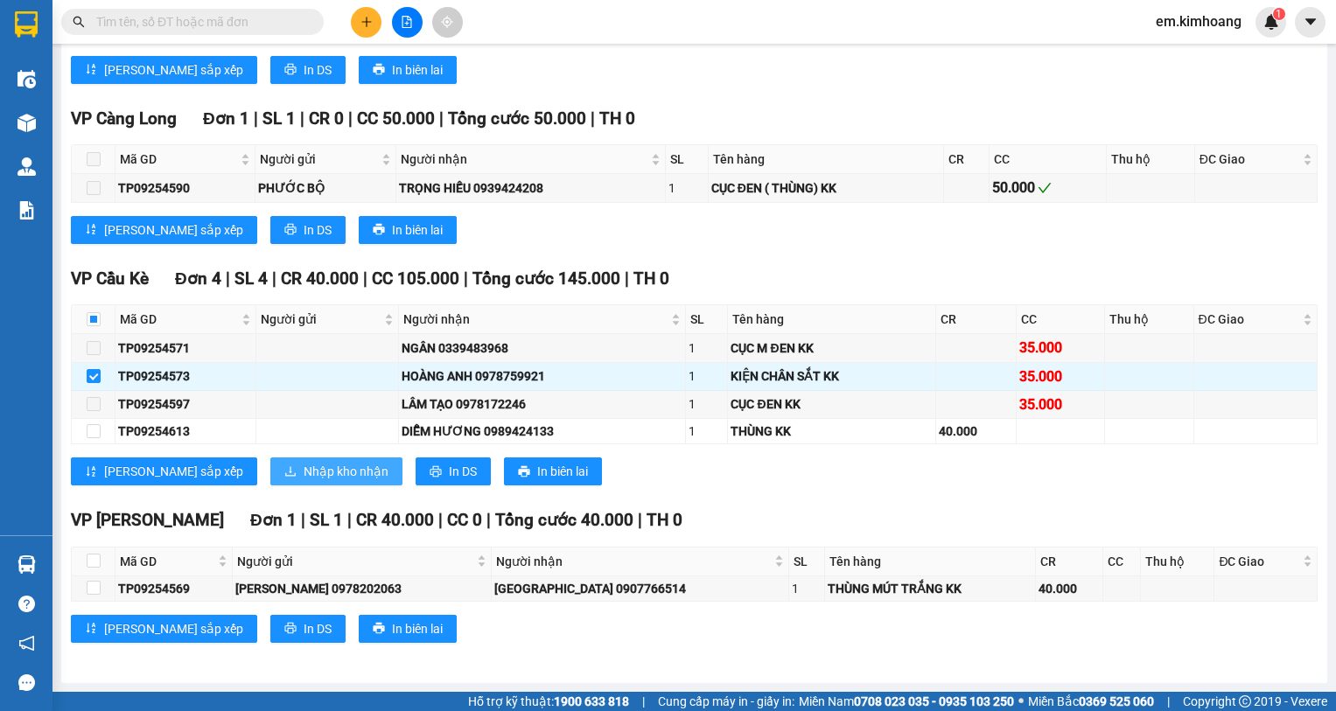
click at [304, 473] on span "Nhập kho nhận" at bounding box center [346, 471] width 85 height 19
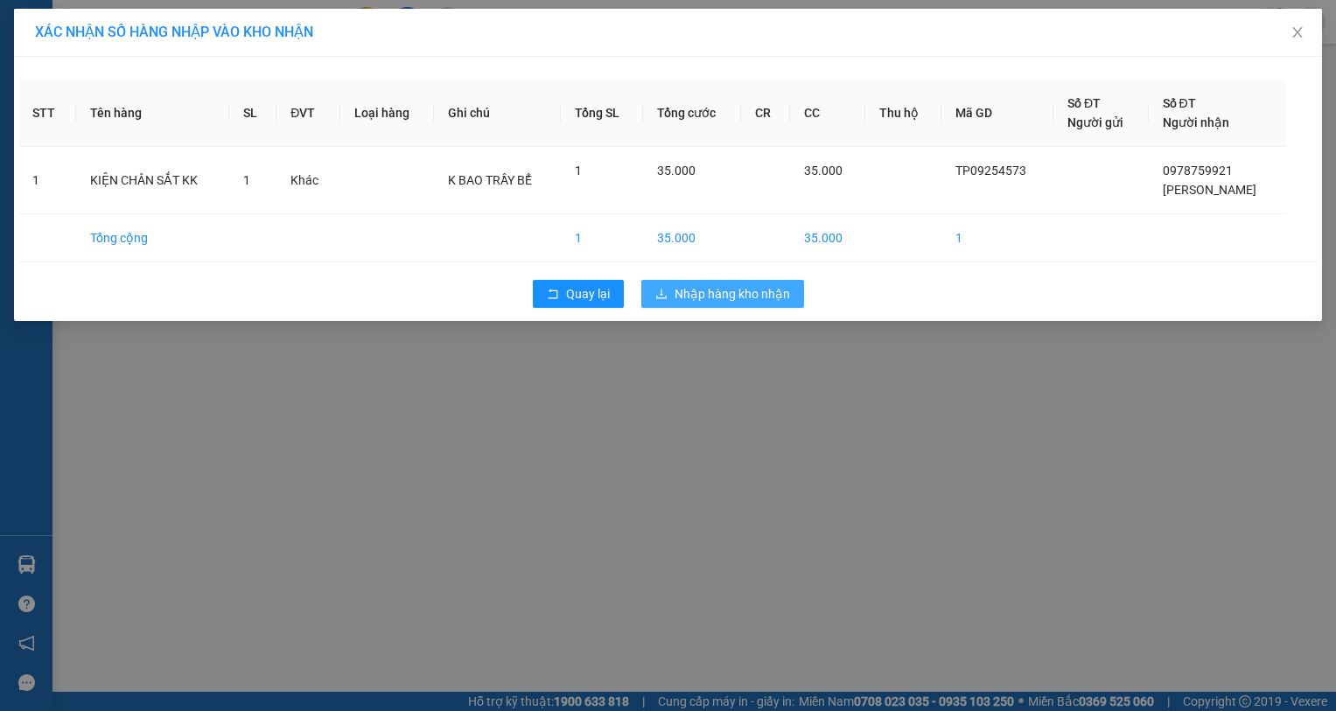
click at [681, 286] on span "Nhập hàng kho nhận" at bounding box center [731, 293] width 115 height 19
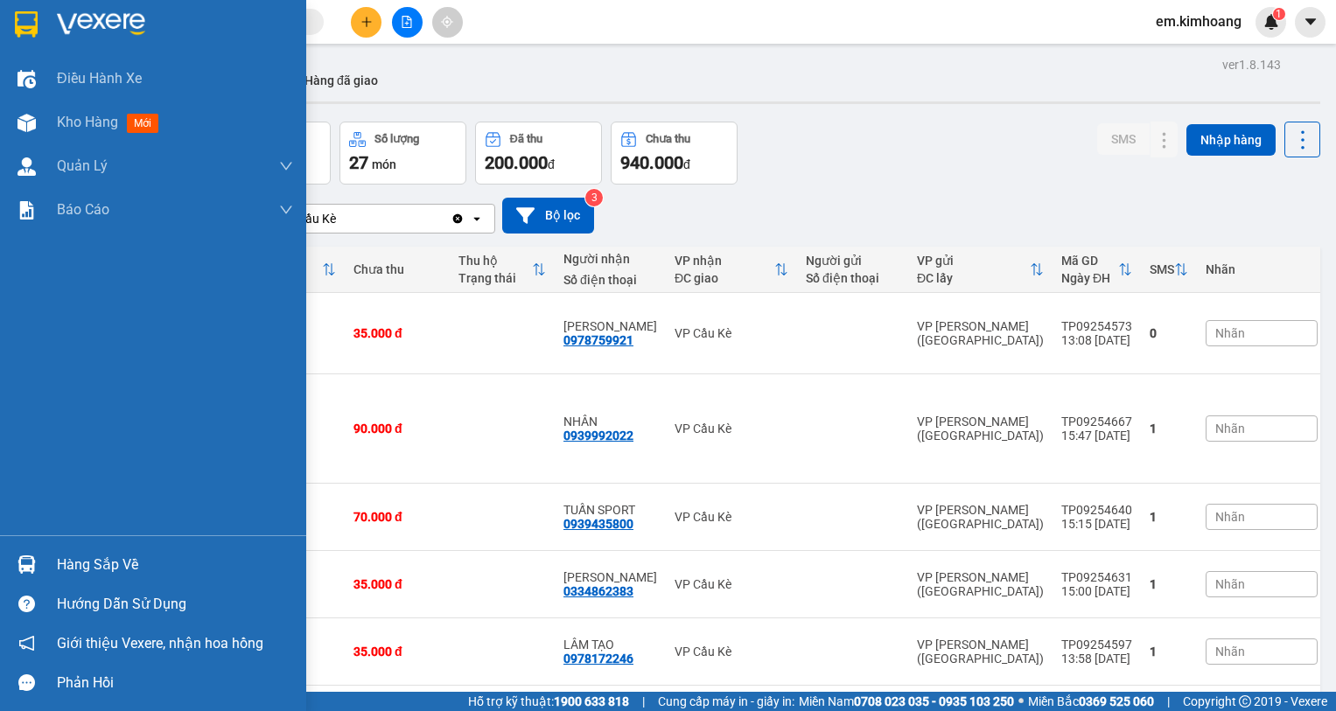
click at [41, 562] on div at bounding box center [26, 564] width 31 height 31
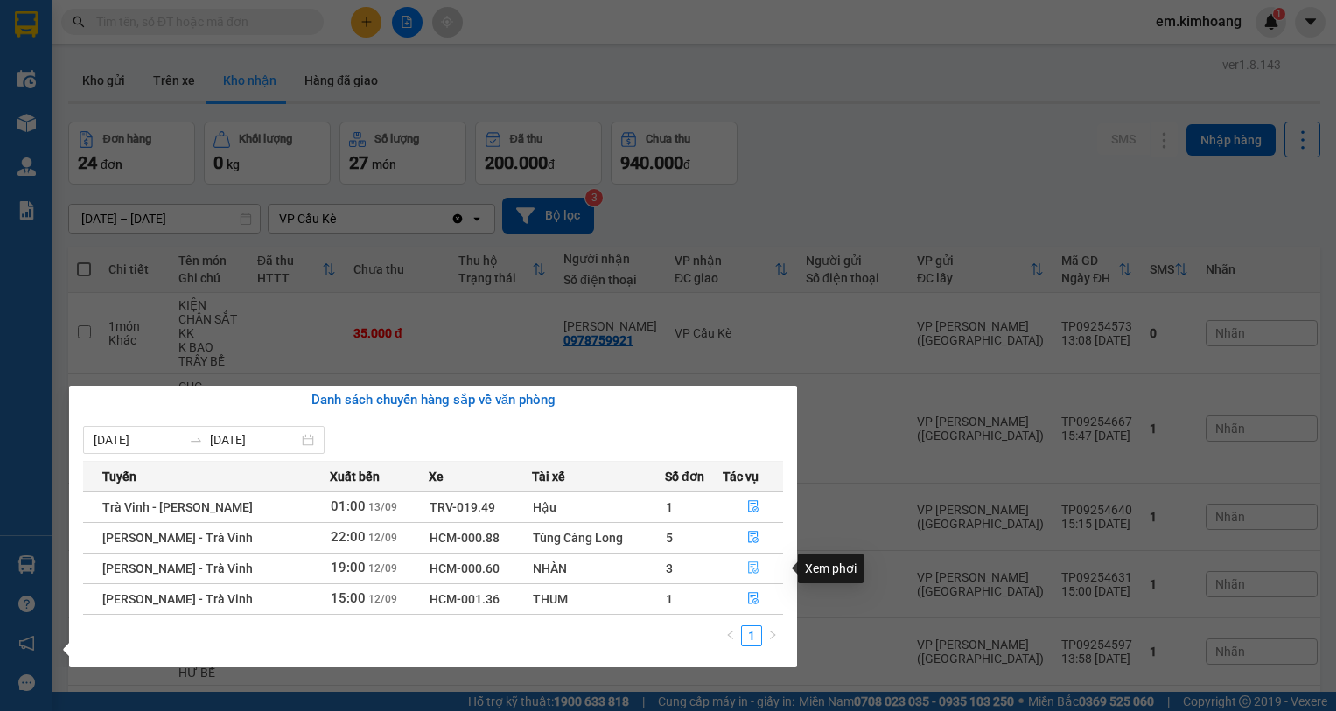
click at [754, 562] on icon "file-done" at bounding box center [753, 568] width 12 height 12
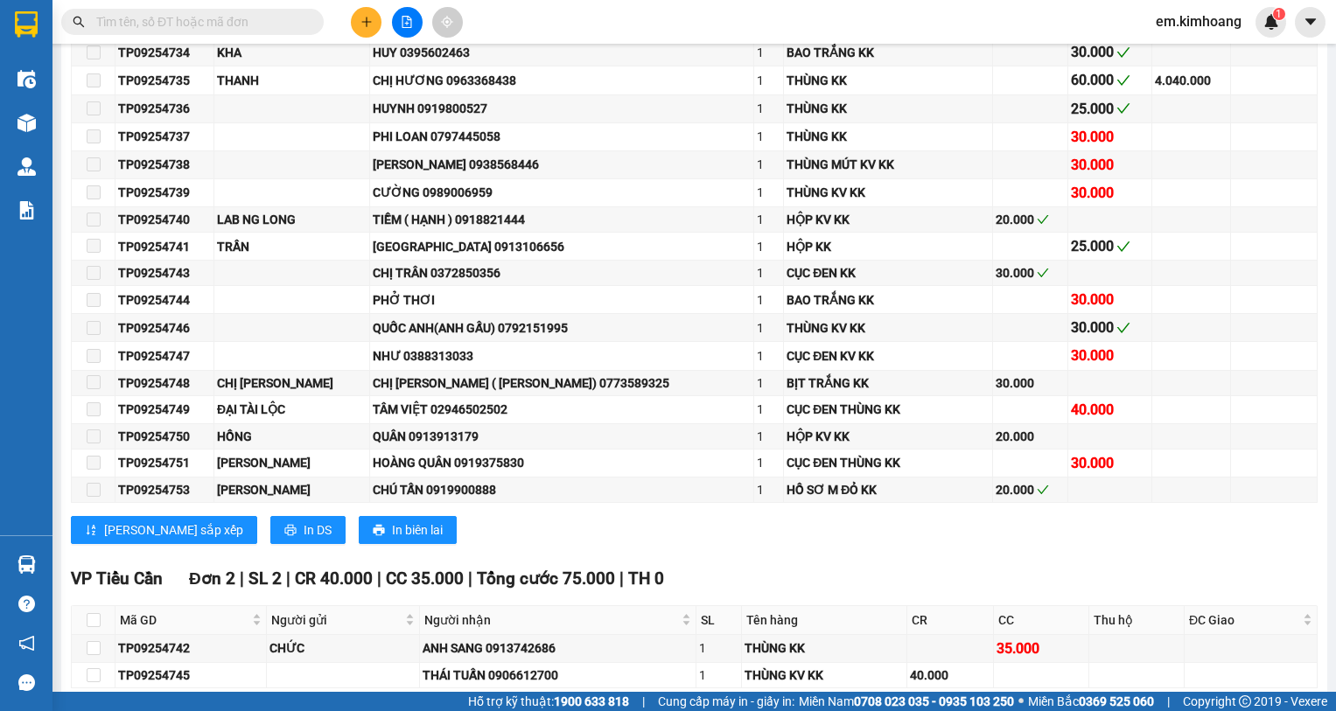
scroll to position [1523, 0]
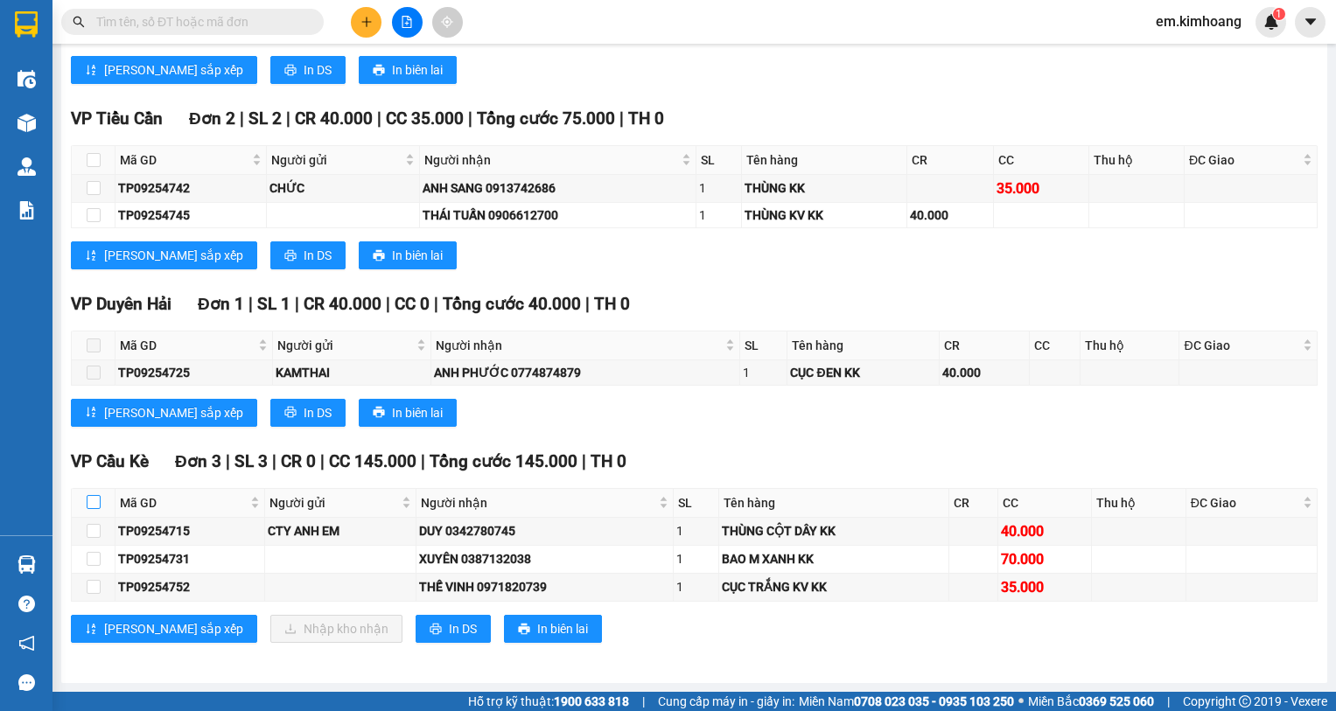
click at [94, 493] on label at bounding box center [94, 502] width 14 height 19
click at [94, 495] on input "checkbox" at bounding box center [94, 502] width 14 height 14
checkbox input "true"
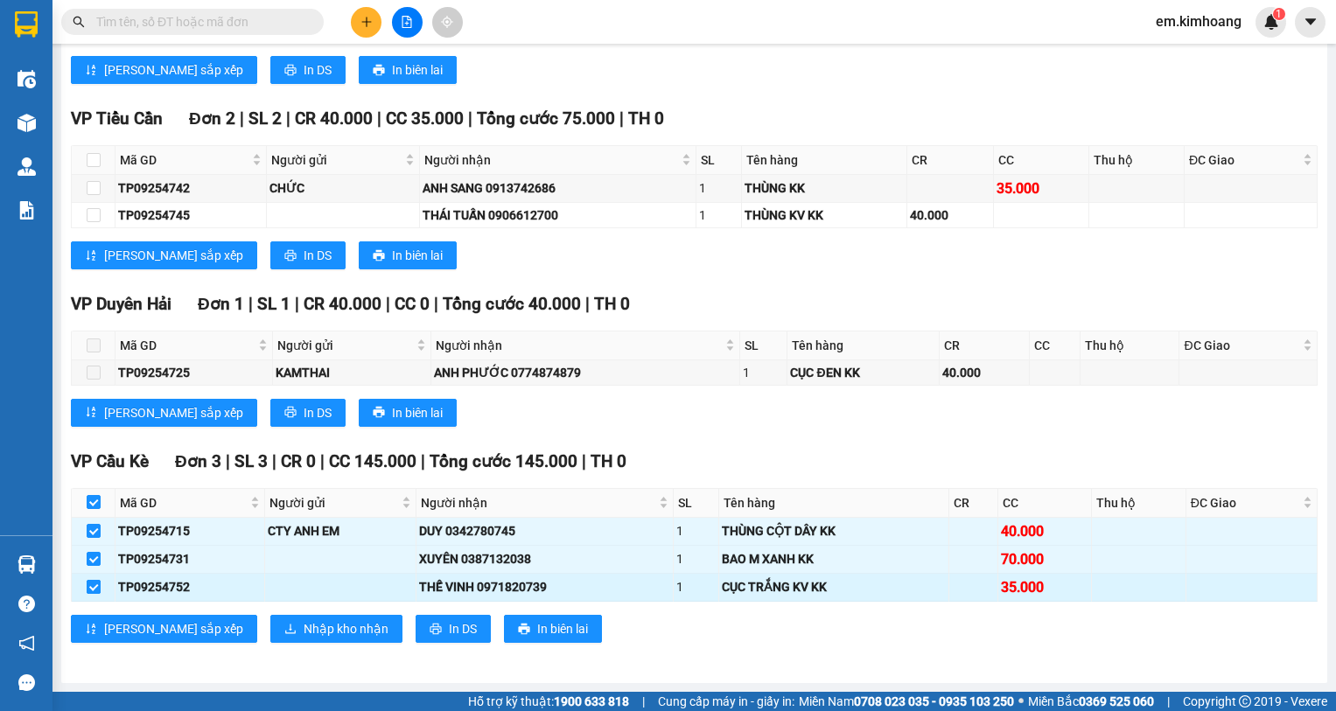
click at [93, 589] on input "checkbox" at bounding box center [94, 587] width 14 height 14
checkbox input "false"
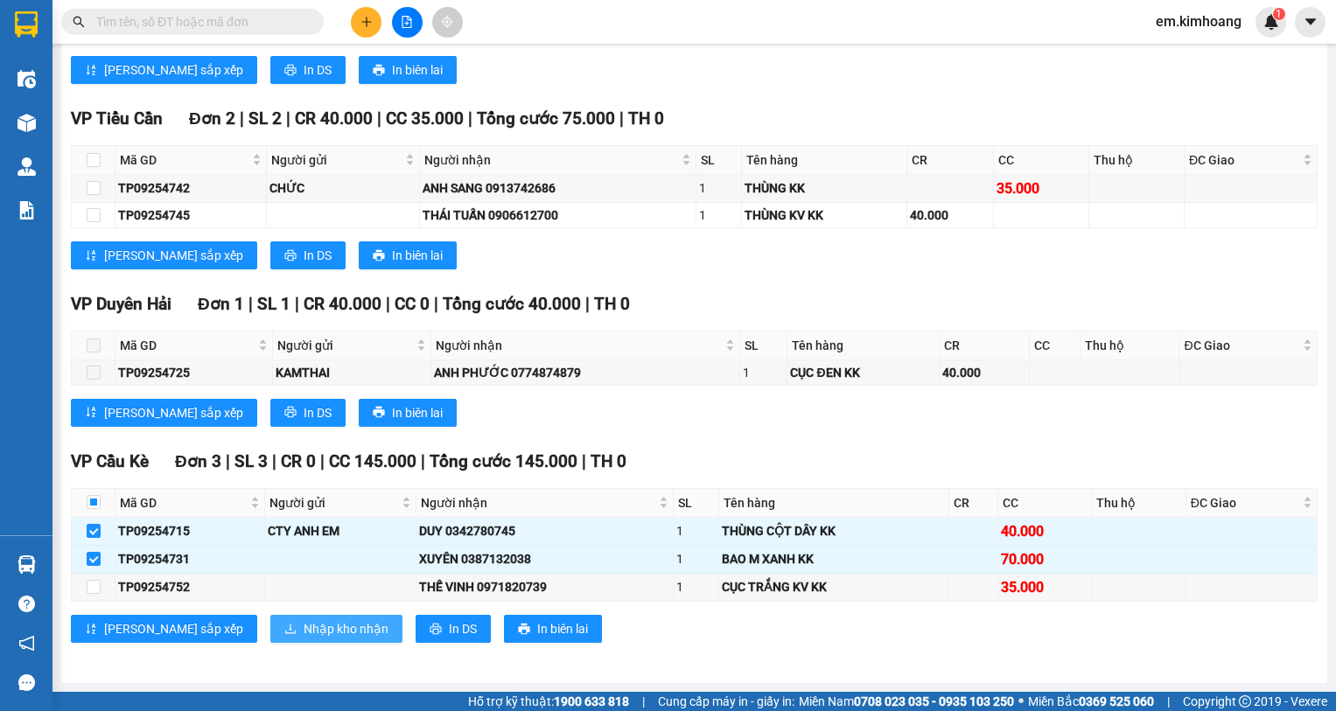
click at [304, 629] on span "Nhập kho nhận" at bounding box center [346, 628] width 85 height 19
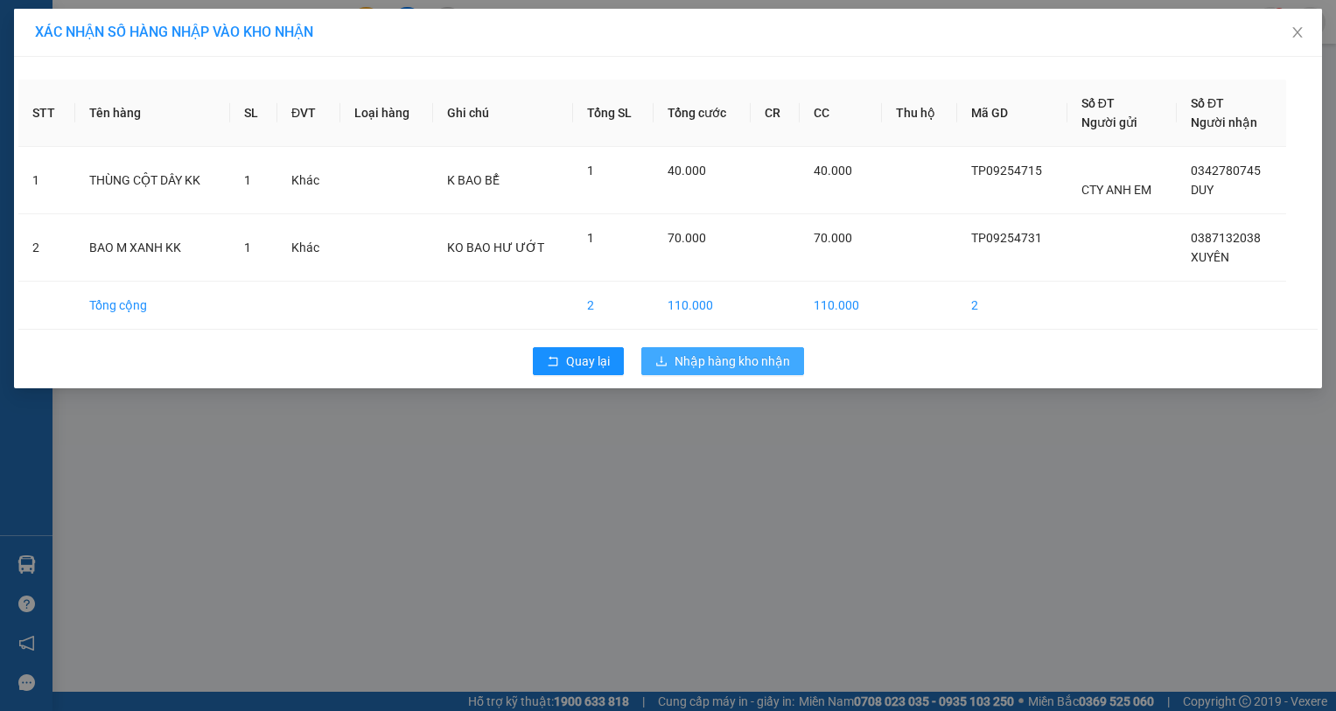
click at [719, 363] on span "Nhập hàng kho nhận" at bounding box center [731, 361] width 115 height 19
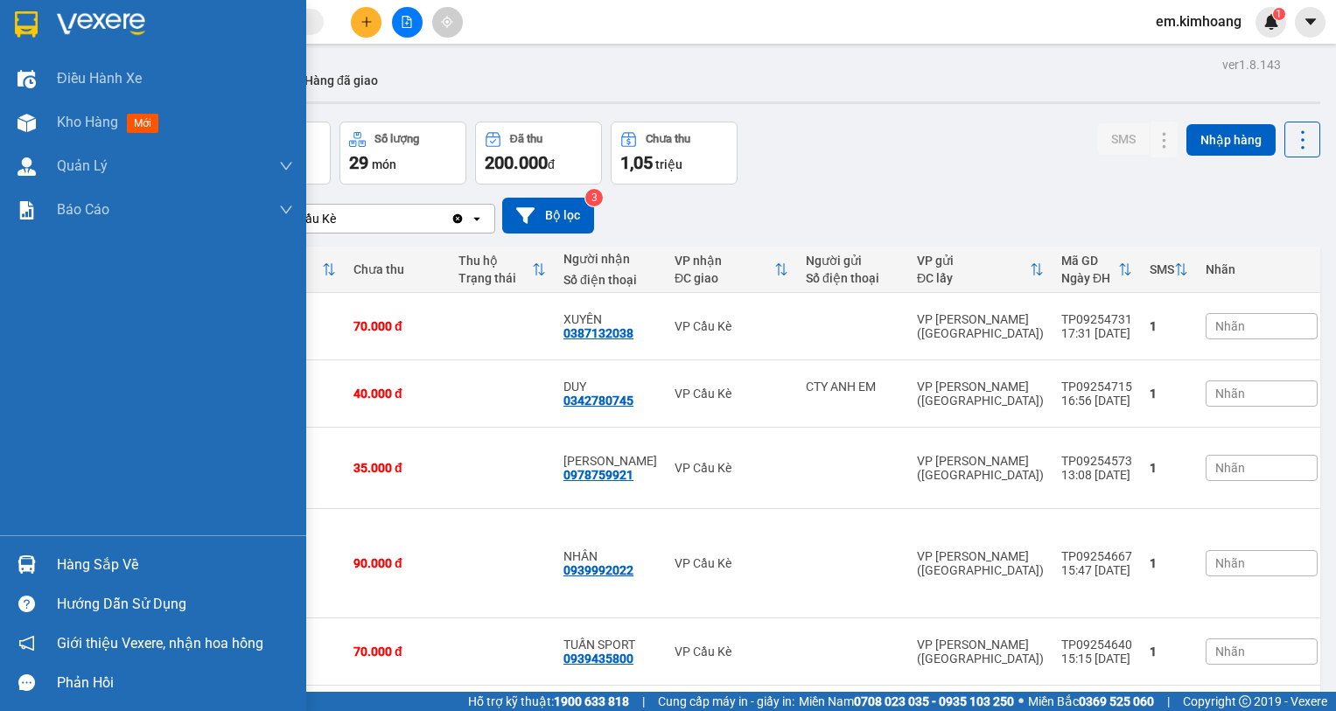
click at [66, 555] on div "Hàng sắp về" at bounding box center [175, 565] width 236 height 26
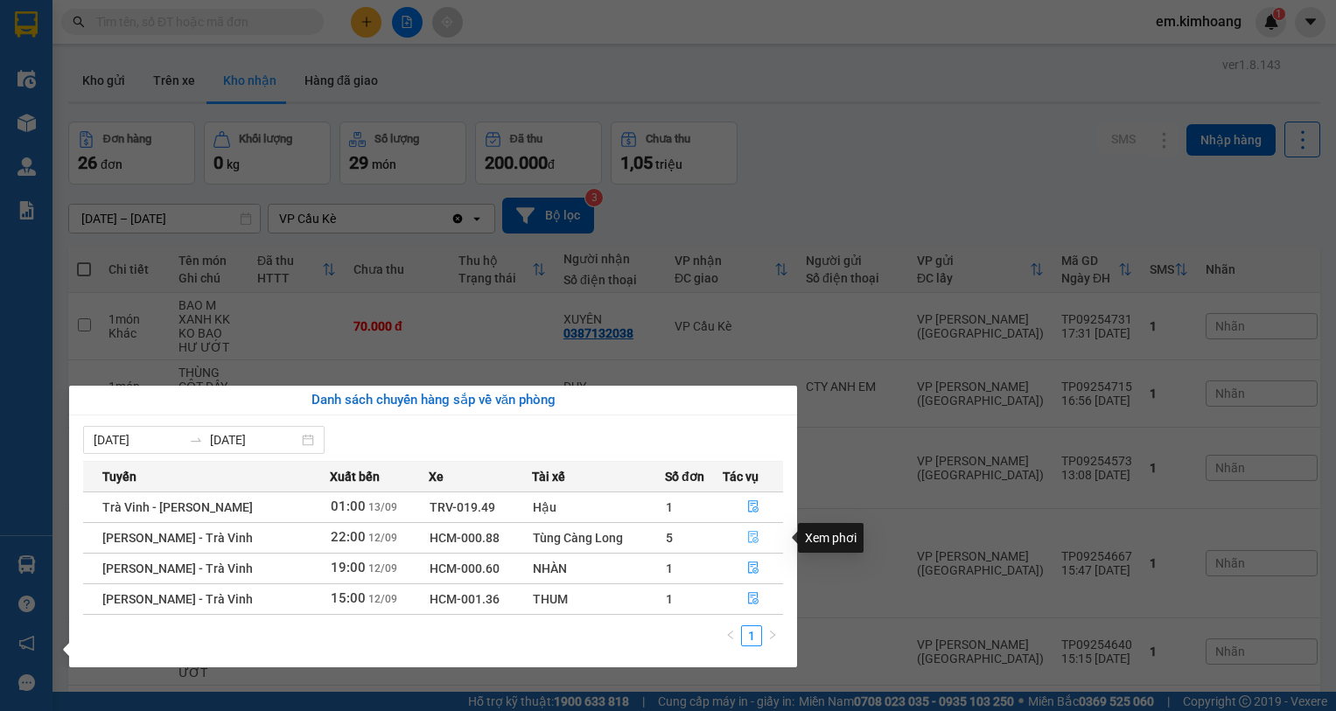
click at [749, 533] on icon "file-done" at bounding box center [753, 537] width 12 height 12
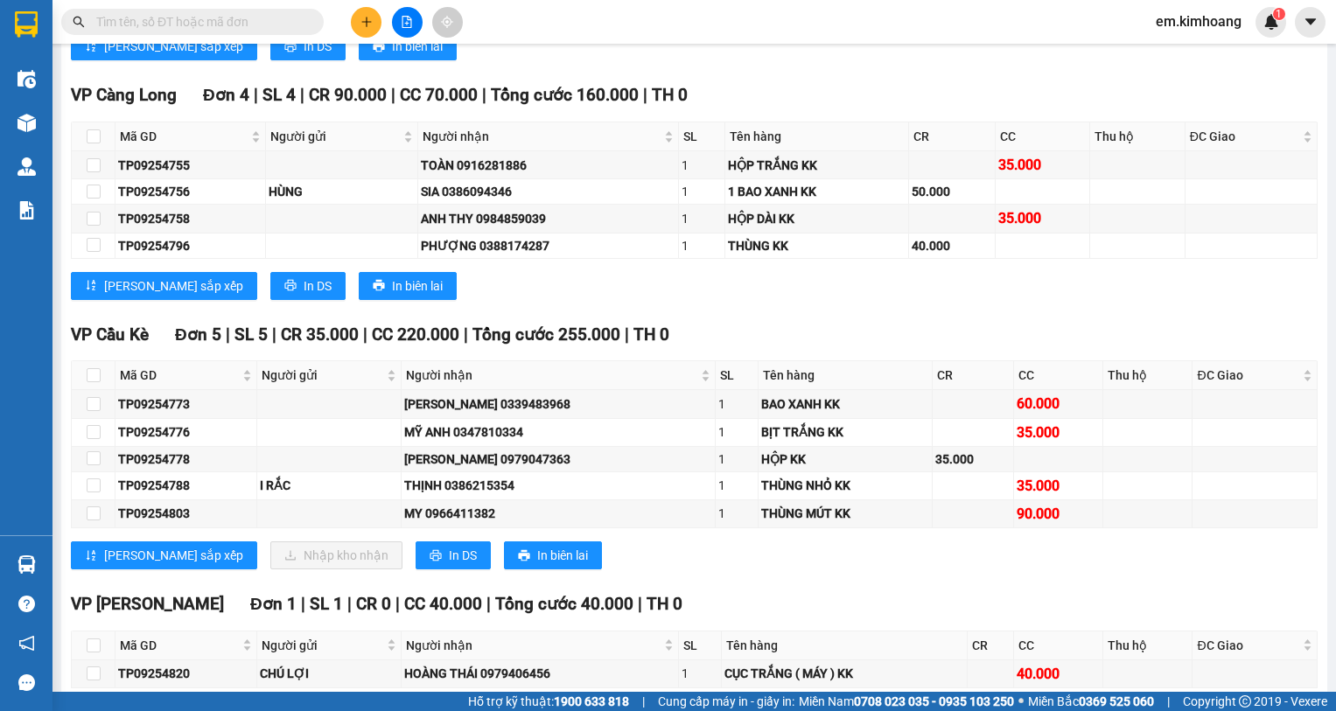
scroll to position [2796, 0]
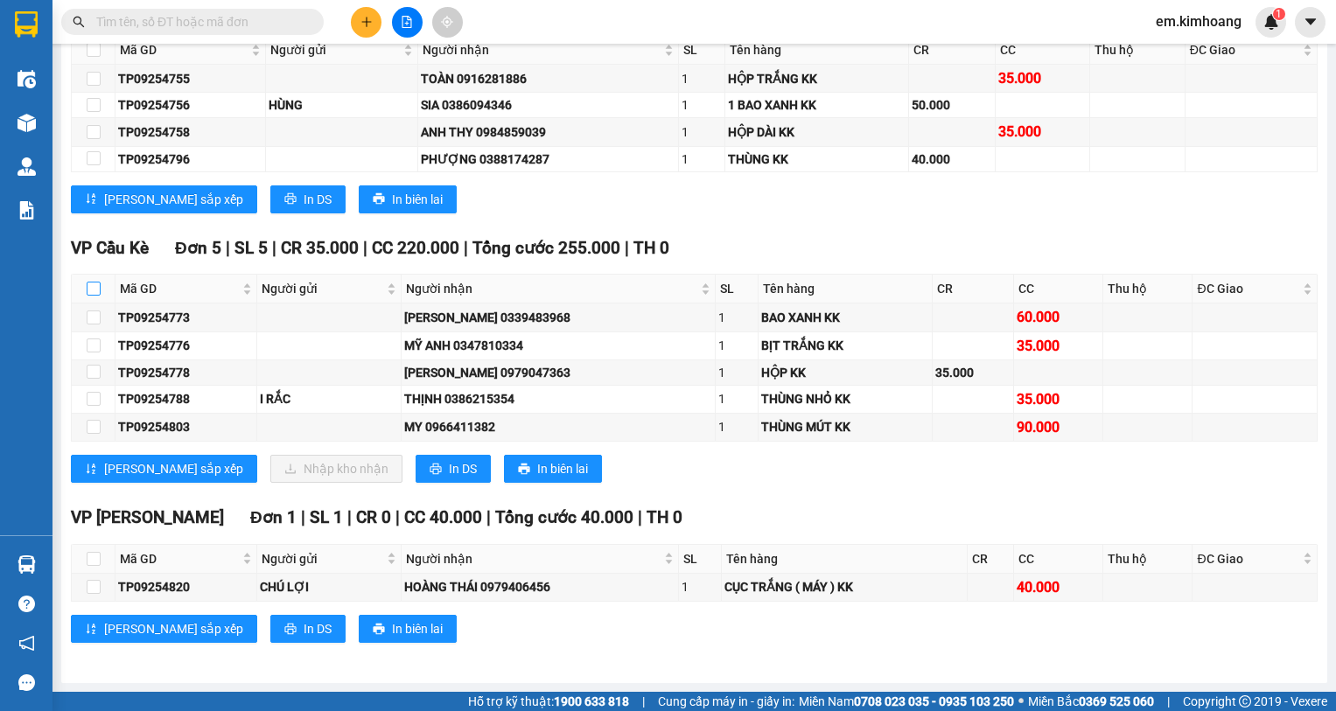
click at [92, 284] on input "checkbox" at bounding box center [94, 289] width 14 height 14
checkbox input "true"
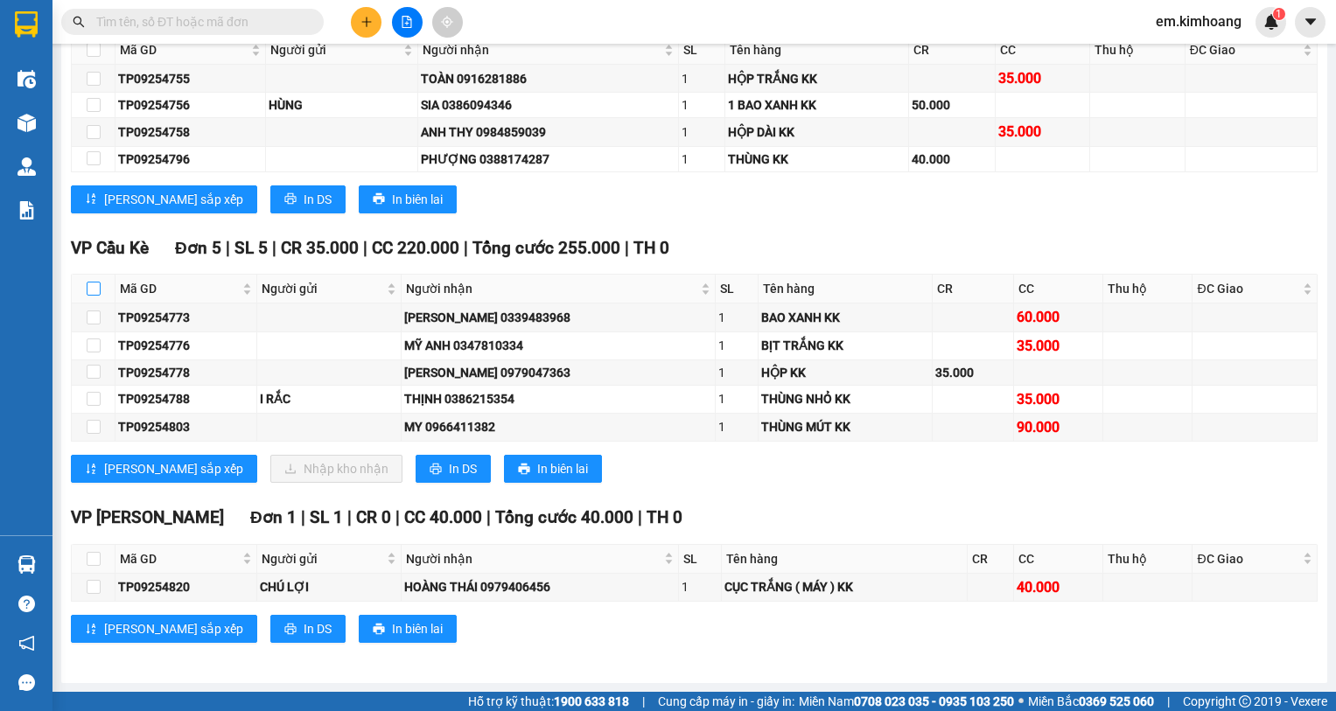
checkbox input "true"
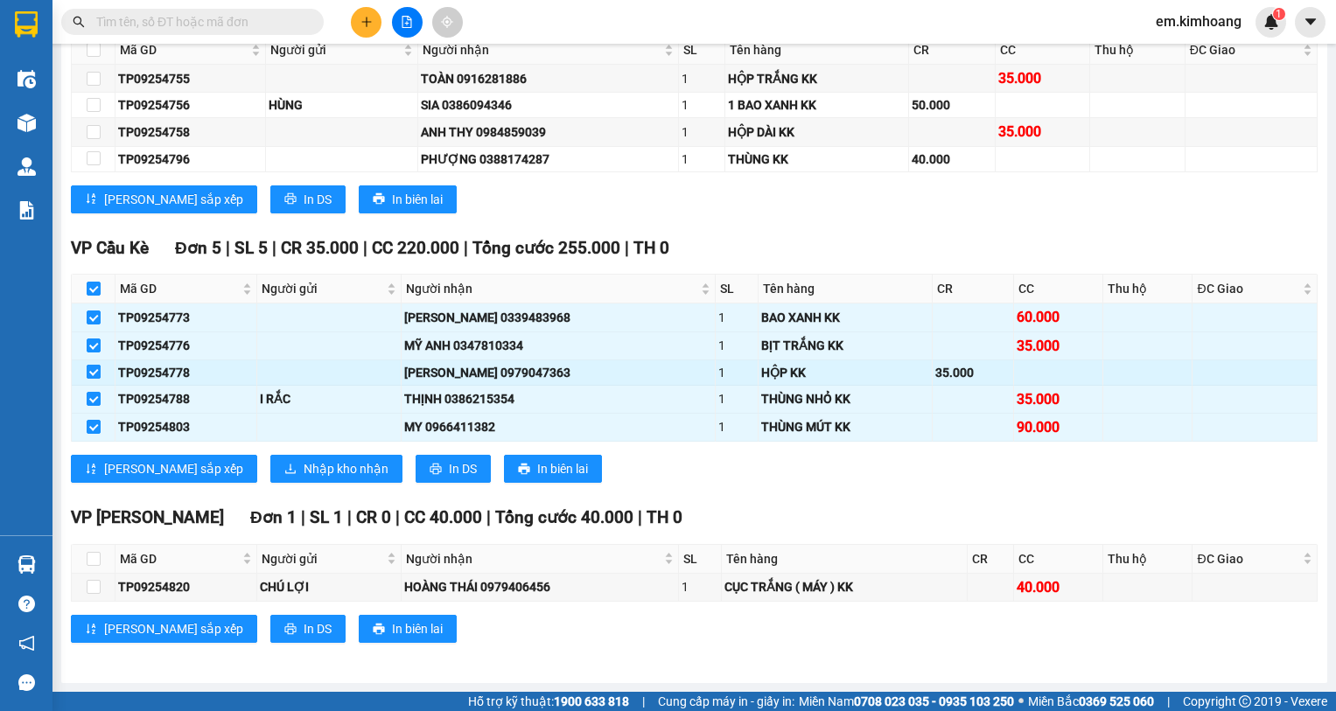
click at [93, 370] on input "checkbox" at bounding box center [94, 372] width 14 height 14
checkbox input "false"
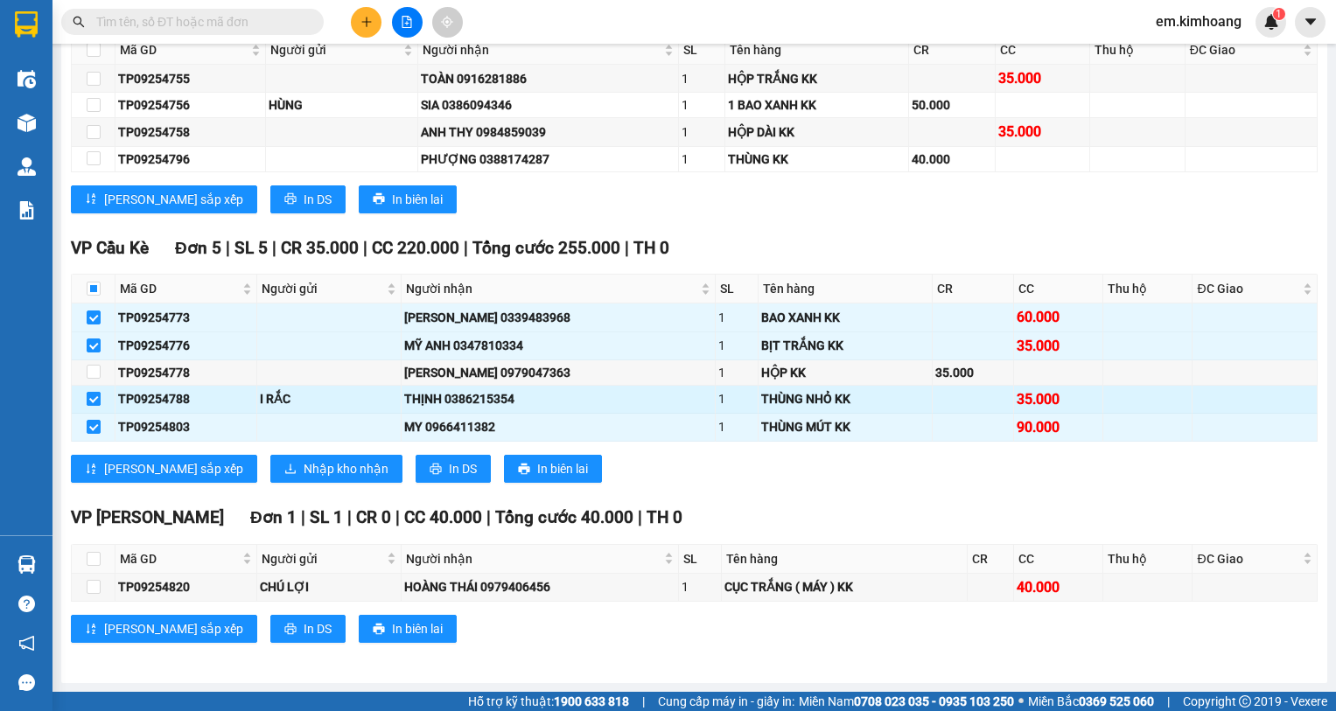
click at [91, 398] on input "checkbox" at bounding box center [94, 399] width 14 height 14
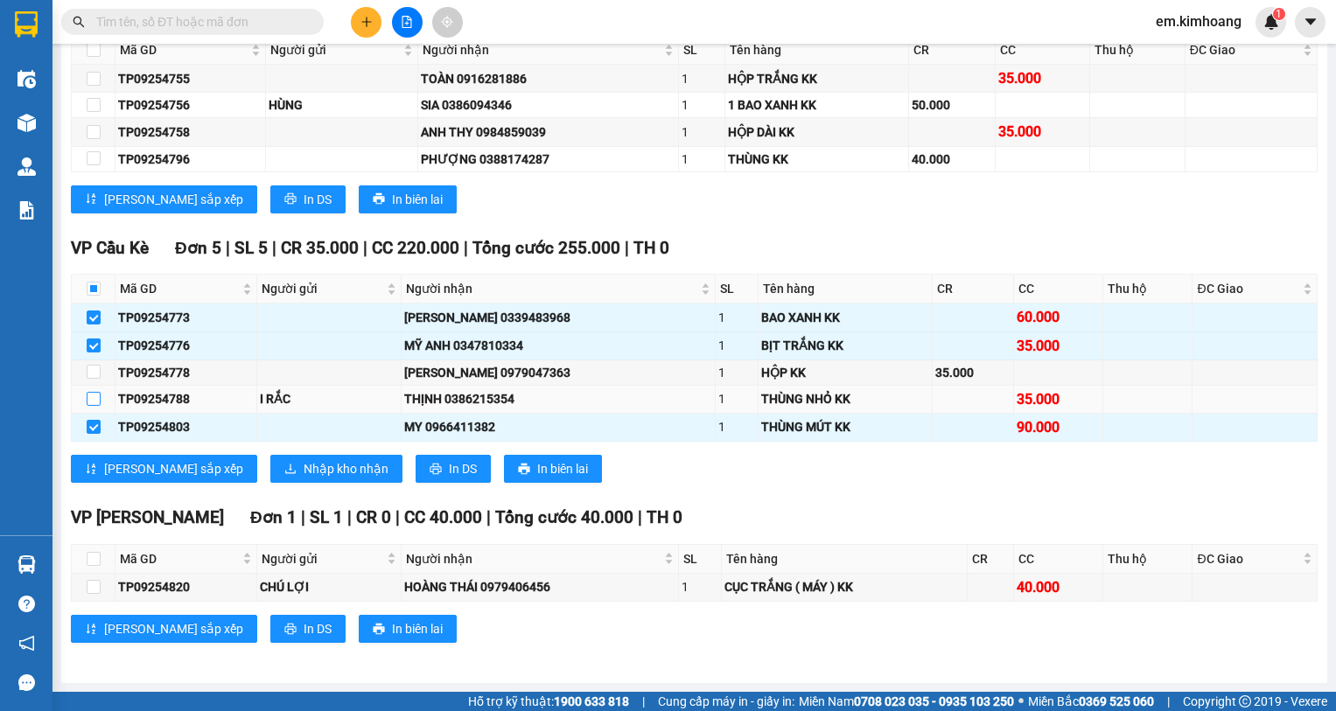
click at [89, 398] on input "checkbox" at bounding box center [94, 399] width 14 height 14
checkbox input "true"
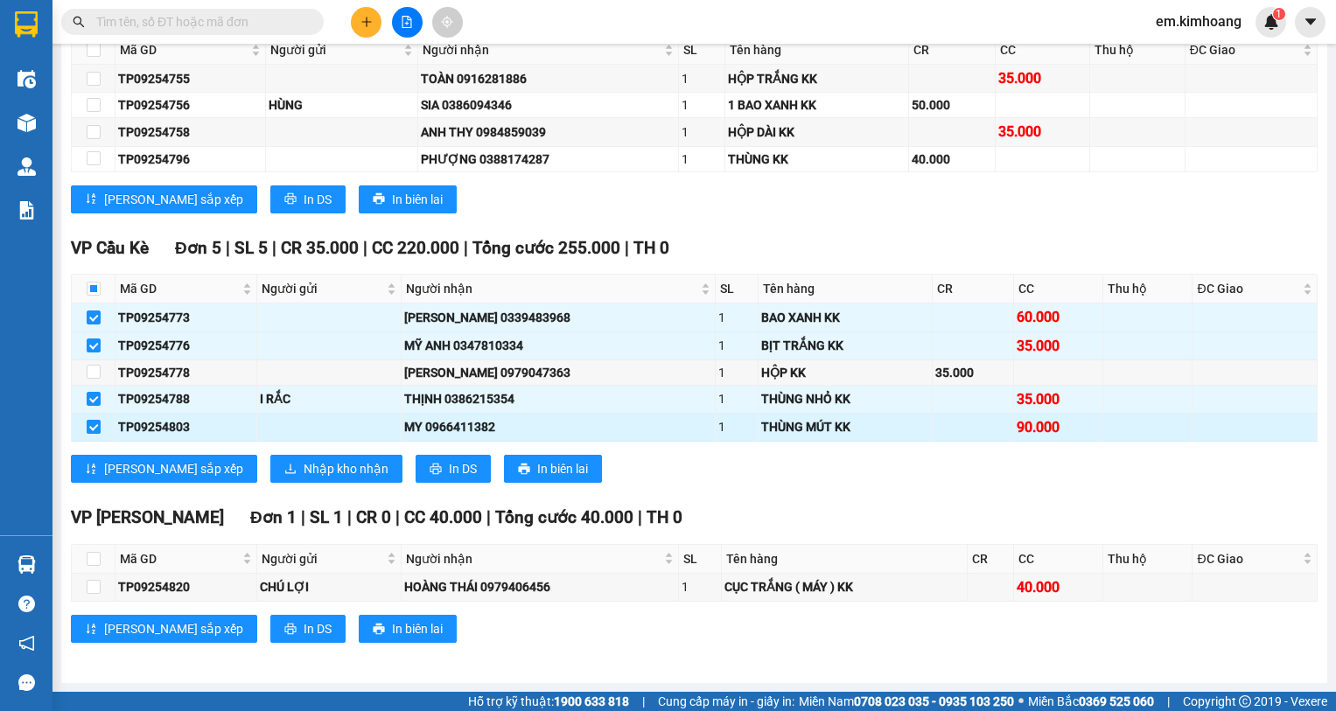
click at [90, 427] on input "checkbox" at bounding box center [94, 427] width 14 height 14
checkbox input "false"
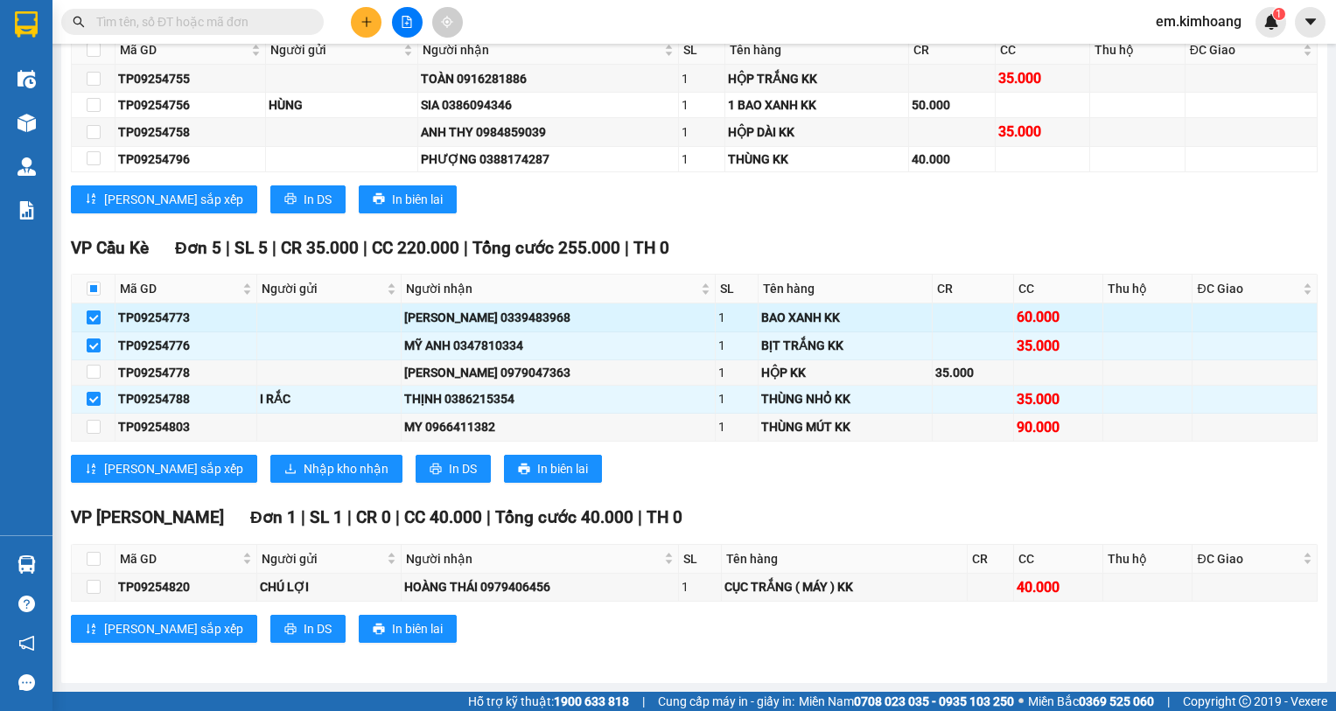
click at [91, 317] on input "checkbox" at bounding box center [94, 318] width 14 height 14
checkbox input "false"
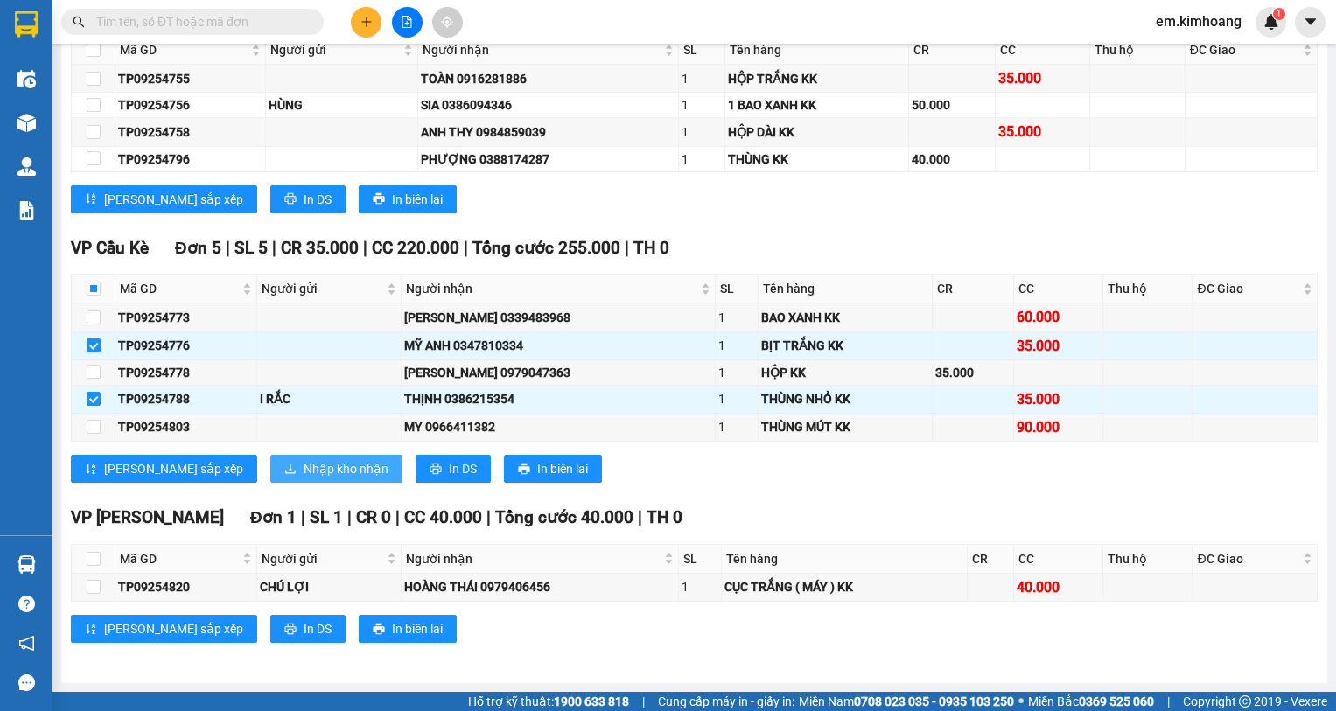
click at [304, 460] on span "Nhập kho nhận" at bounding box center [346, 468] width 85 height 19
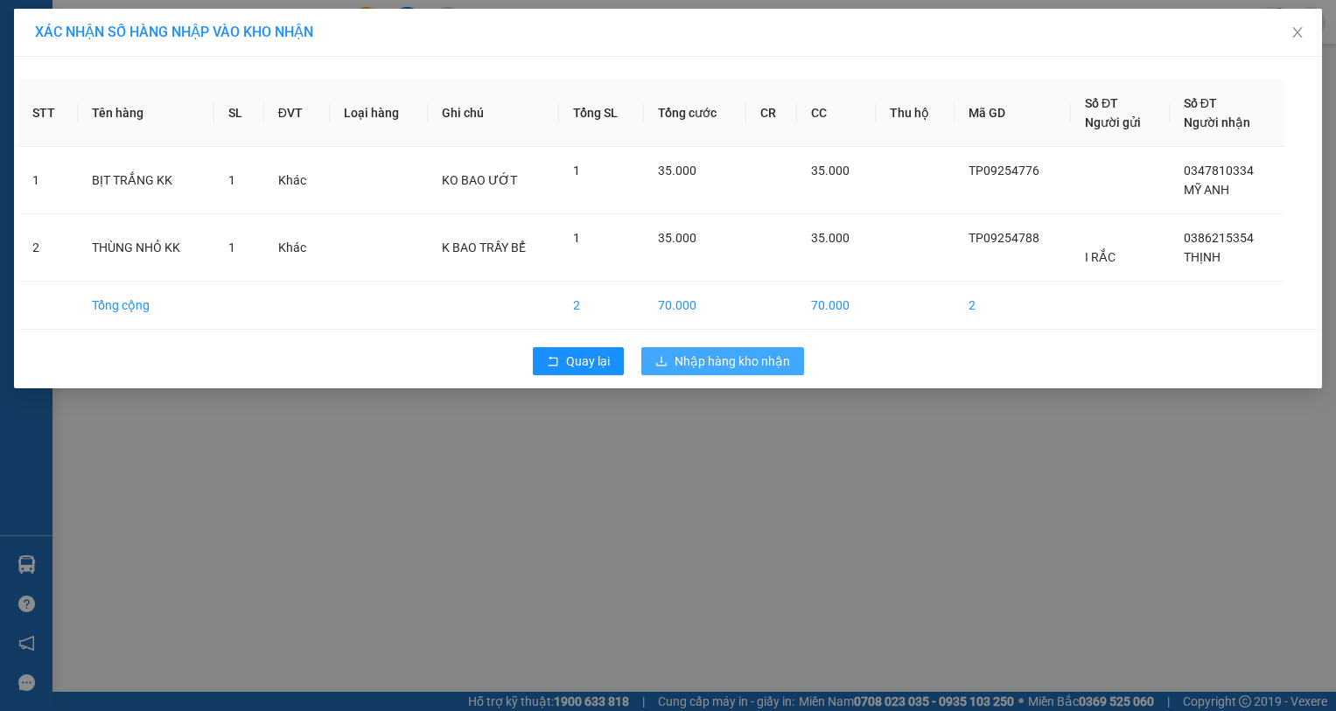
click at [678, 351] on button "Nhập hàng kho nhận" at bounding box center [722, 361] width 163 height 28
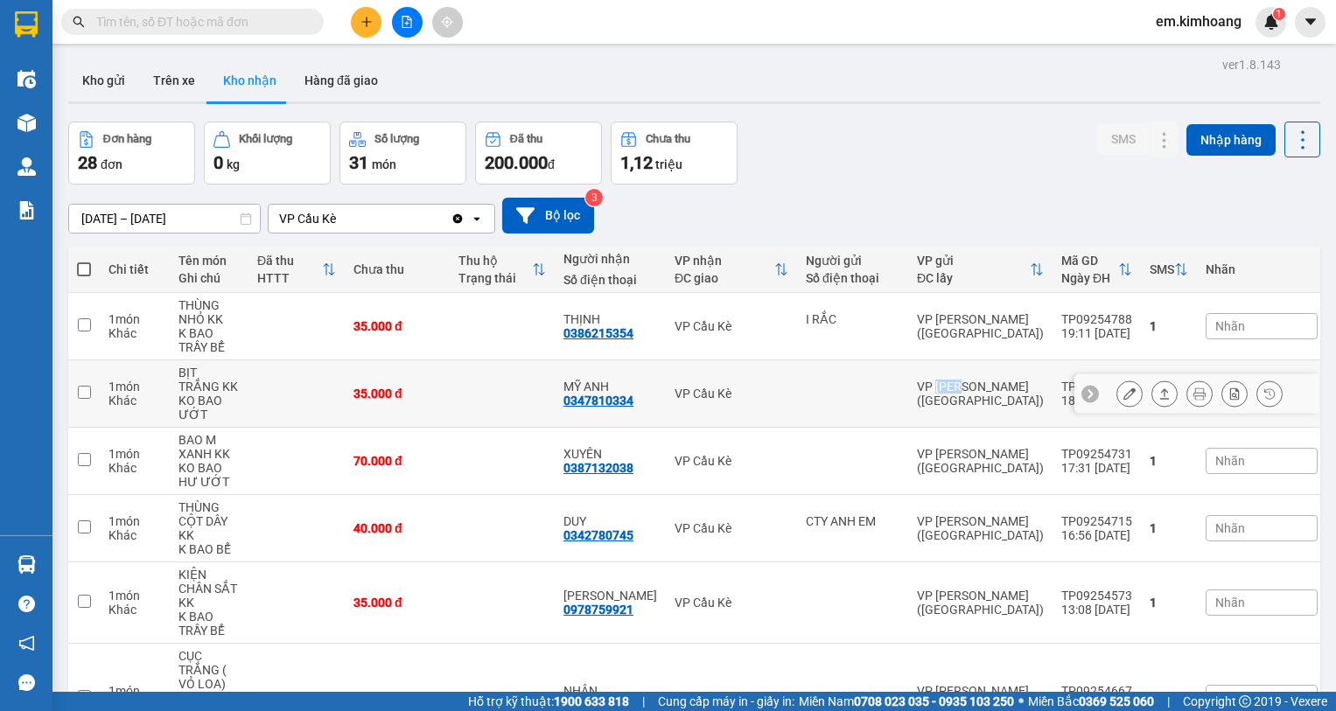
drag, startPoint x: 938, startPoint y: 400, endPoint x: 1012, endPoint y: 366, distance: 81.8
click at [990, 376] on td "VP [PERSON_NAME] ([GEOGRAPHIC_DATA])" at bounding box center [980, 393] width 144 height 67
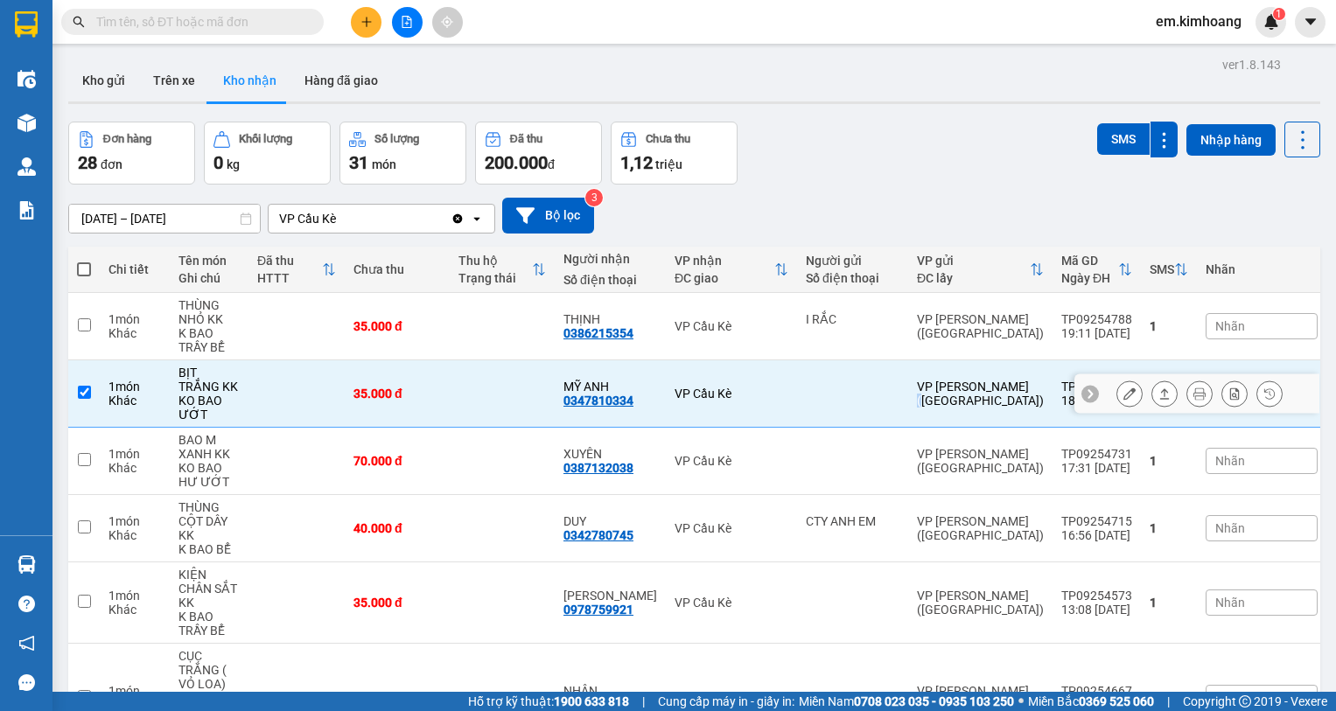
click at [1025, 367] on td "VP [PERSON_NAME] ([GEOGRAPHIC_DATA])" at bounding box center [980, 393] width 144 height 67
checkbox input "false"
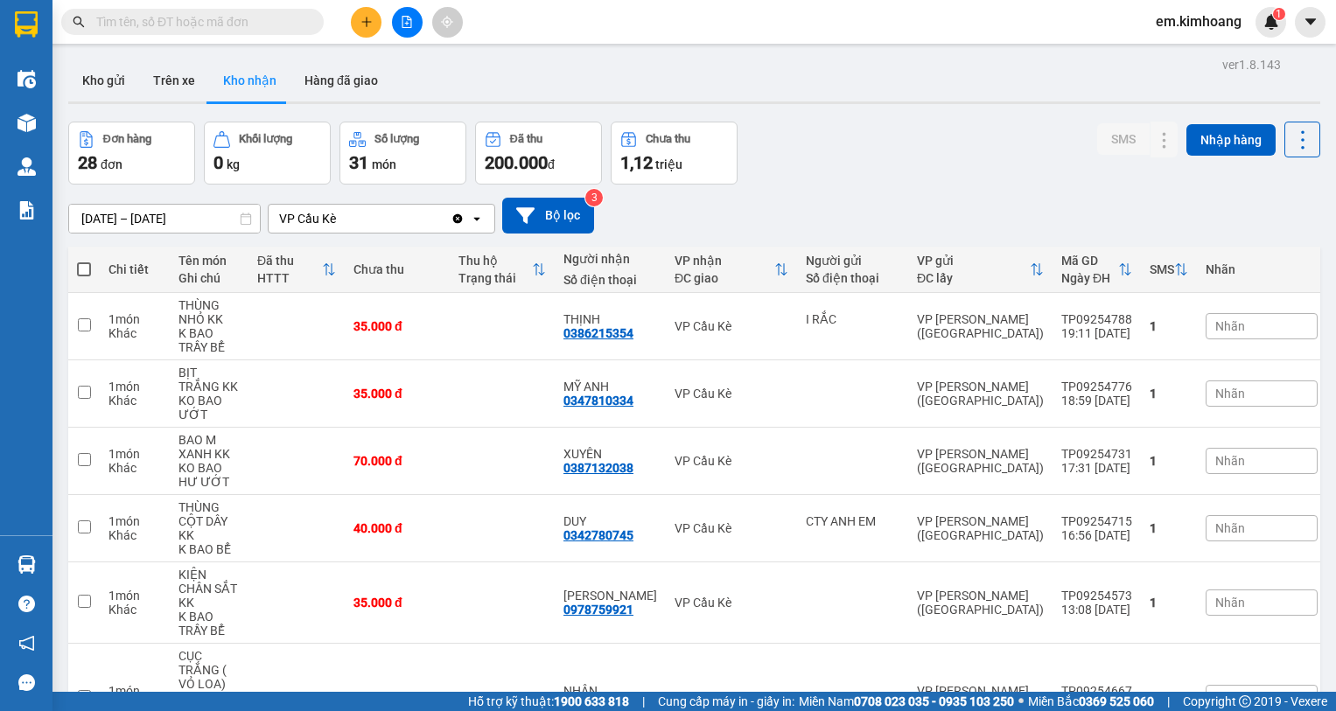
click at [869, 244] on div "[DATE] – [DATE] Press the down arrow key to interact with the calendar and sele…" at bounding box center [694, 216] width 1252 height 62
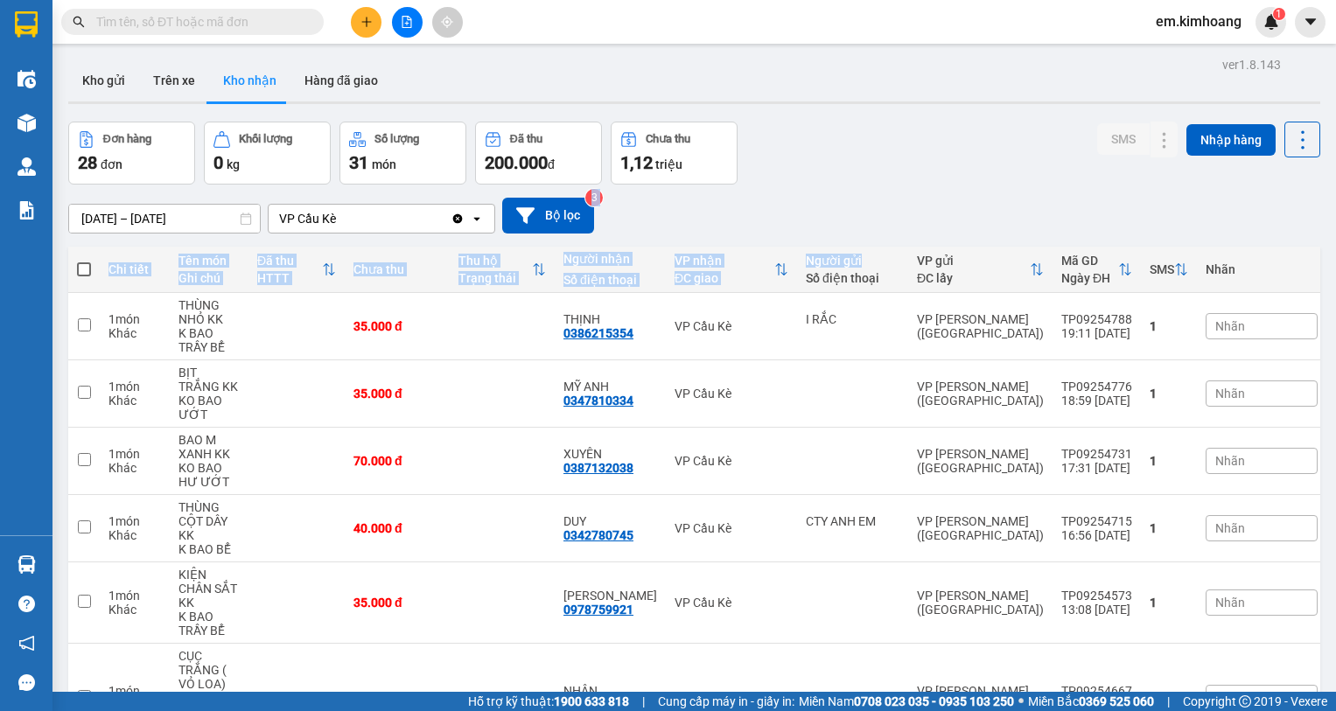
click at [875, 262] on div "Người gửi" at bounding box center [853, 261] width 94 height 14
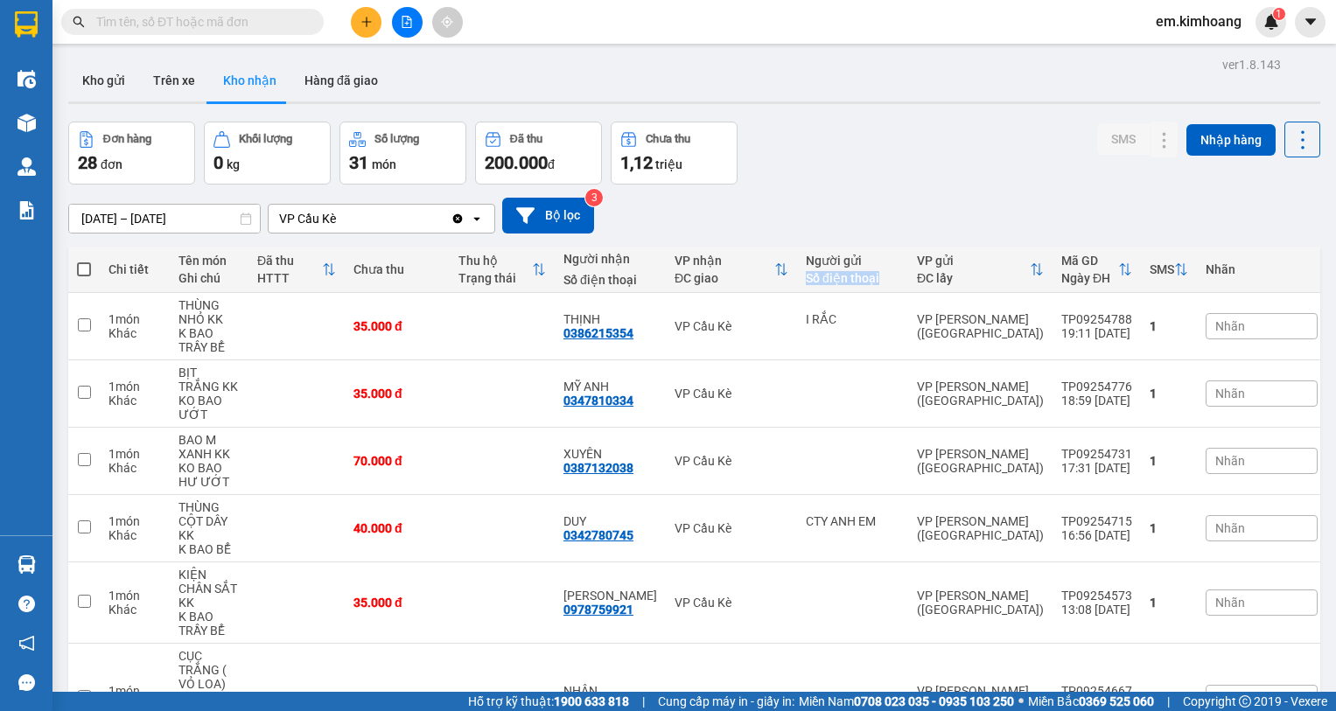
click at [875, 270] on div "Người gửi Số điện thoại" at bounding box center [853, 269] width 94 height 31
